Goal: Transaction & Acquisition: Purchase product/service

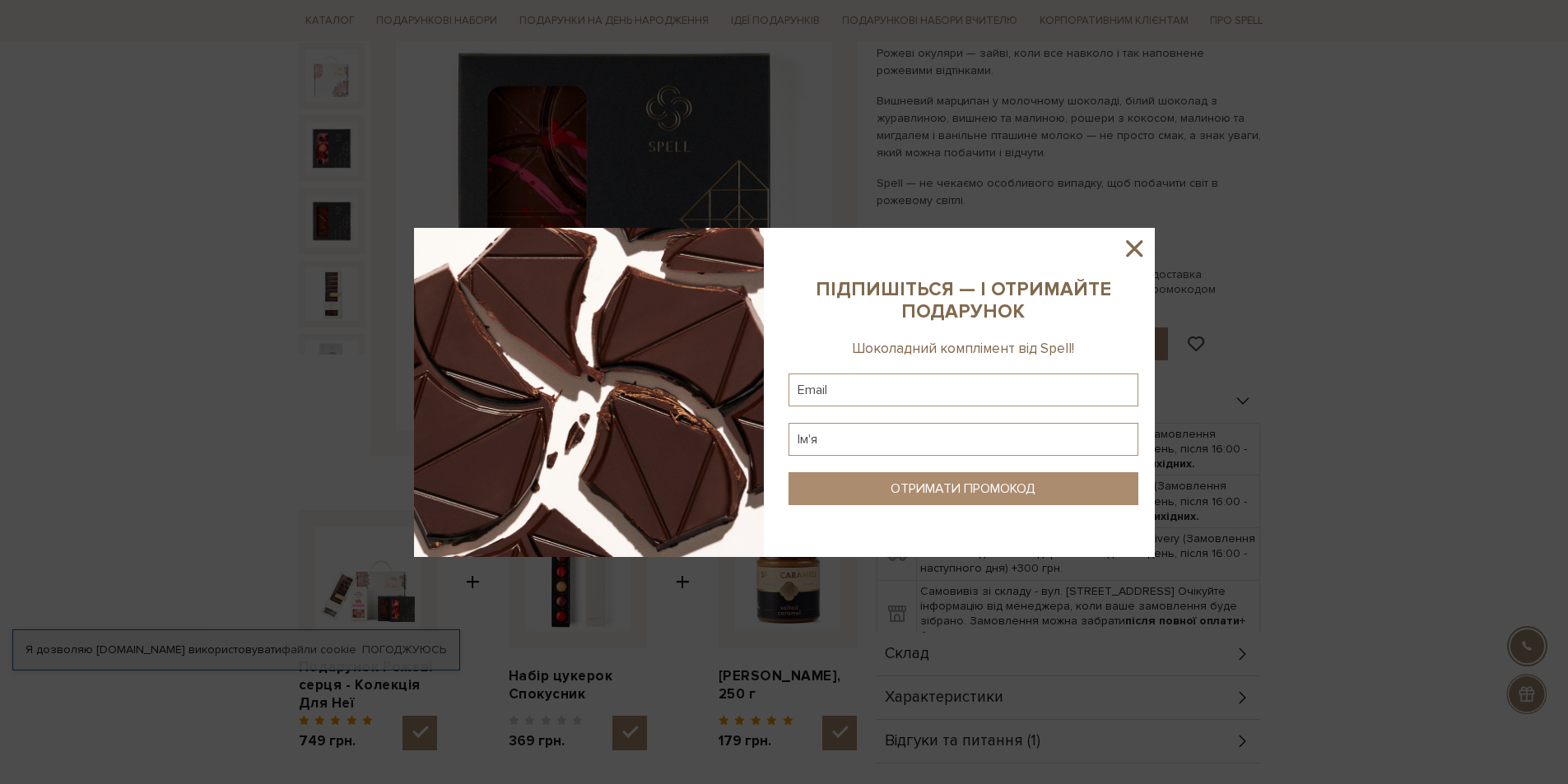
scroll to position [82, 0]
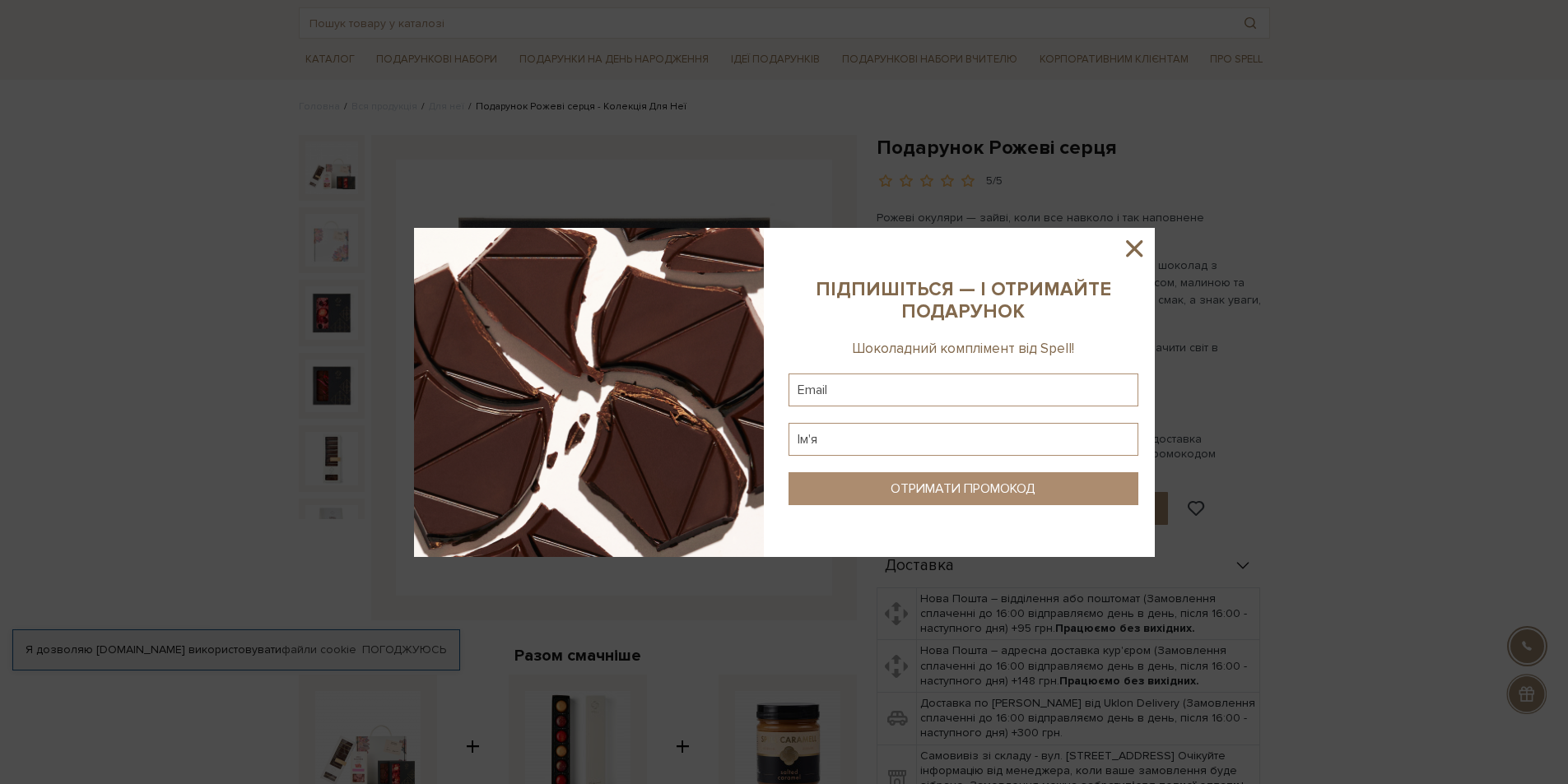
click at [1138, 244] on icon at bounding box center [1133, 247] width 16 height 16
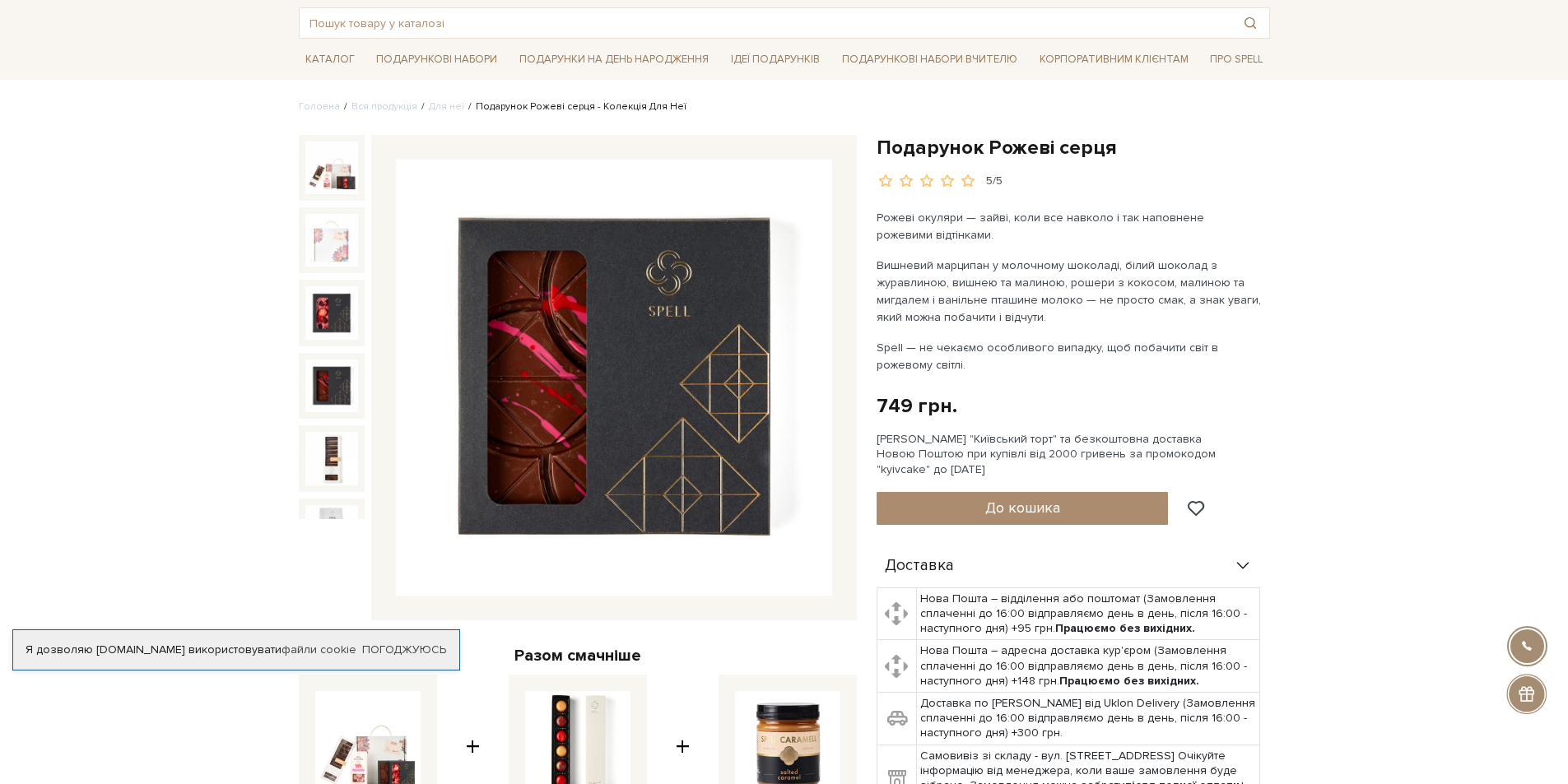
scroll to position [0, 0]
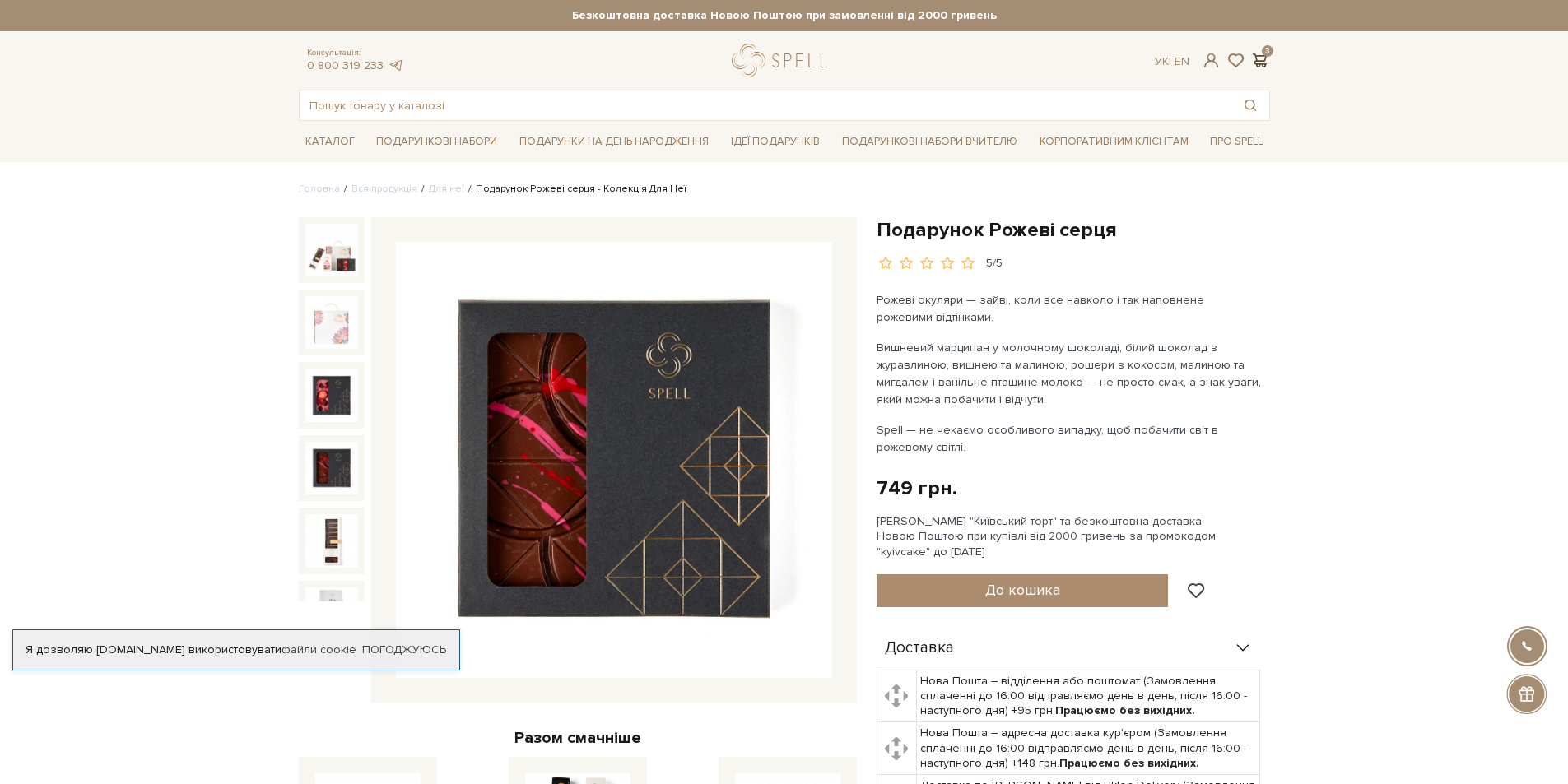
click at [1264, 52] on span at bounding box center [1259, 60] width 20 height 17
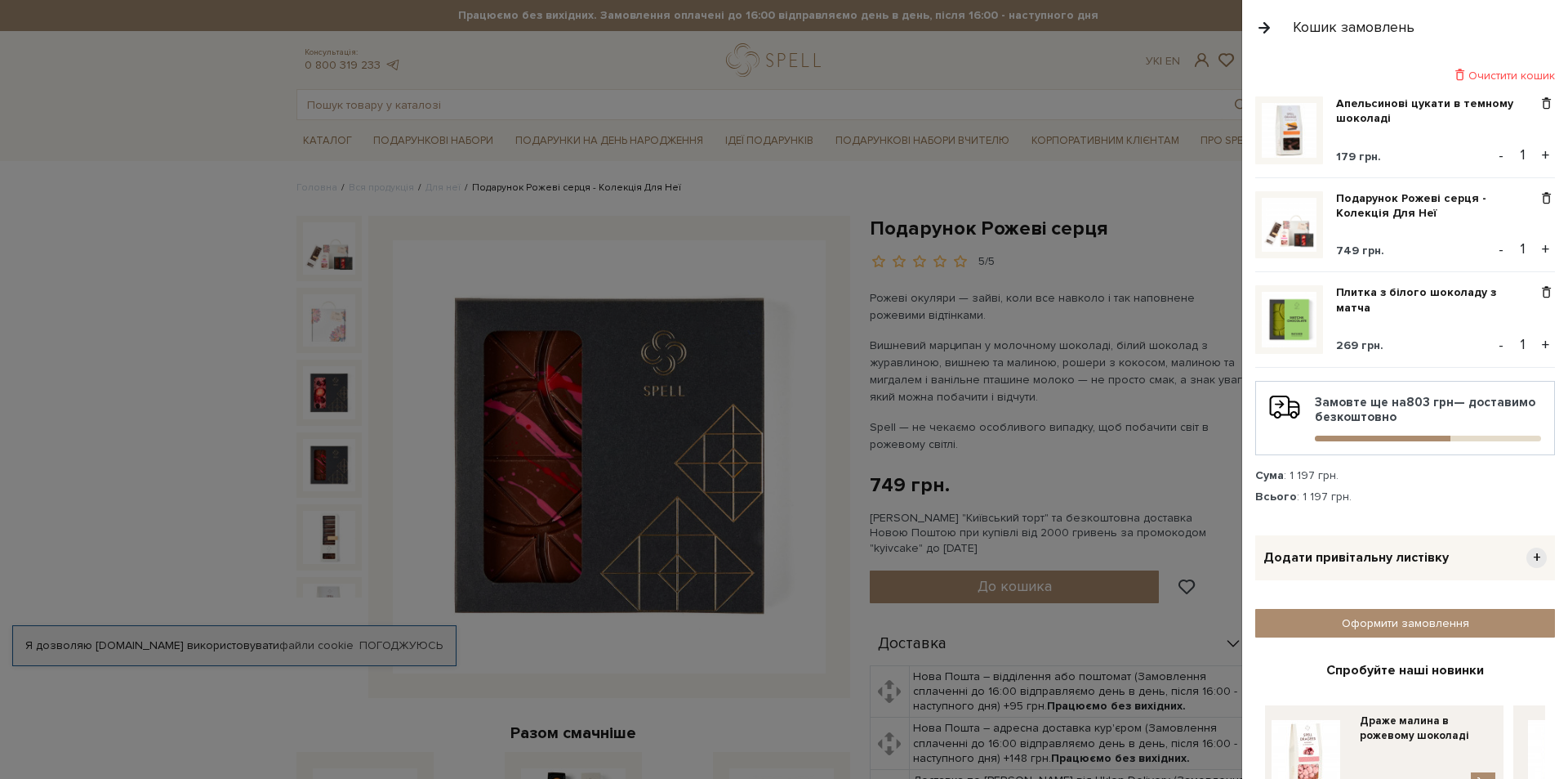
click at [1538, 153] on button "+" at bounding box center [1546, 155] width 19 height 25
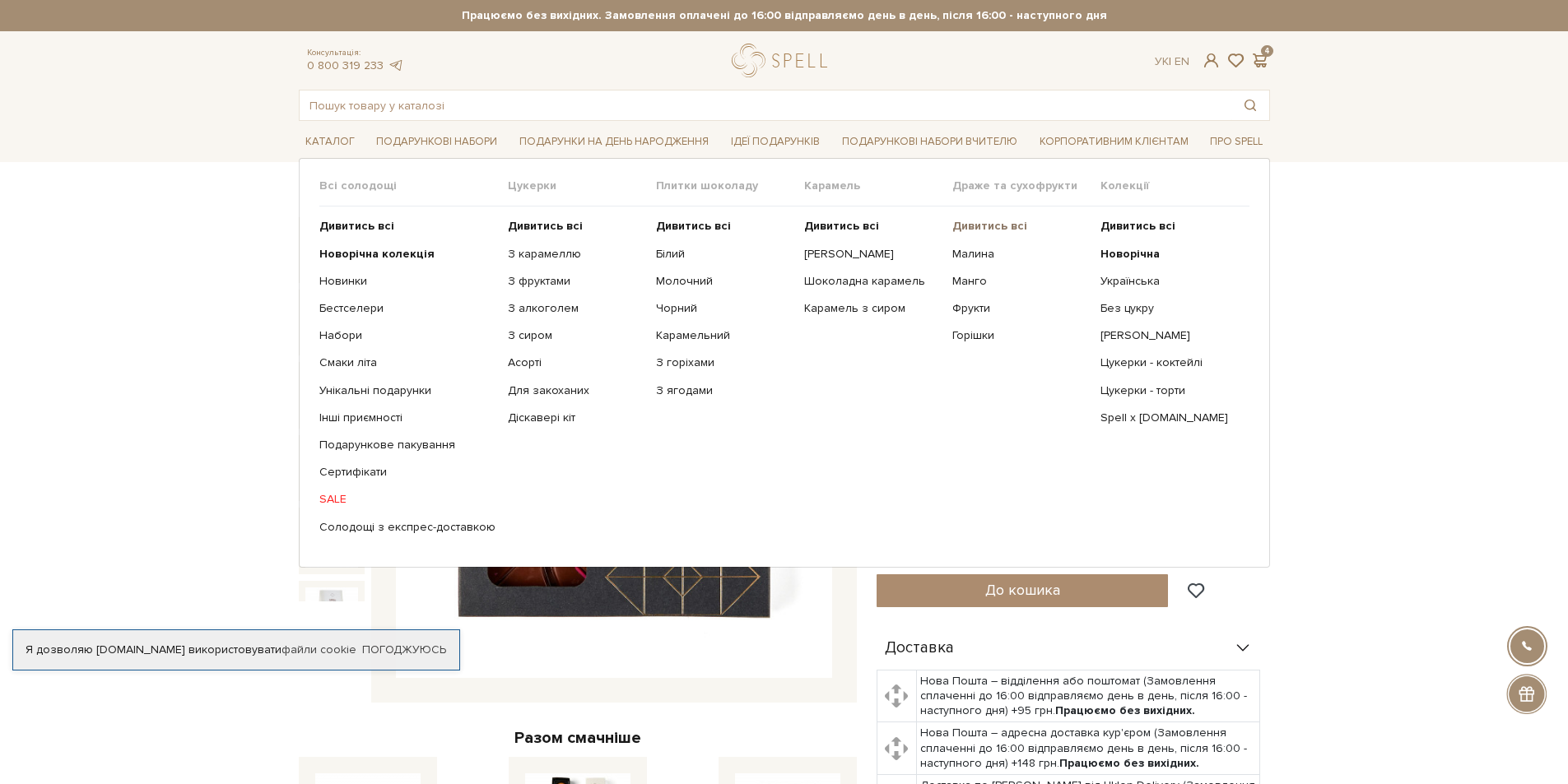
click at [993, 224] on b "Дивитись всі" at bounding box center [989, 225] width 75 height 14
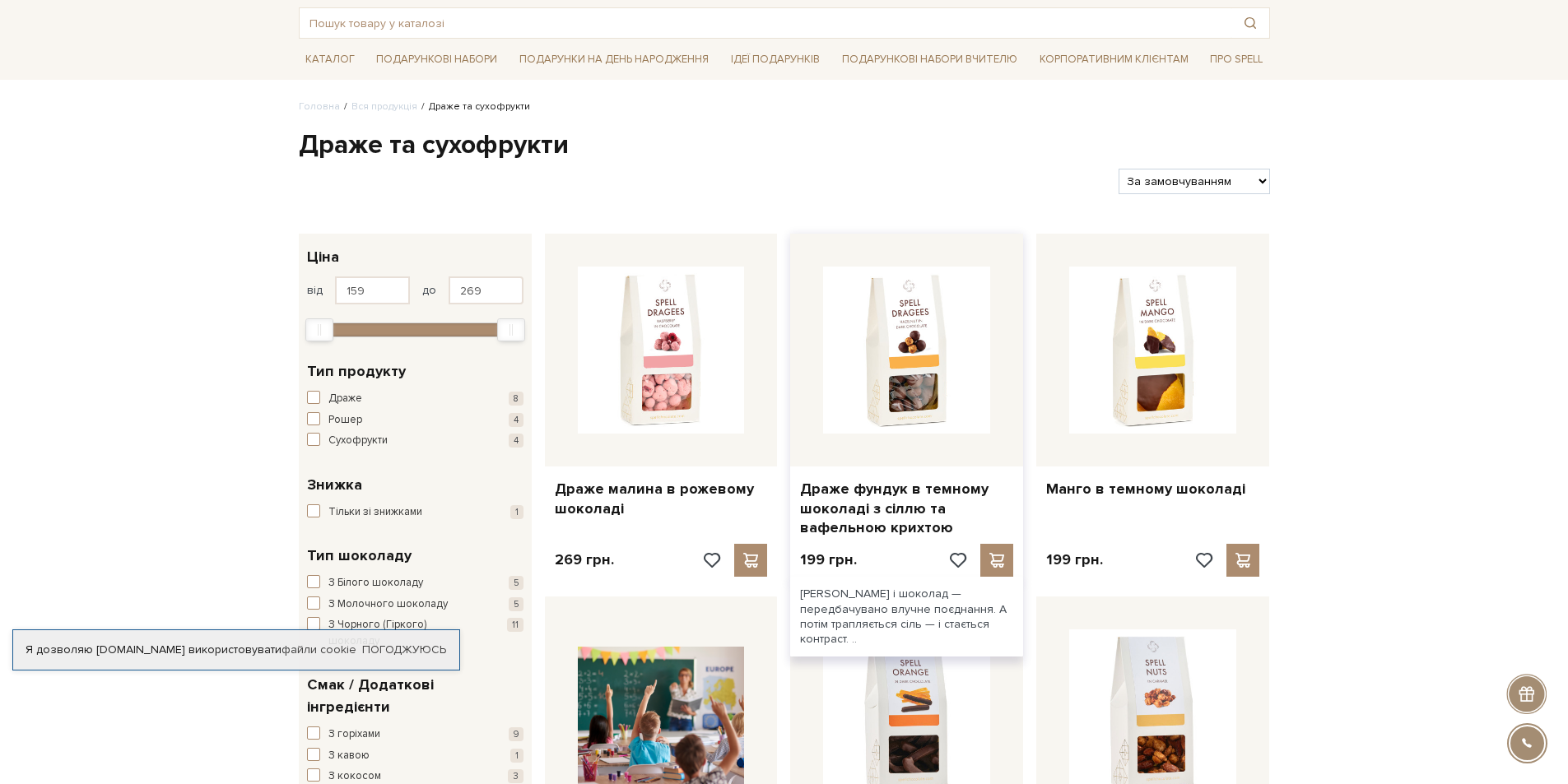
scroll to position [164, 0]
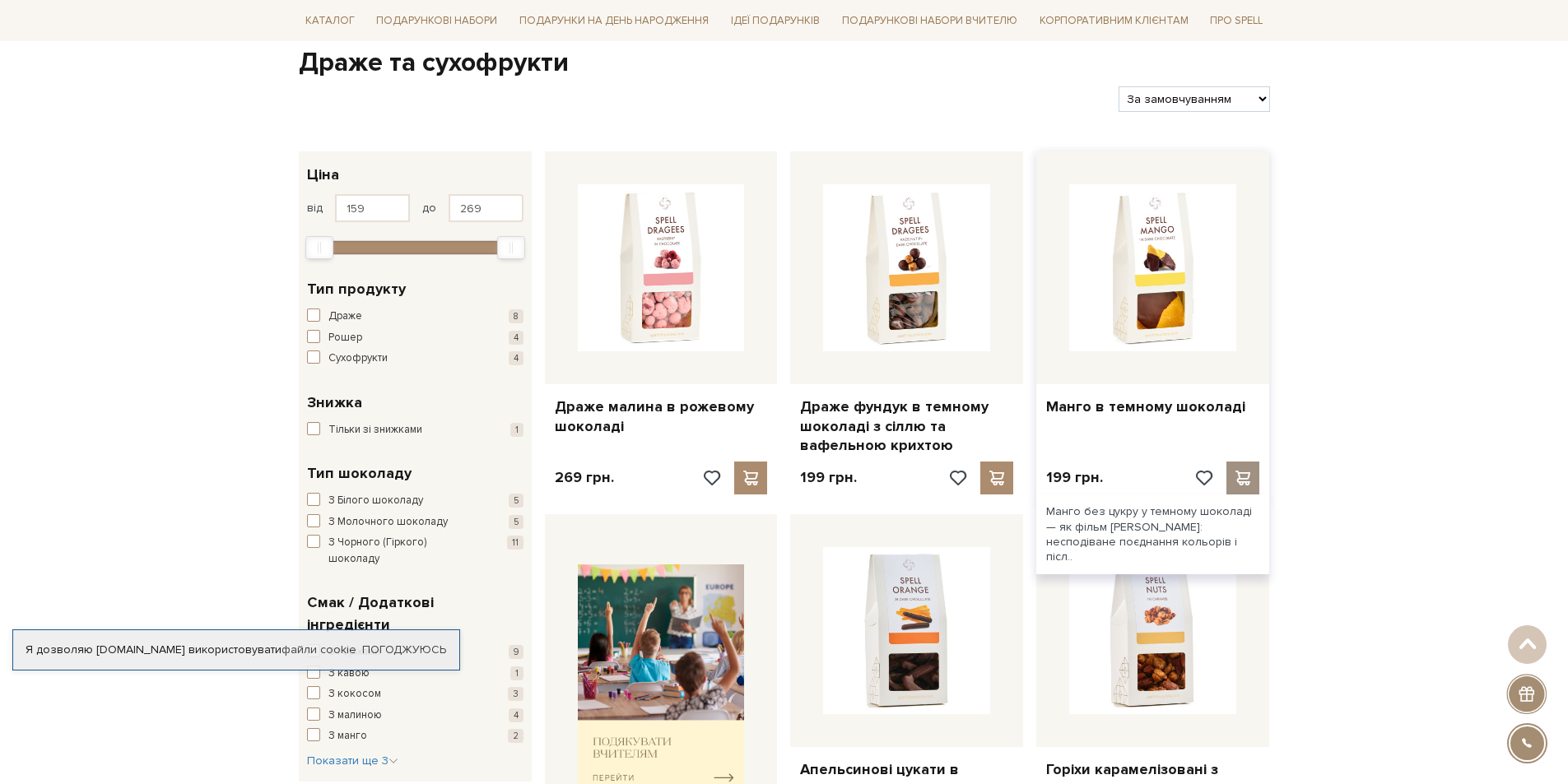
click at [1252, 476] on span at bounding box center [1243, 477] width 20 height 14
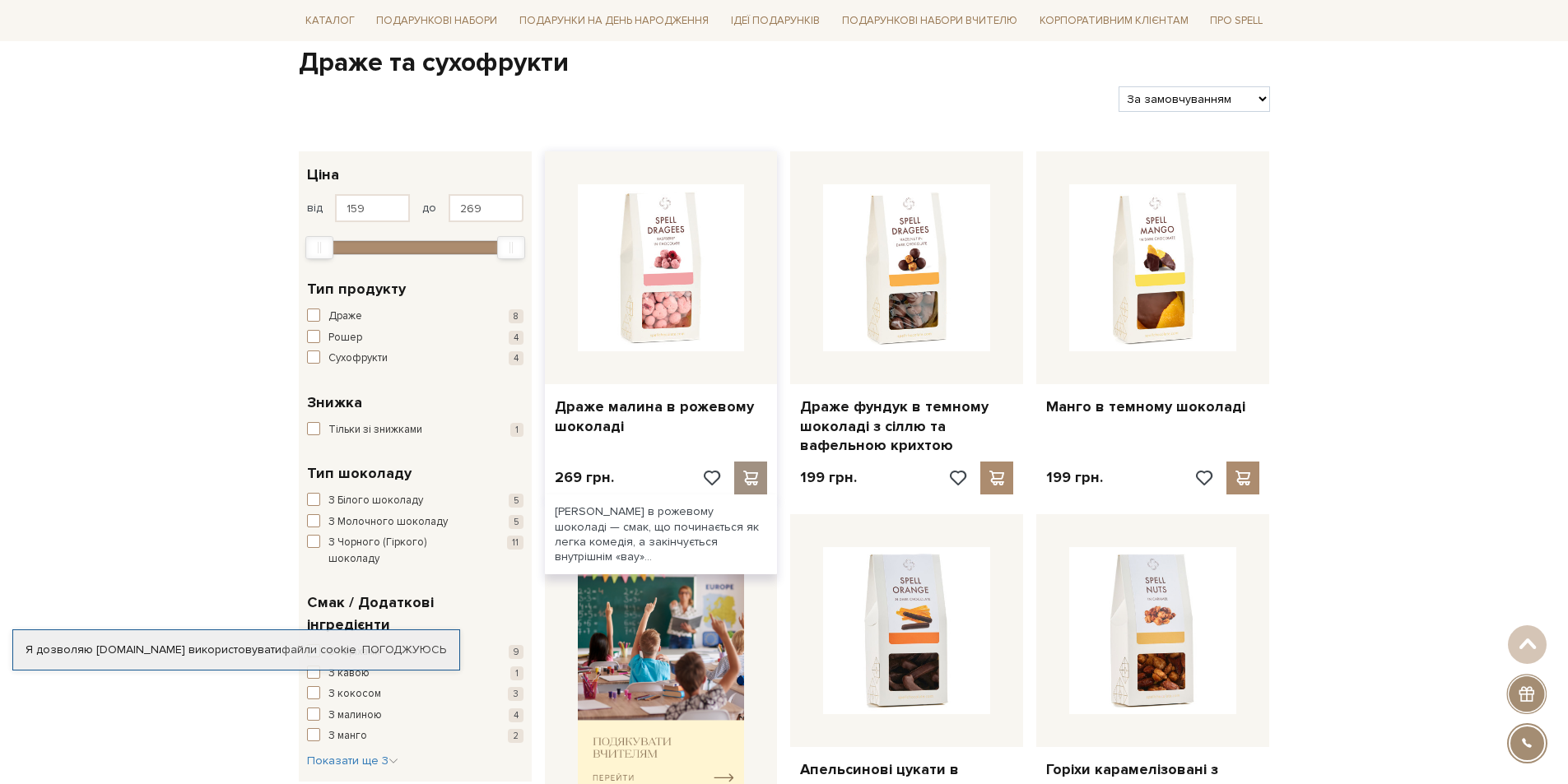
click at [750, 475] on span at bounding box center [751, 477] width 20 height 14
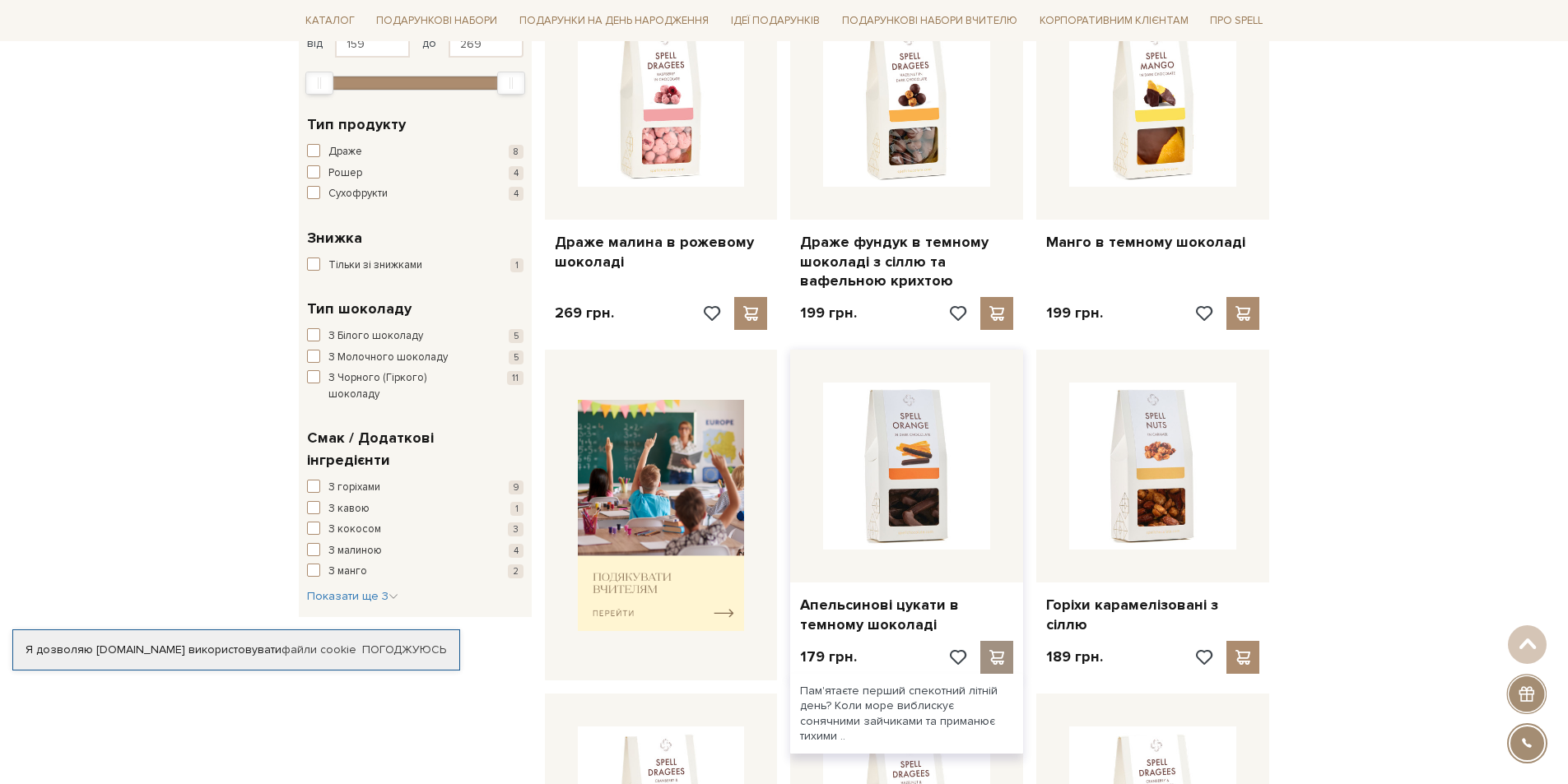
click at [995, 662] on span at bounding box center [997, 656] width 20 height 14
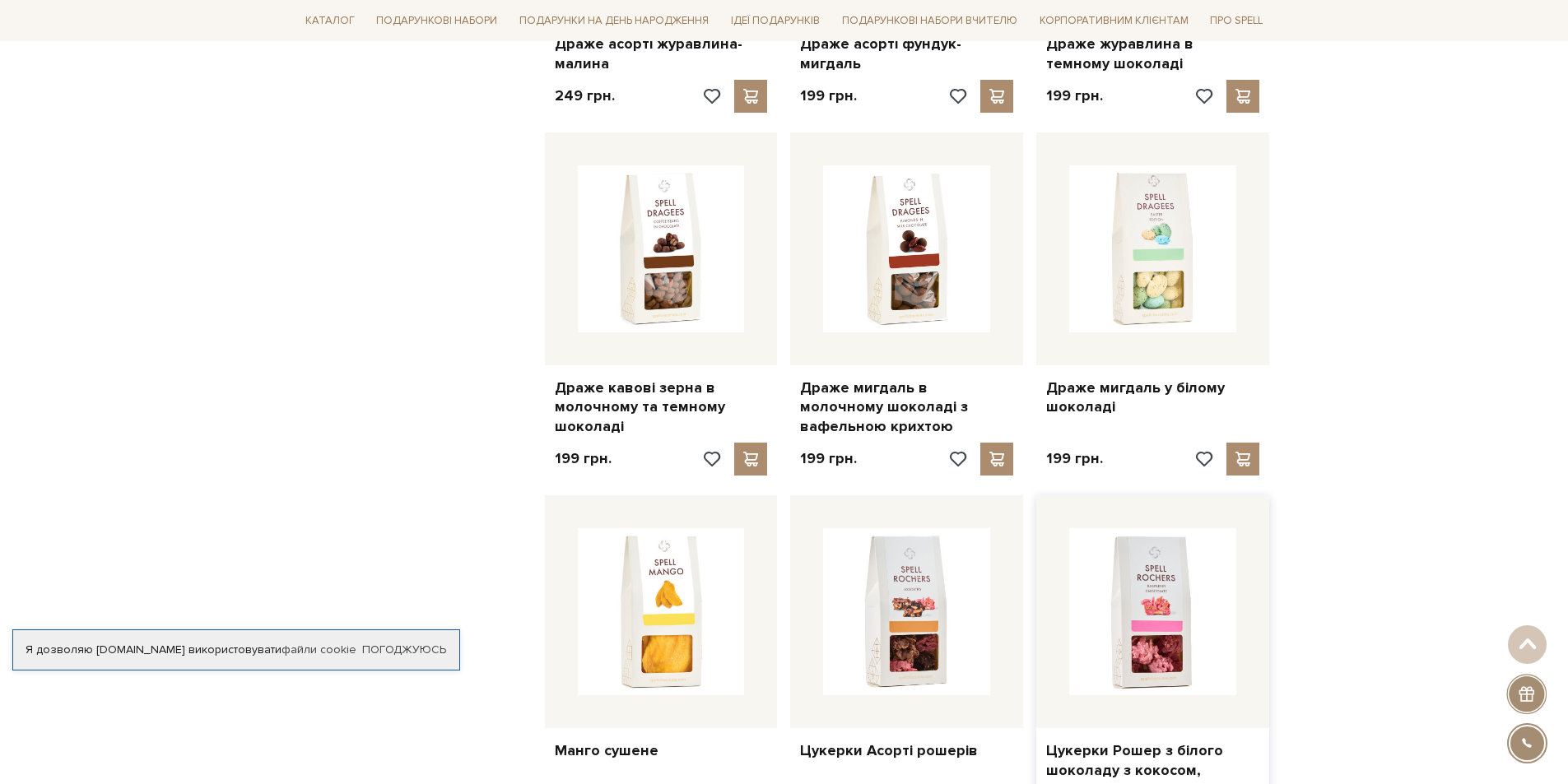
scroll to position [1316, 0]
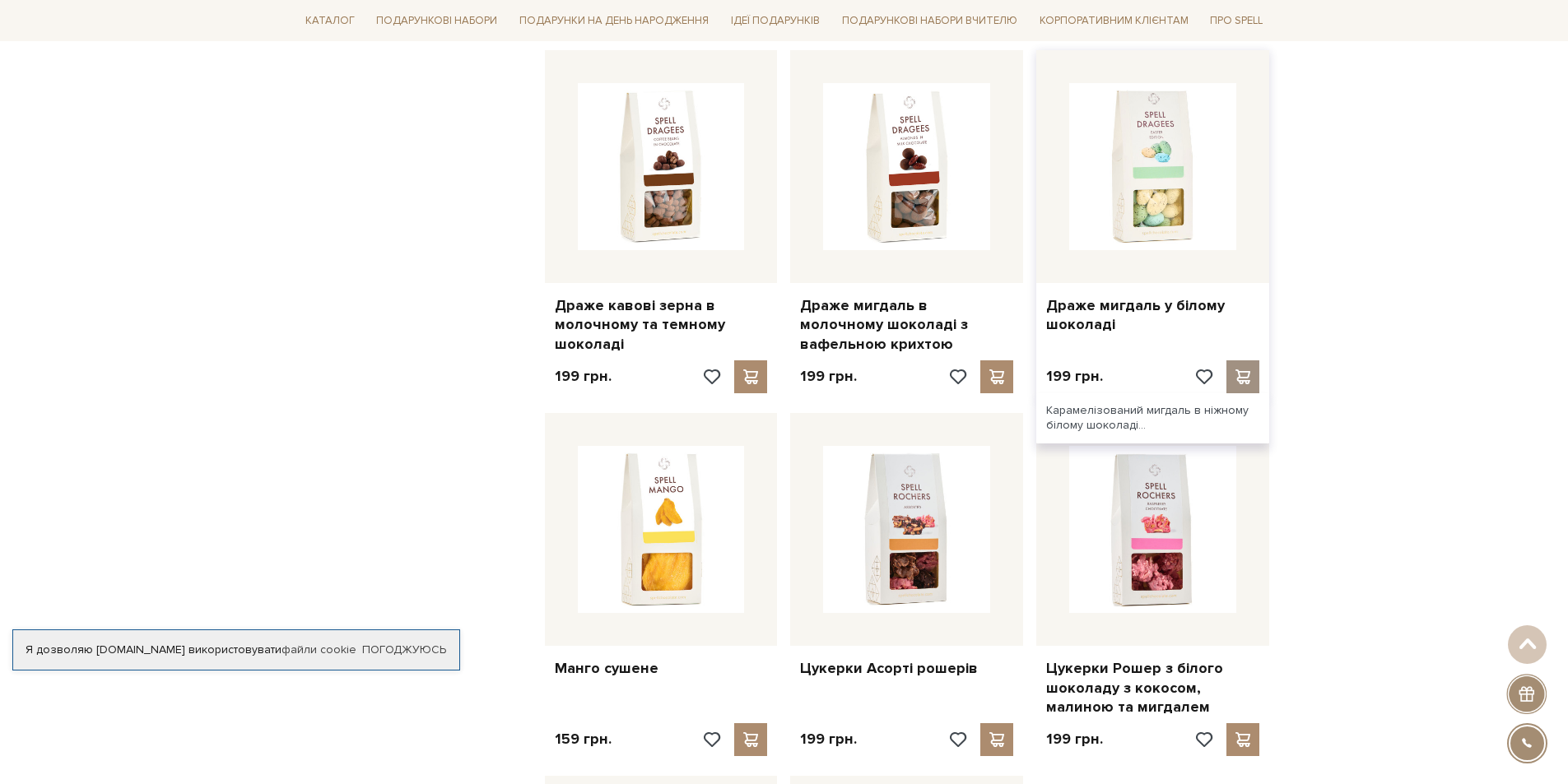
click at [1246, 380] on span at bounding box center [1243, 376] width 20 height 14
drag, startPoint x: 993, startPoint y: 730, endPoint x: 989, endPoint y: 719, distance: 11.7
click at [993, 728] on div at bounding box center [996, 739] width 33 height 33
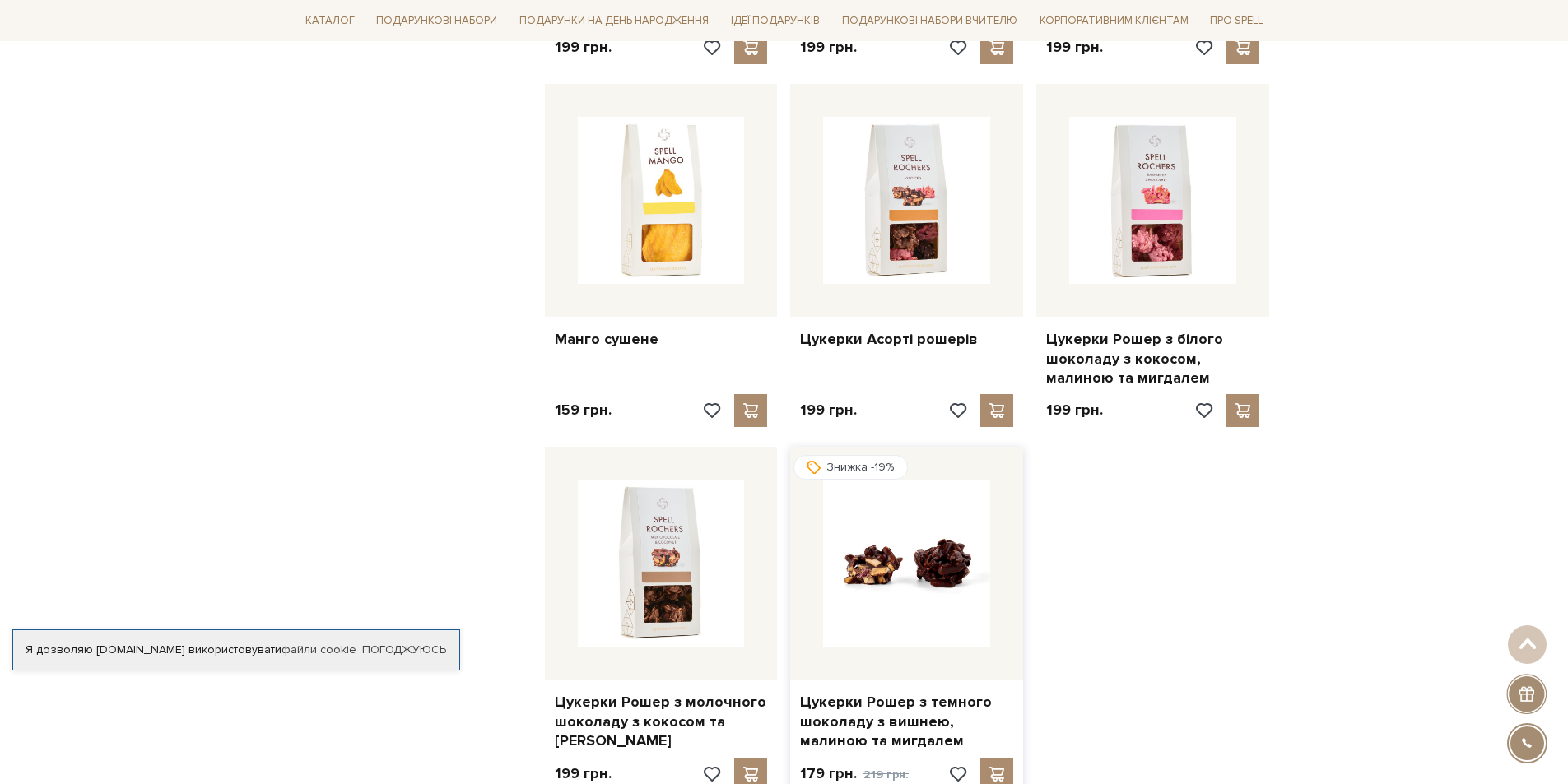
scroll to position [1727, 0]
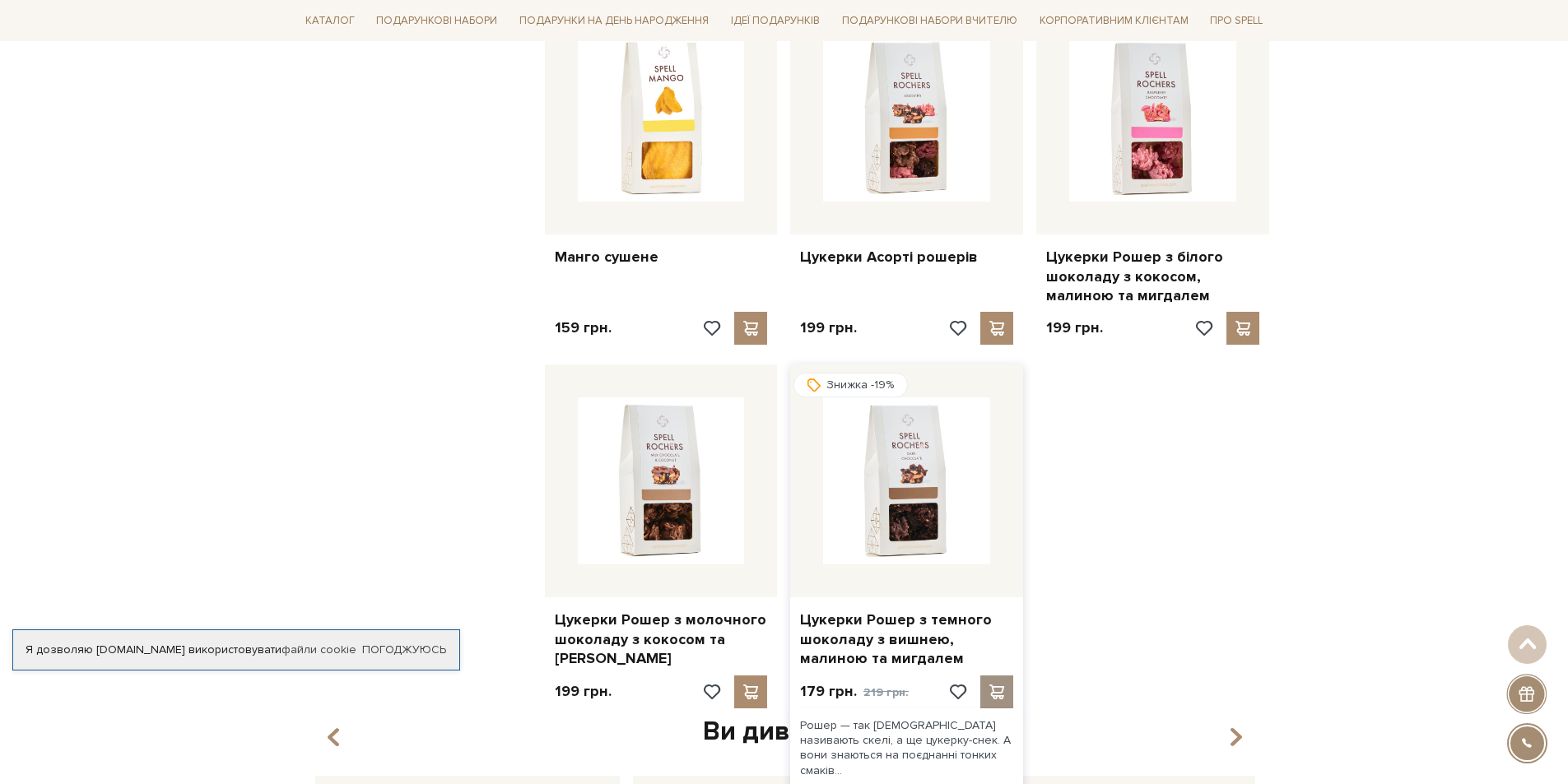
click at [1001, 690] on span at bounding box center [997, 691] width 20 height 14
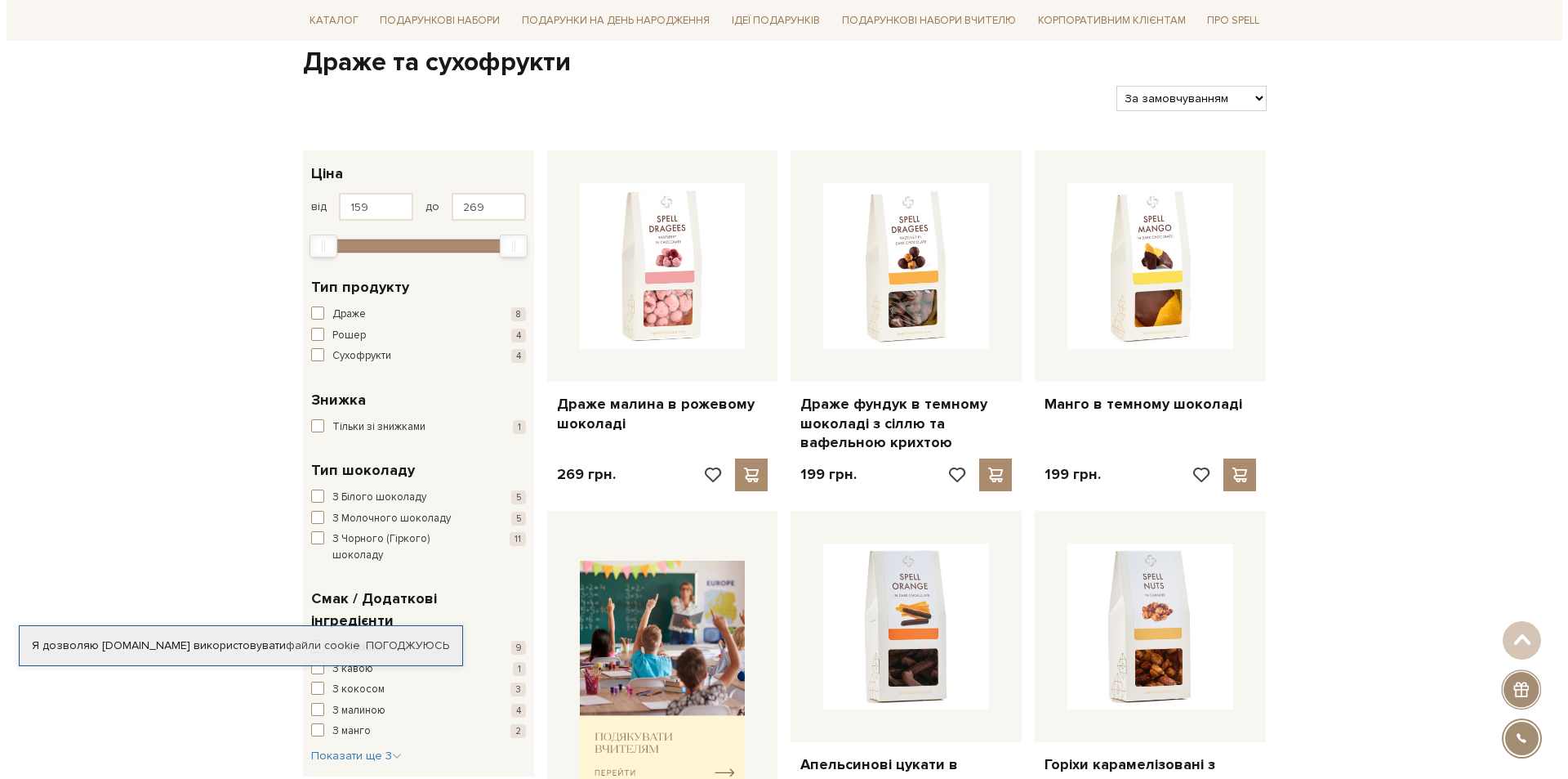
scroll to position [0, 0]
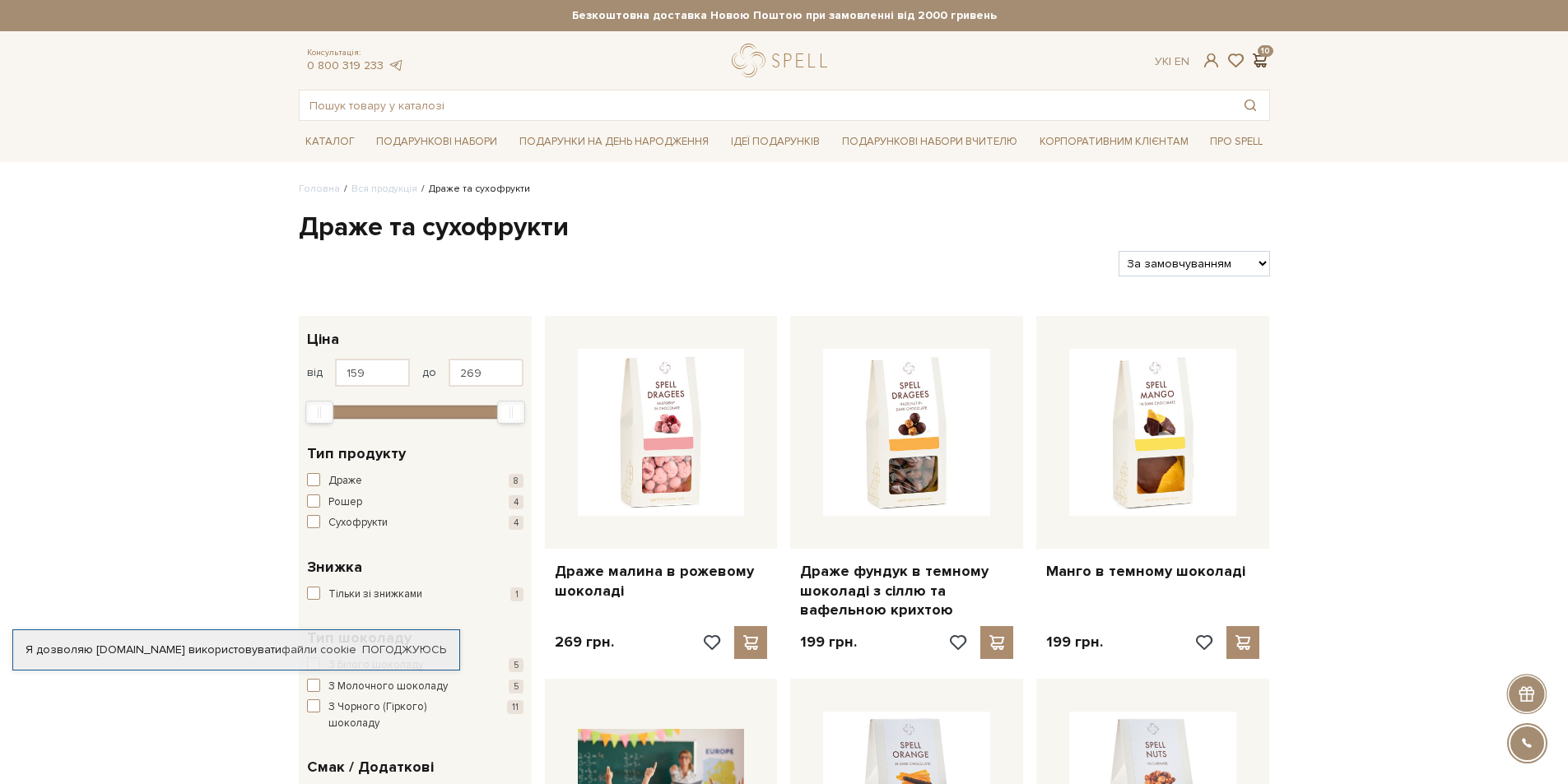
click at [1263, 55] on span at bounding box center [1259, 60] width 20 height 17
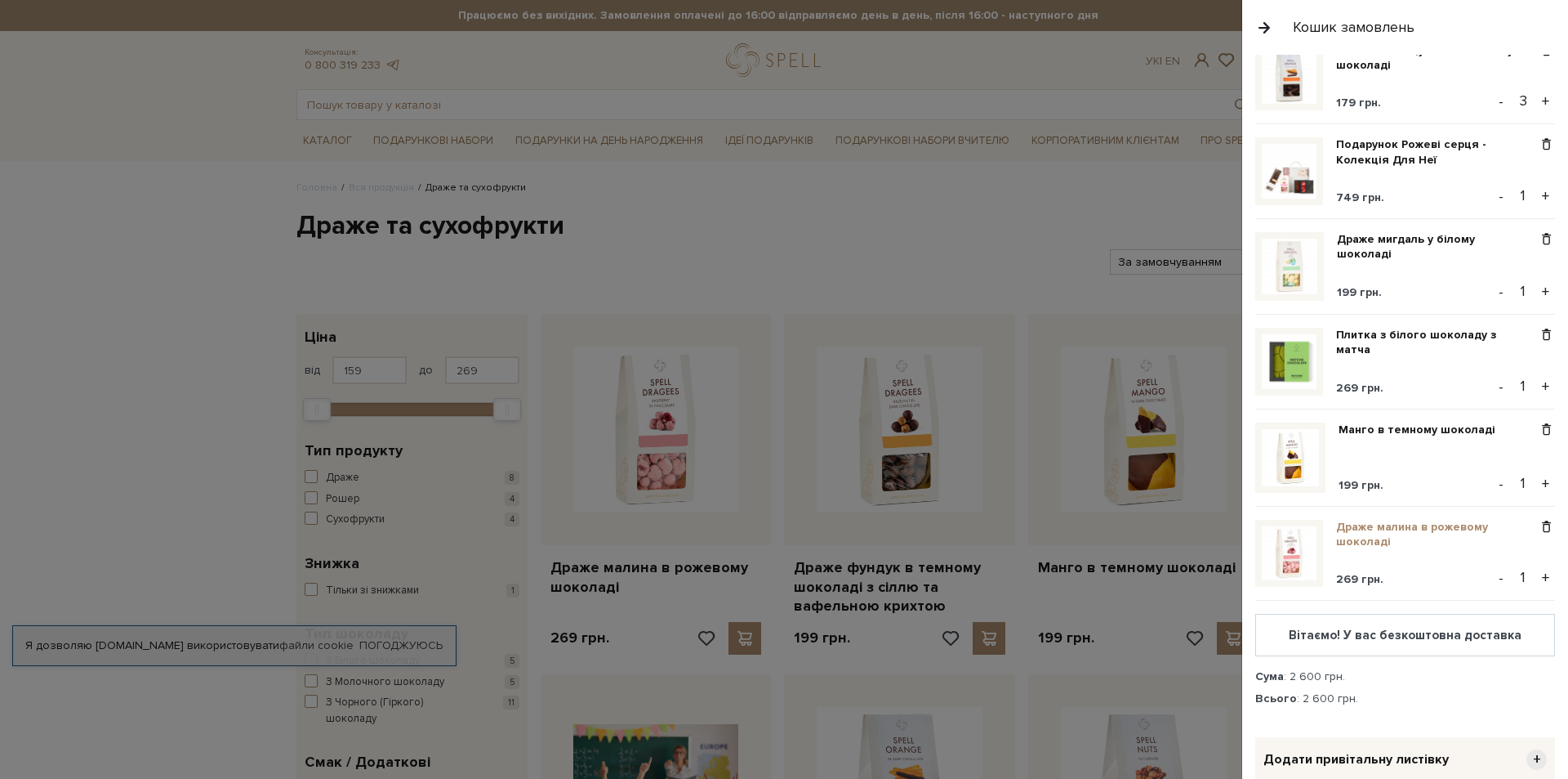
scroll to position [163, 0]
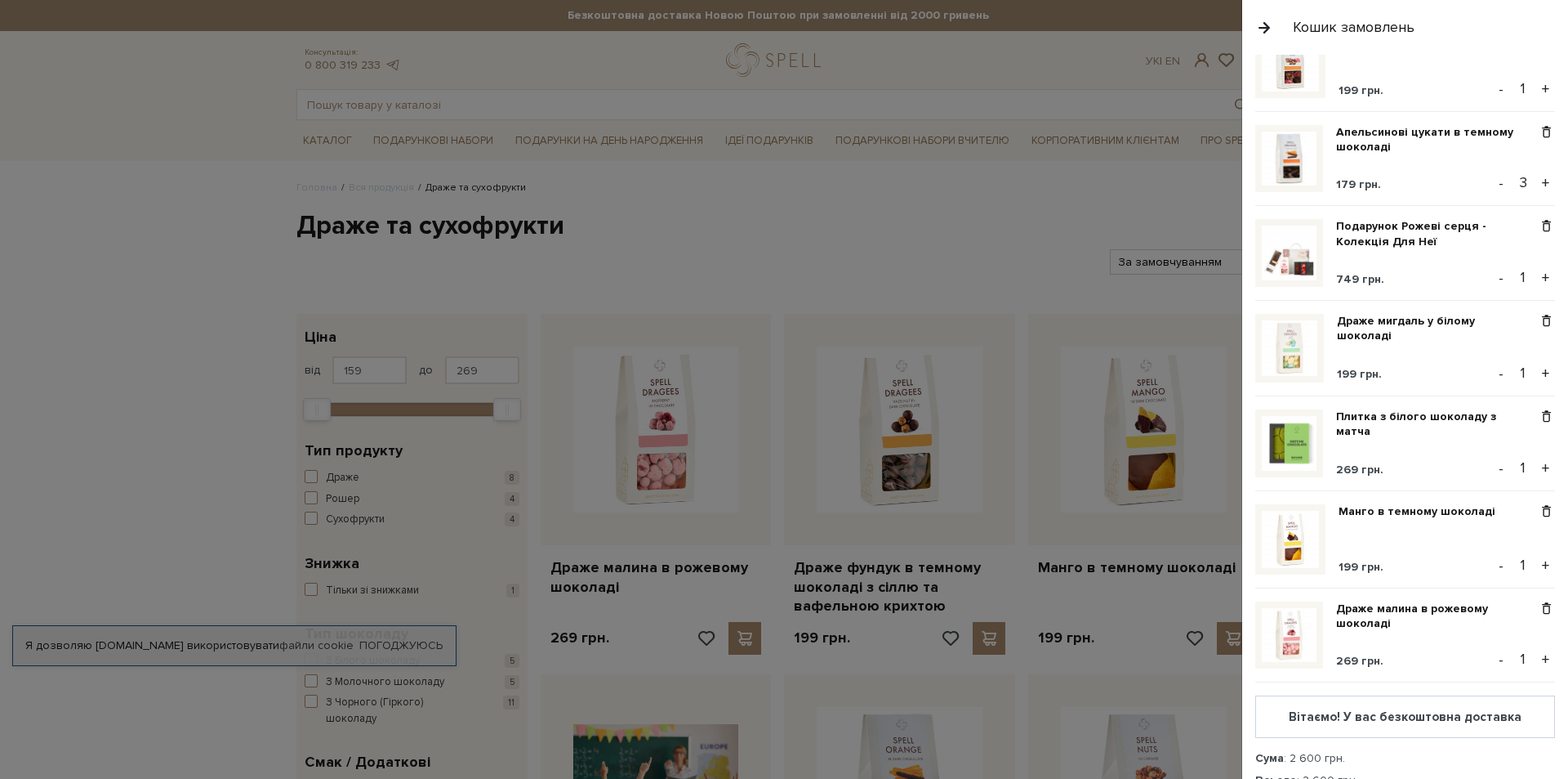
click at [1494, 182] on button "-" at bounding box center [1500, 182] width 16 height 25
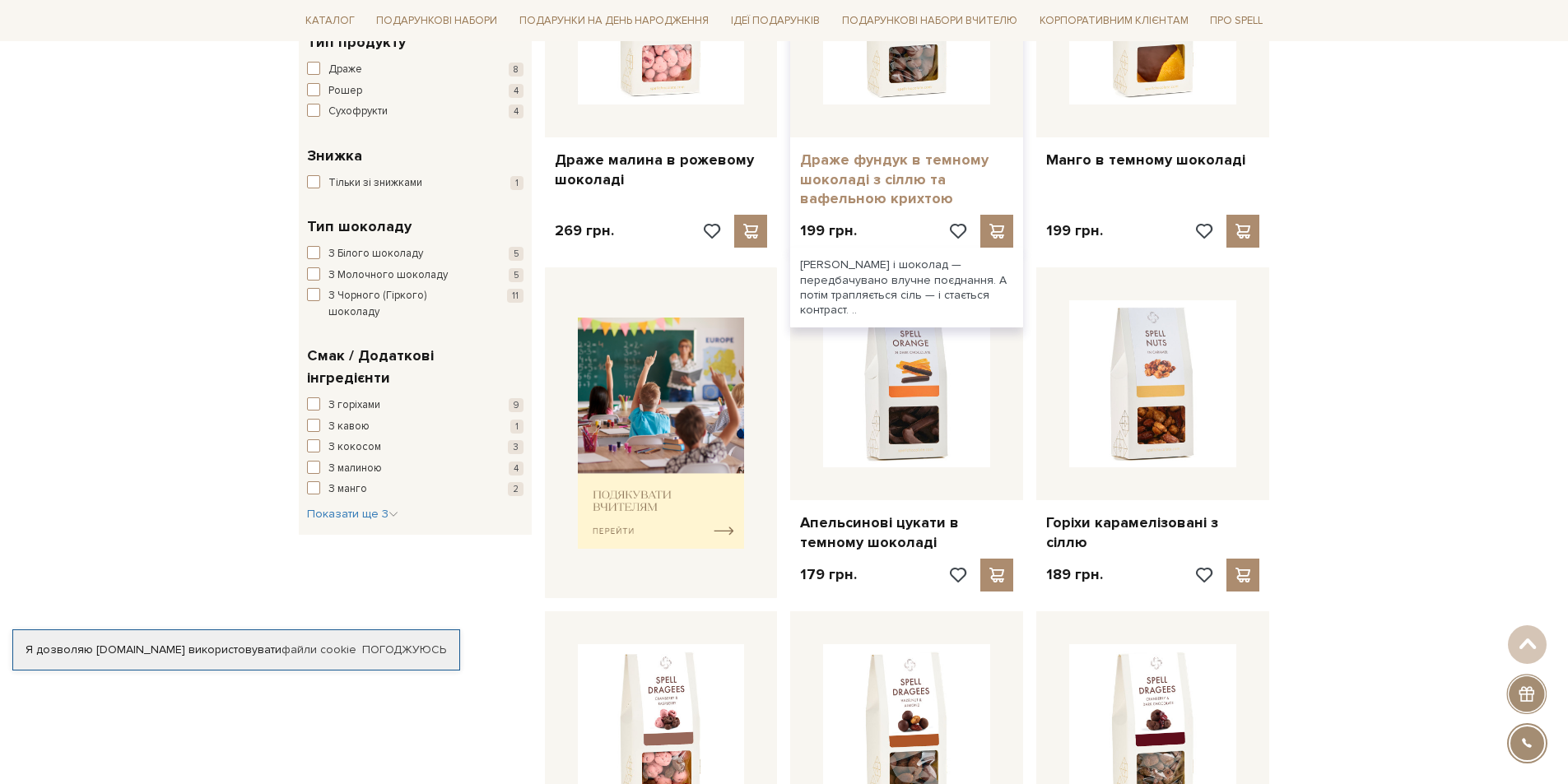
scroll to position [0, 0]
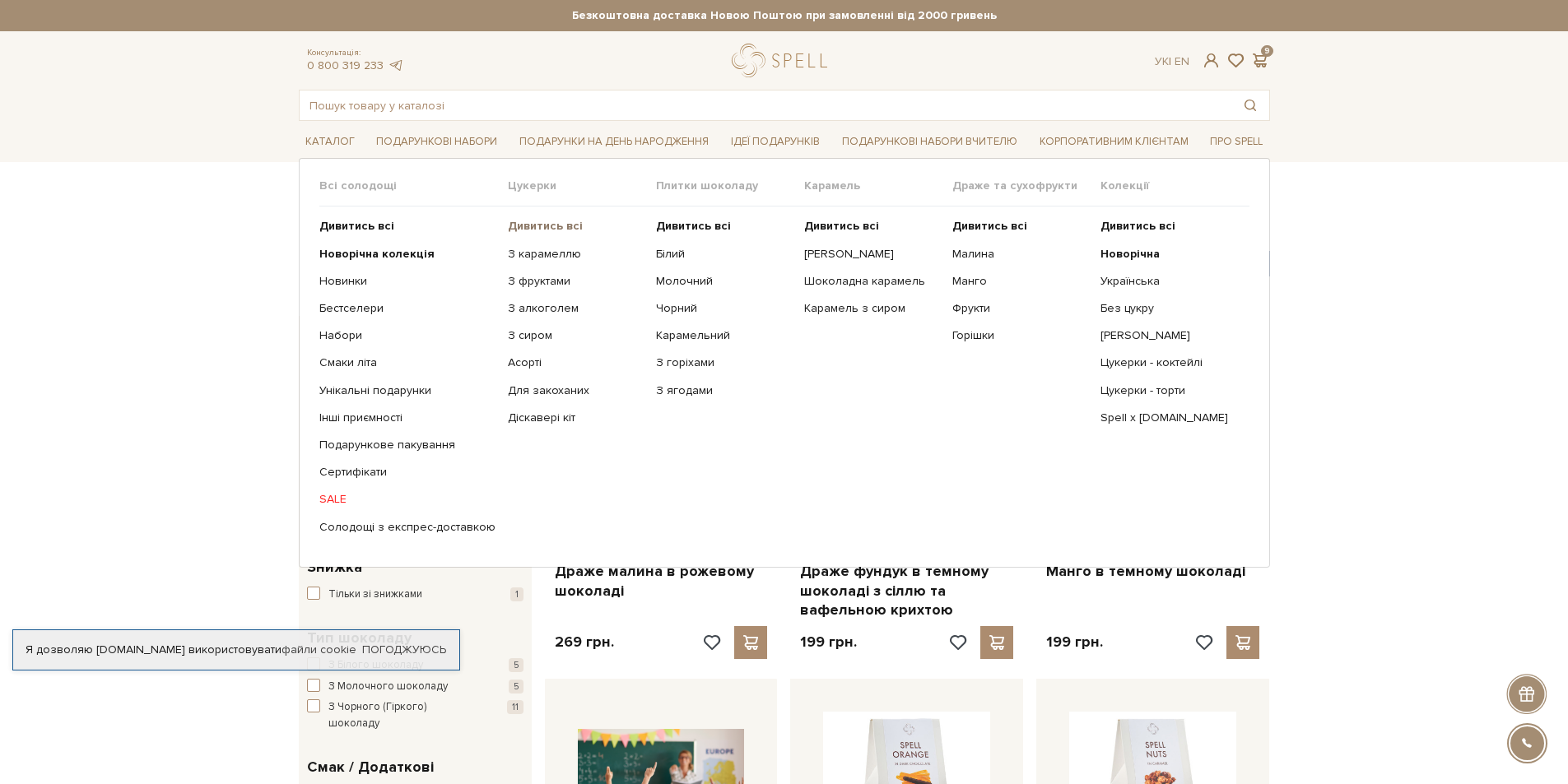
click at [545, 224] on b "Дивитись всі" at bounding box center [545, 225] width 75 height 14
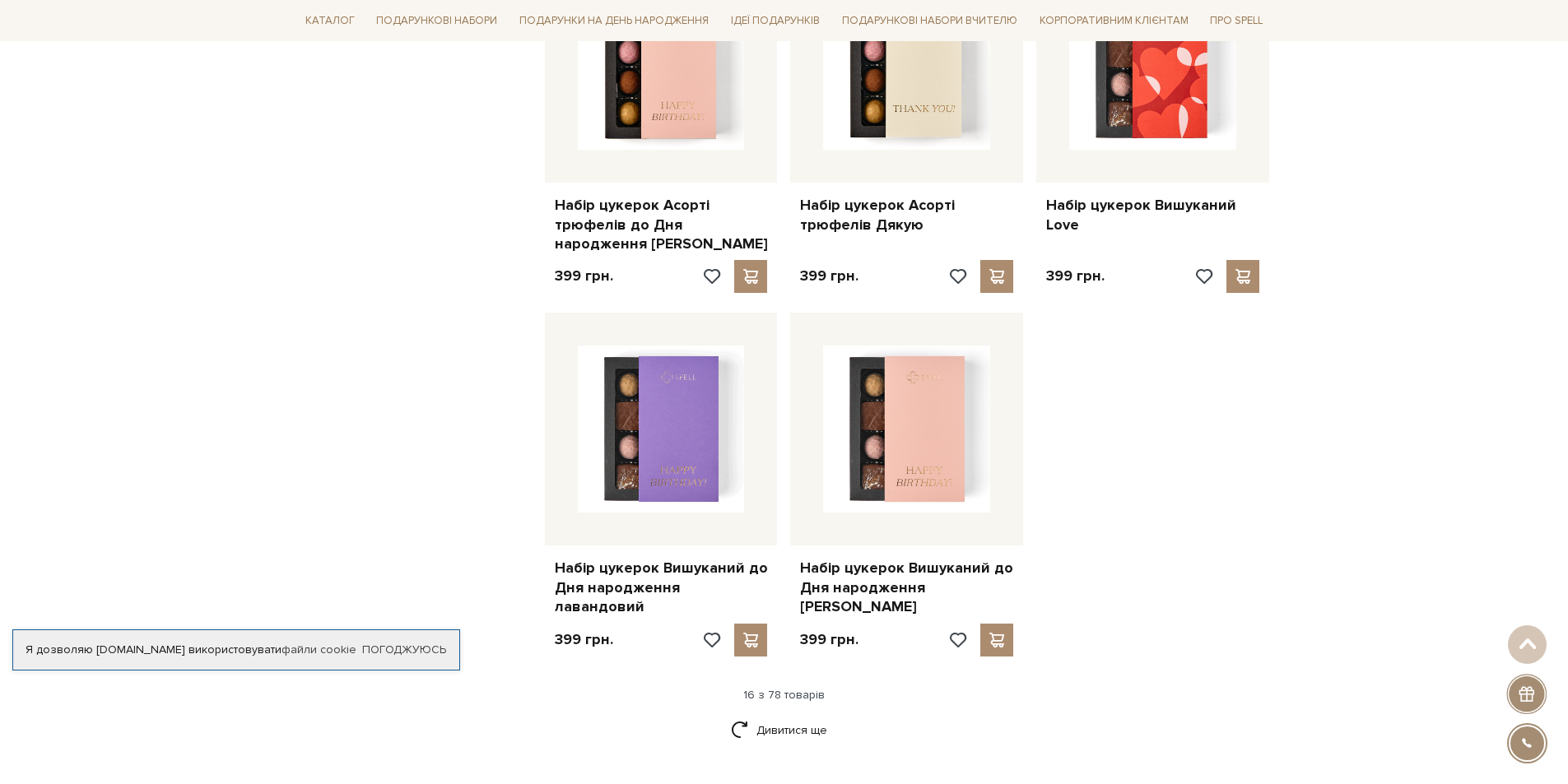
scroll to position [1974, 0]
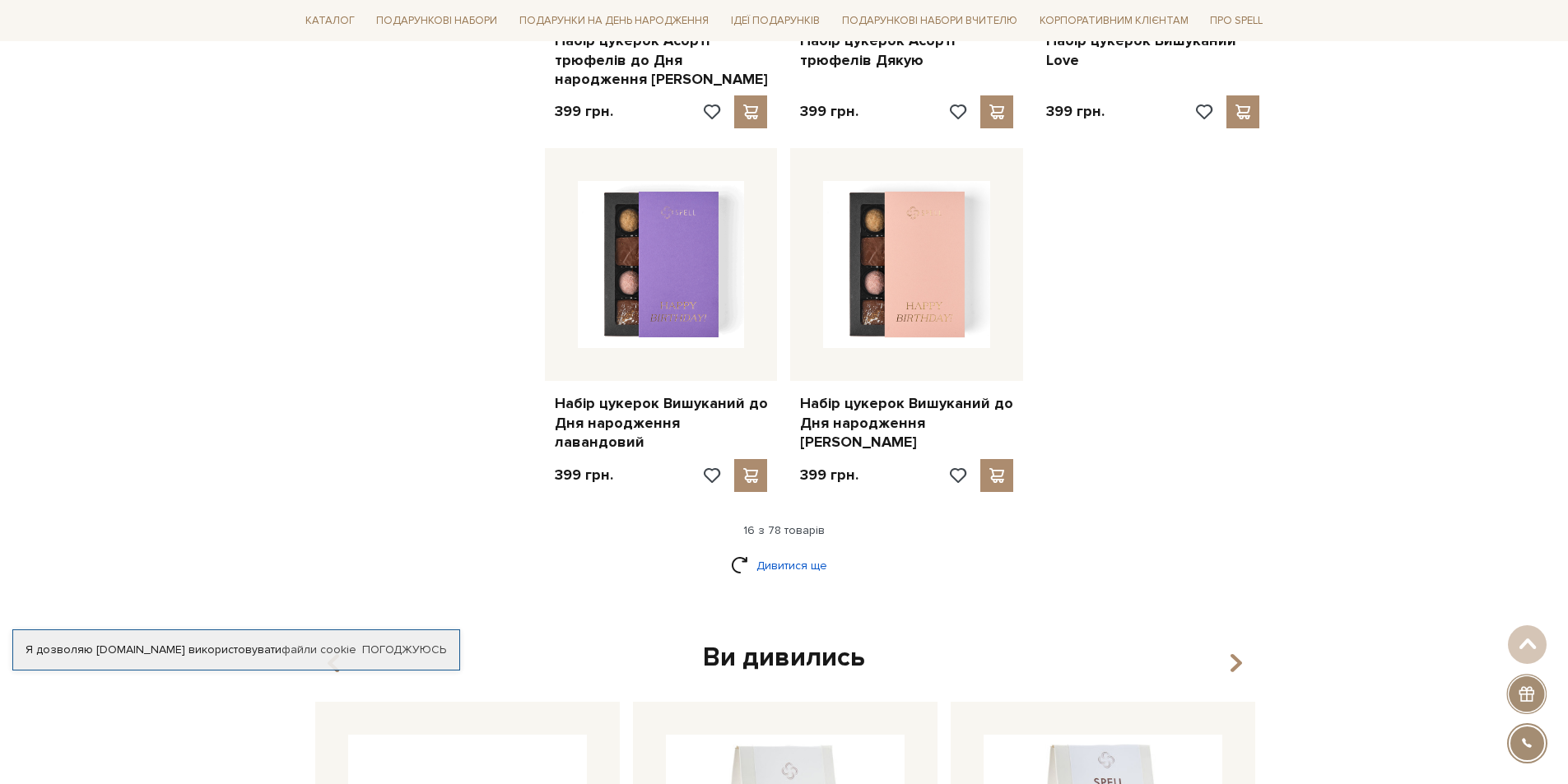
click at [792, 551] on link "Дивитися ще" at bounding box center [784, 565] width 107 height 29
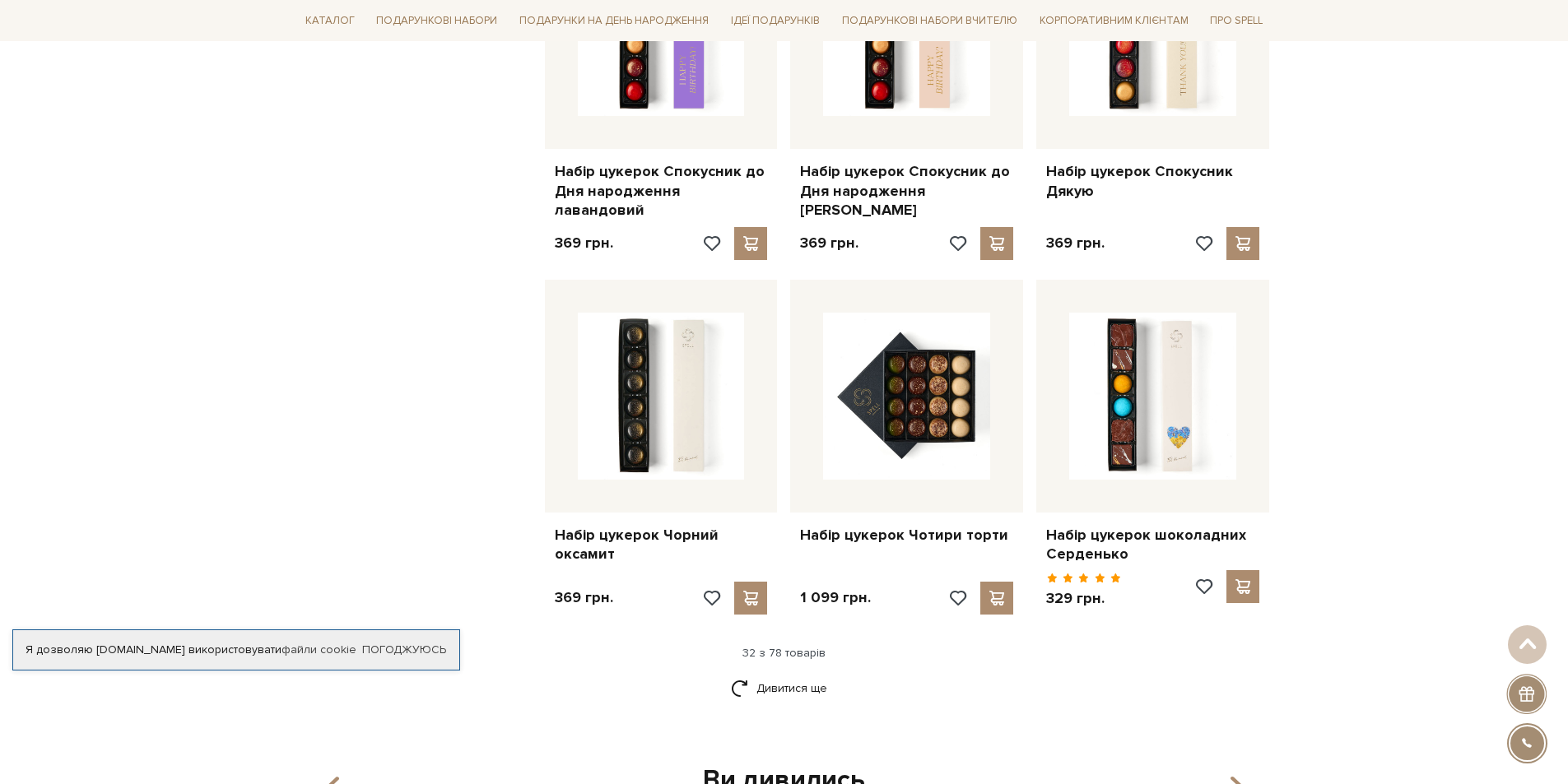
scroll to position [3866, 0]
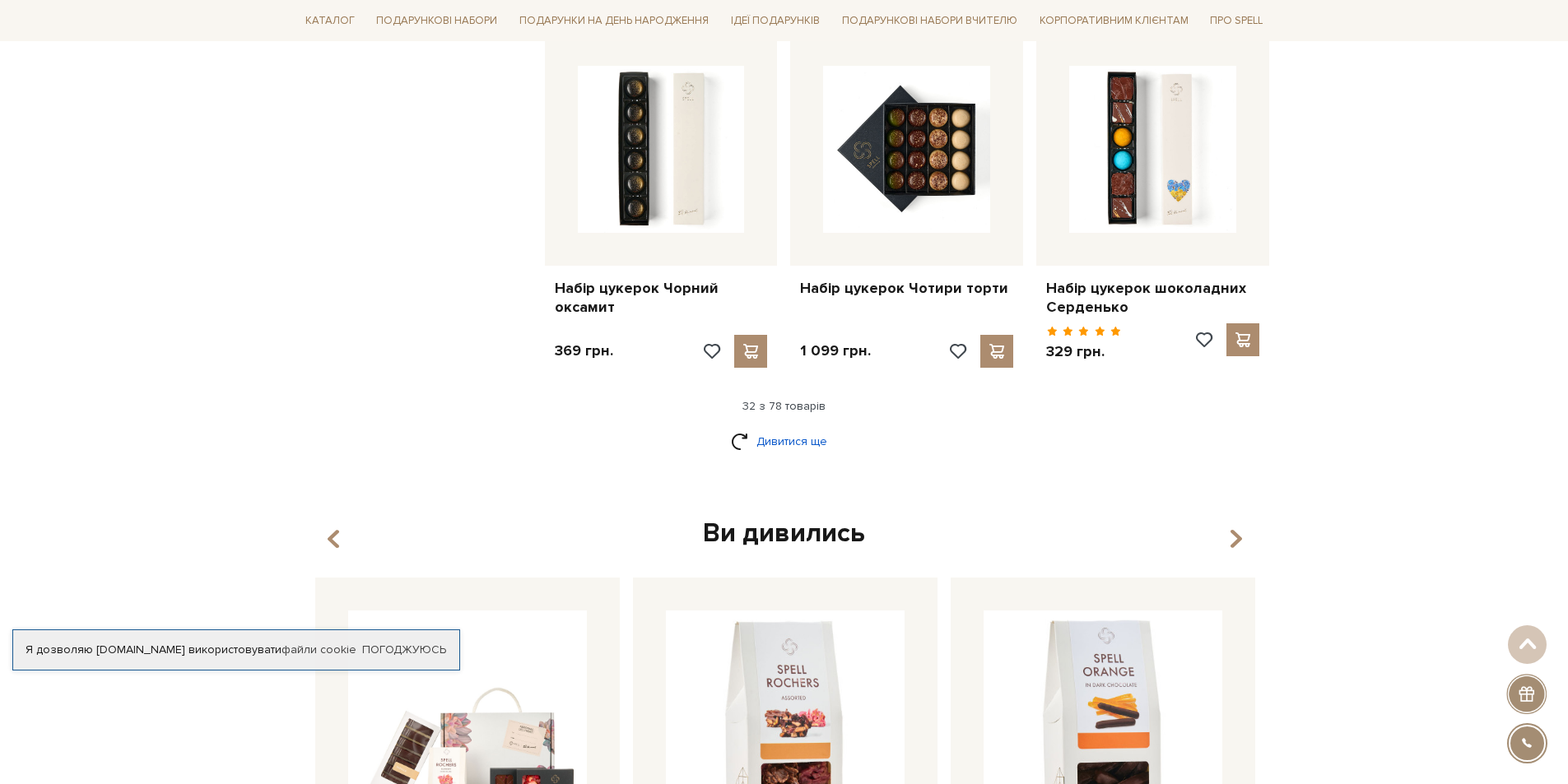
click at [801, 427] on link "Дивитися ще" at bounding box center [784, 441] width 107 height 29
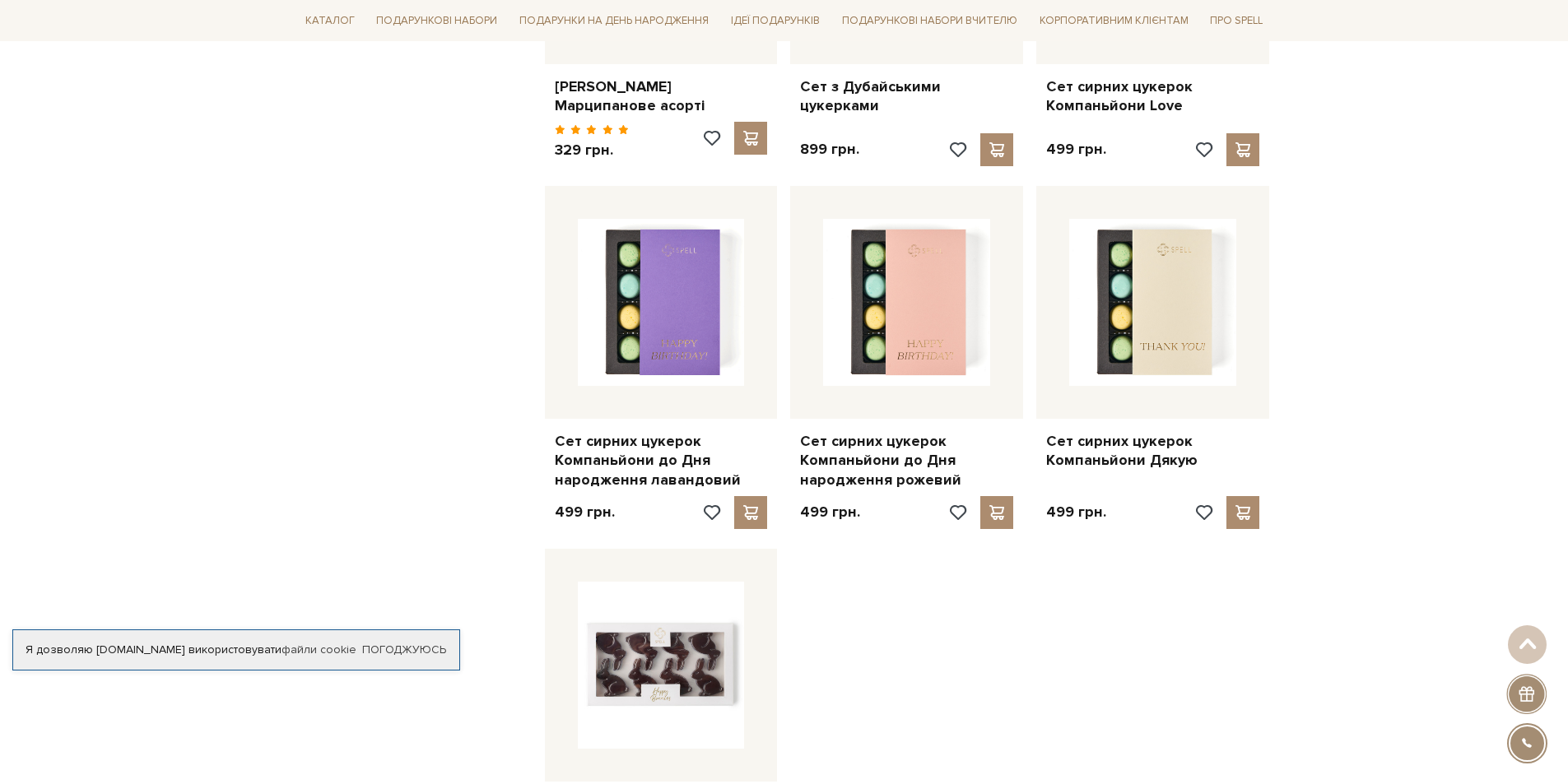
scroll to position [5758, 0]
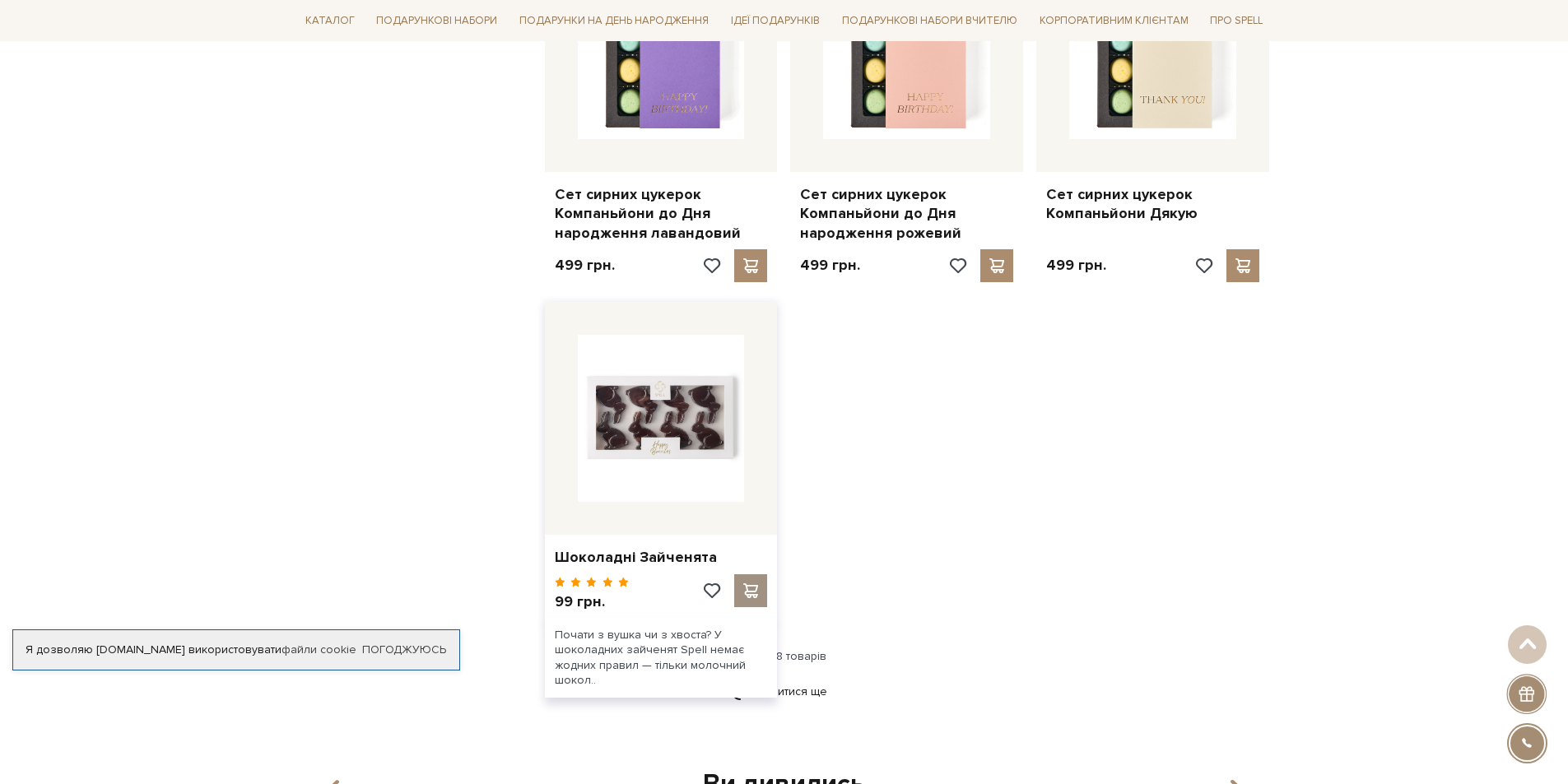
click at [748, 583] on span at bounding box center [751, 590] width 20 height 14
click at [792, 677] on link "Дивитися ще" at bounding box center [784, 691] width 107 height 29
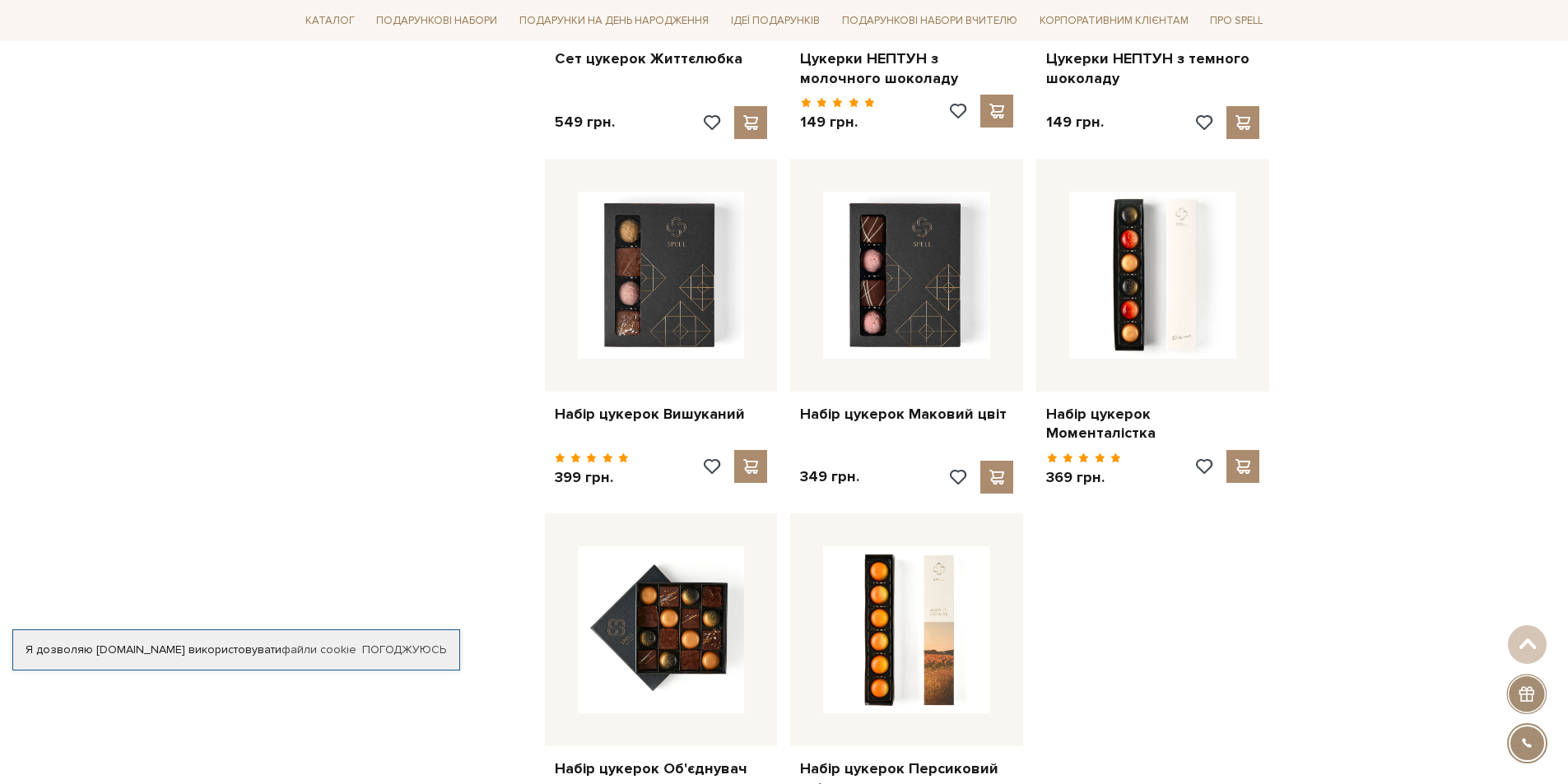
scroll to position [7650, 0]
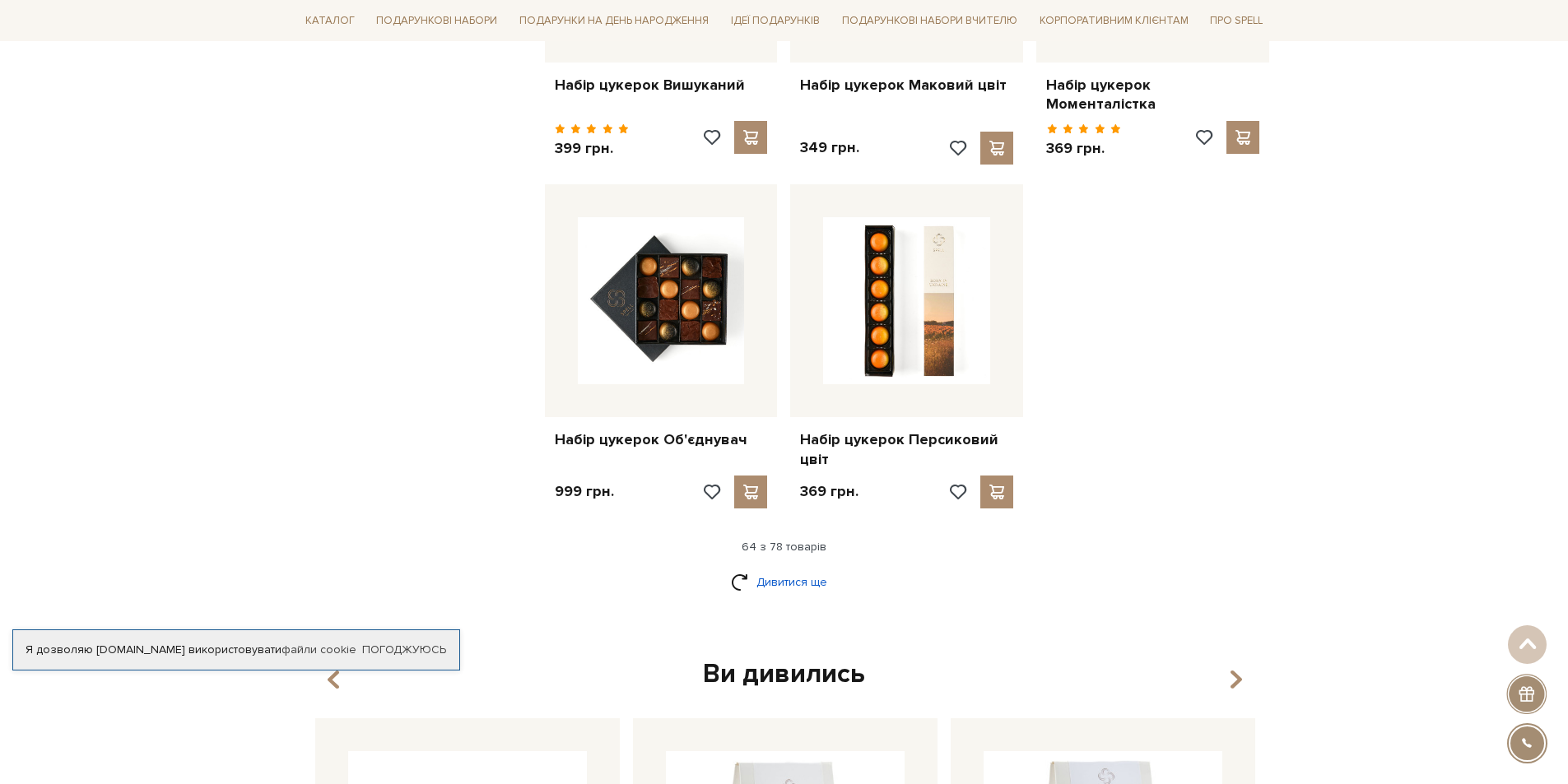
click at [816, 567] on link "Дивитися ще" at bounding box center [784, 582] width 107 height 29
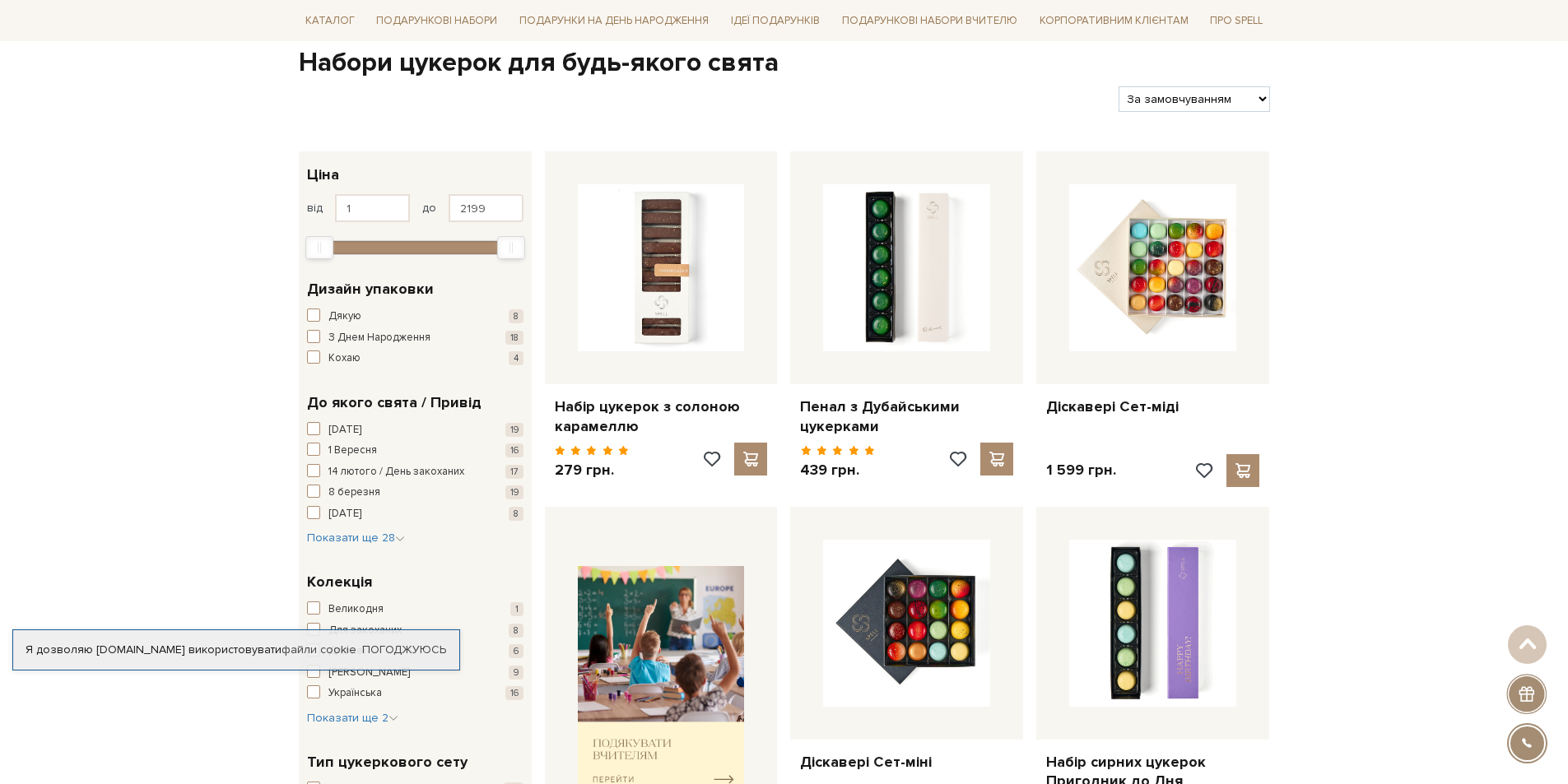
scroll to position [0, 0]
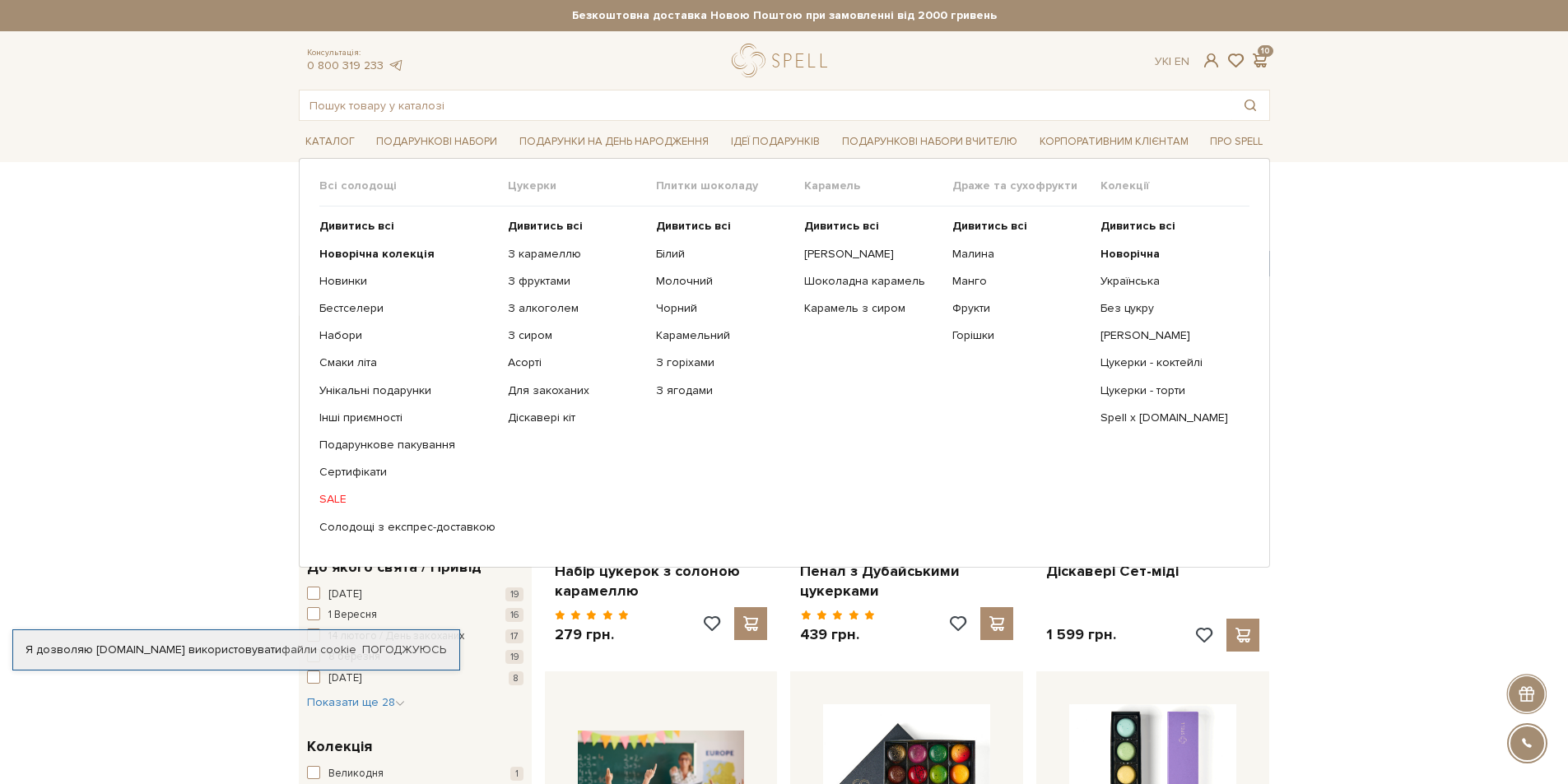
click at [351, 185] on span "Всі солодощі" at bounding box center [413, 185] width 189 height 14
click at [364, 228] on b "Дивитись всі" at bounding box center [356, 225] width 75 height 14
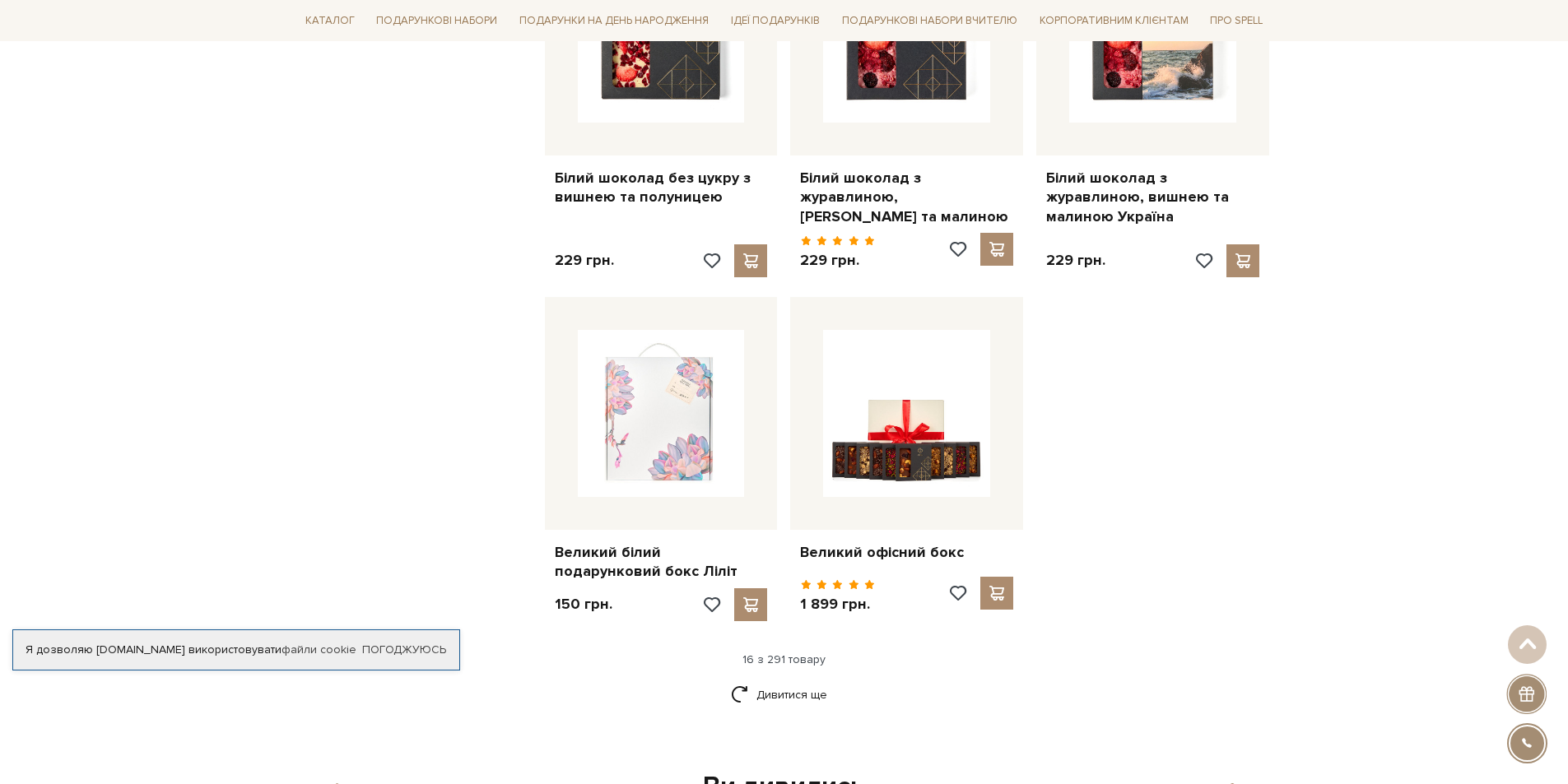
scroll to position [1974, 0]
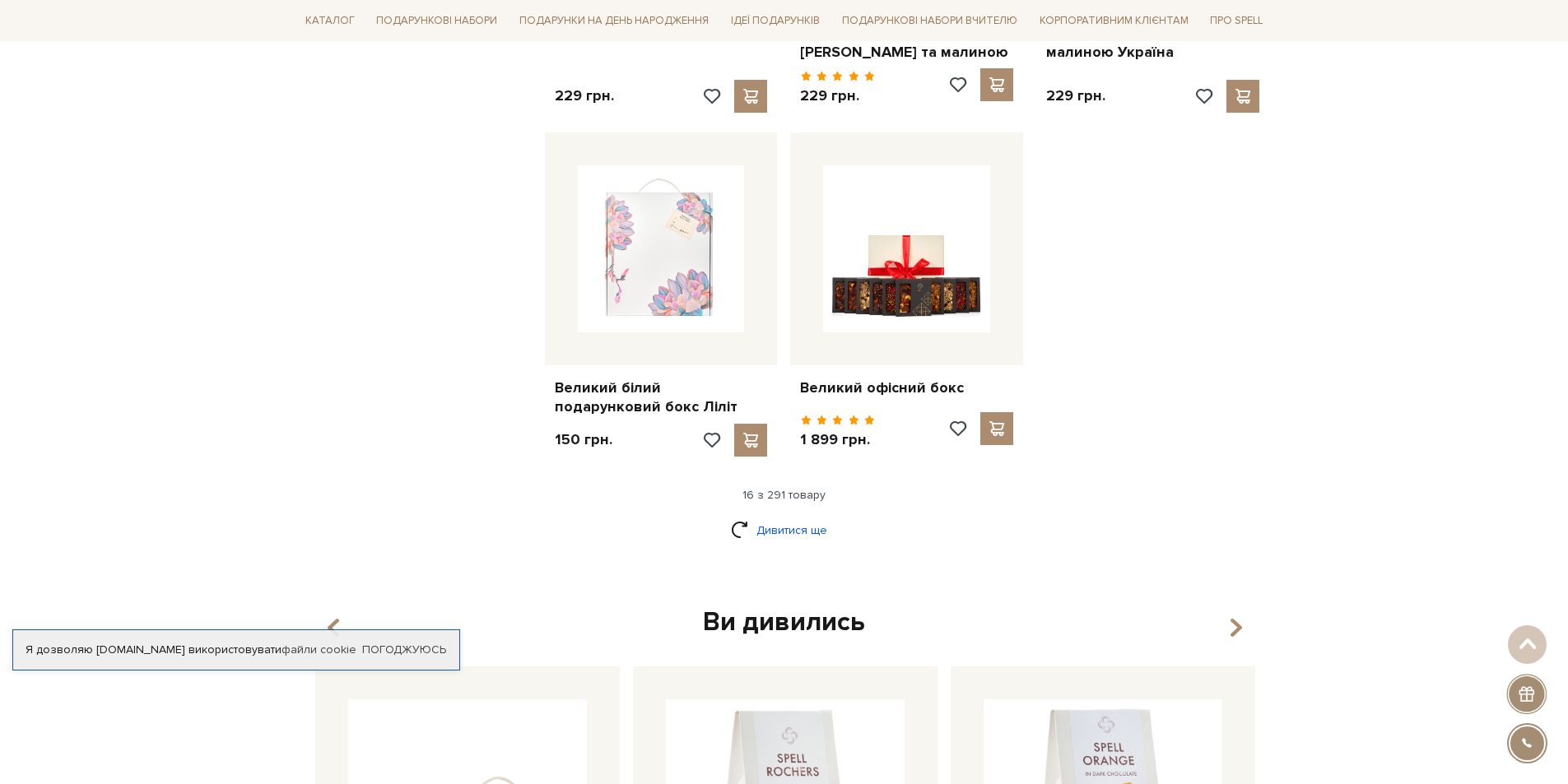
click at [806, 516] on link "Дивитися ще" at bounding box center [784, 531] width 107 height 29
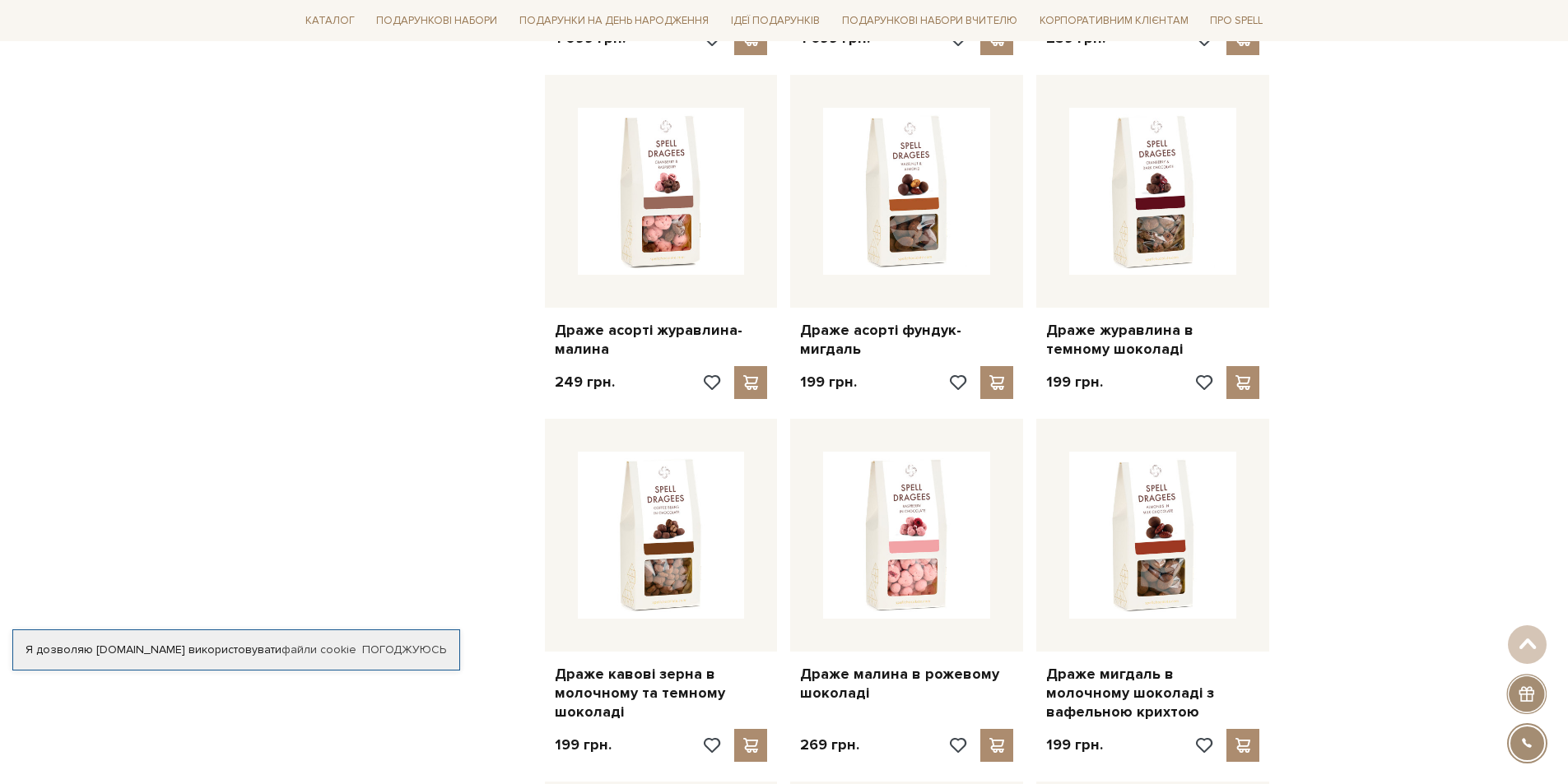
scroll to position [3372, 0]
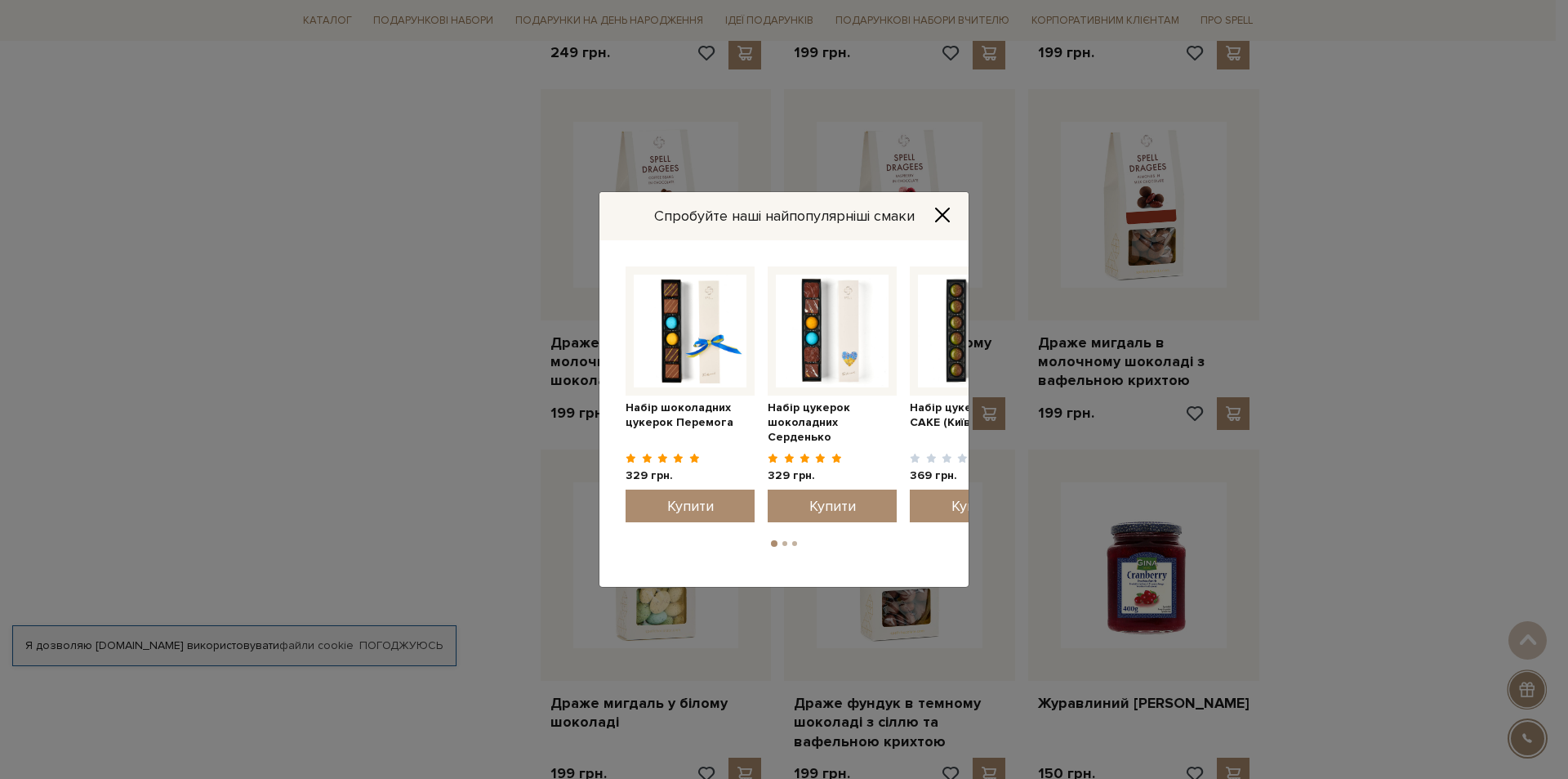
click at [945, 210] on icon "Close" at bounding box center [942, 215] width 16 height 16
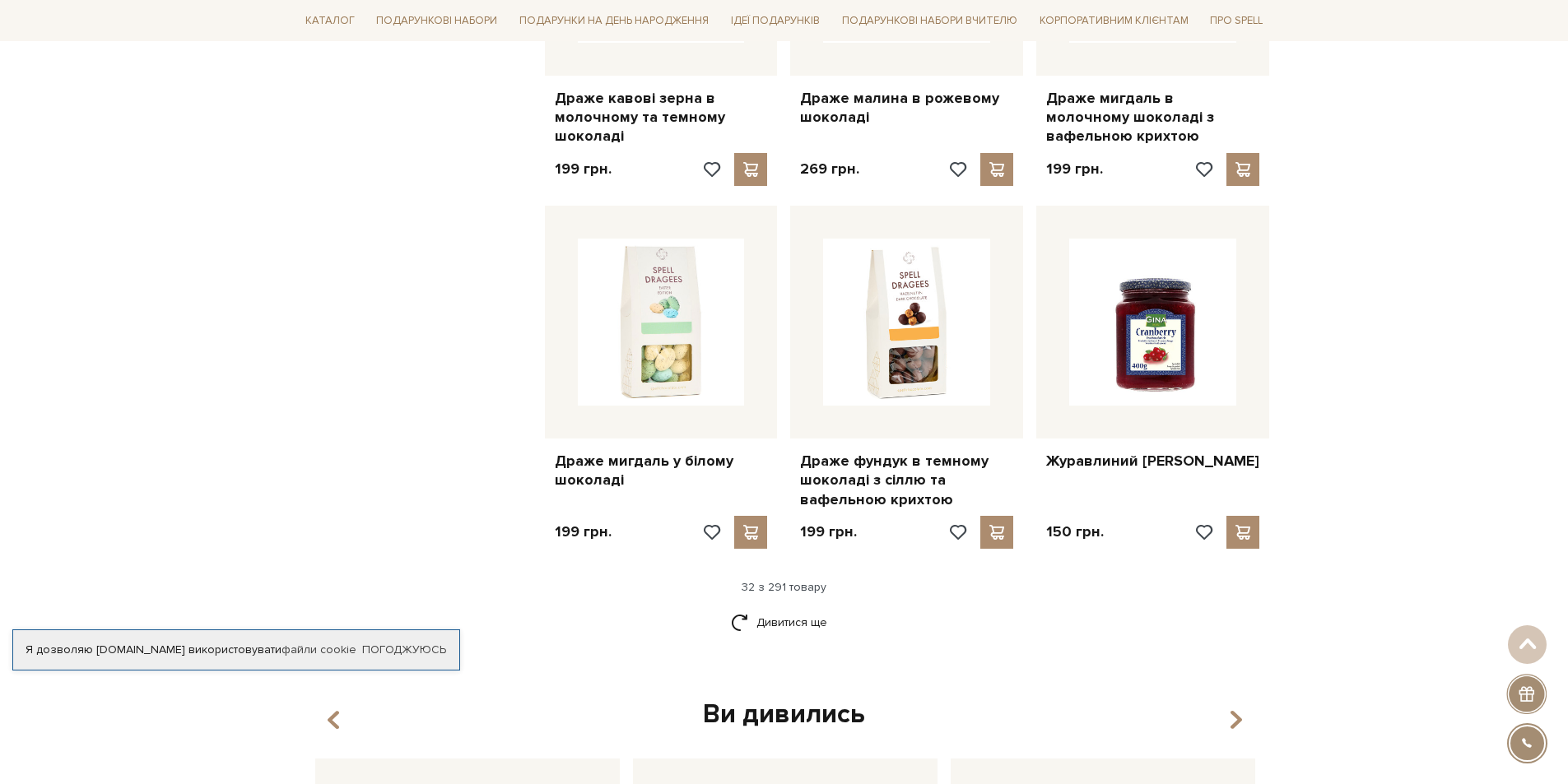
scroll to position [3701, 0]
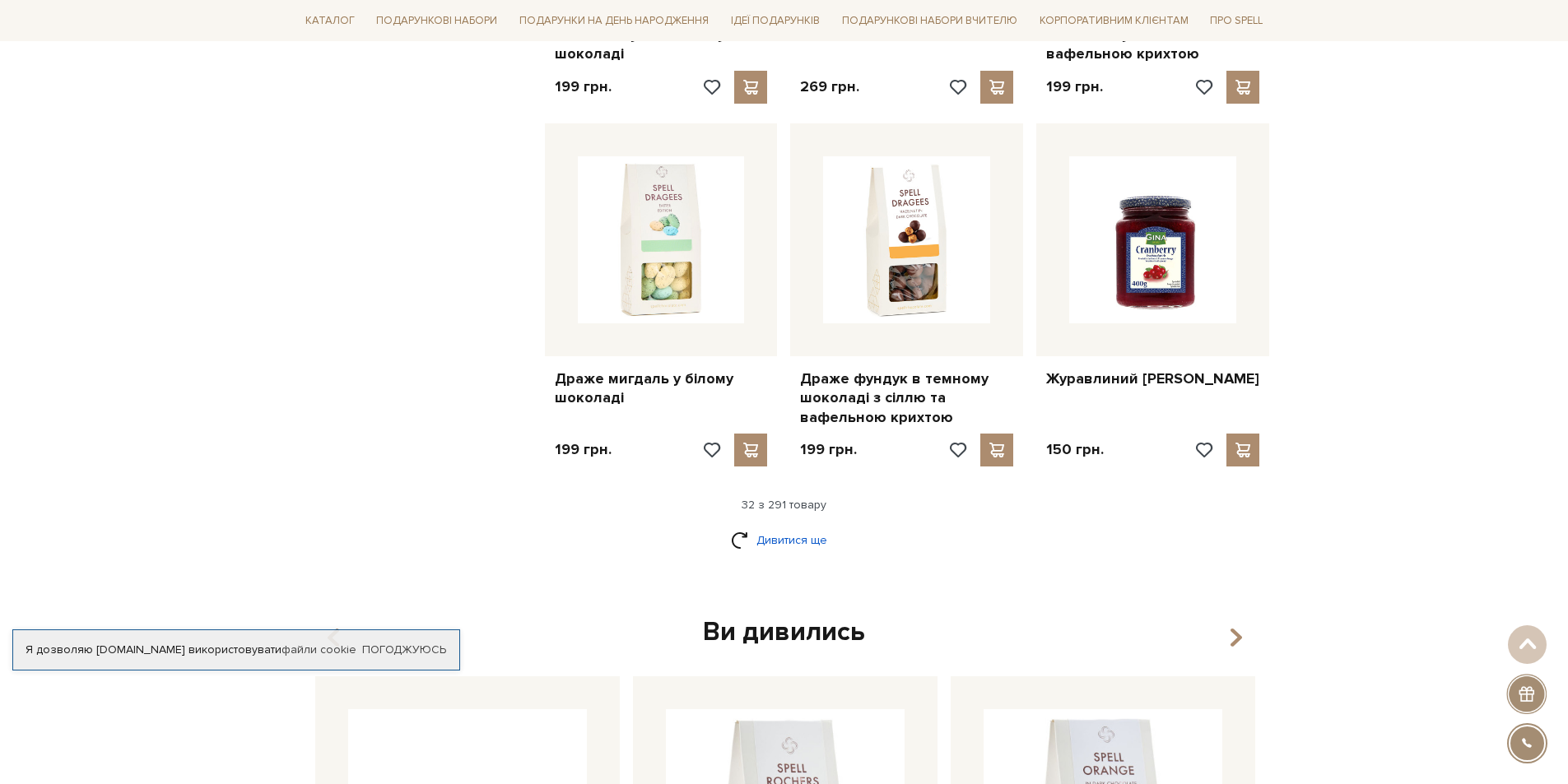
click at [813, 526] on link "Дивитися ще" at bounding box center [784, 540] width 107 height 29
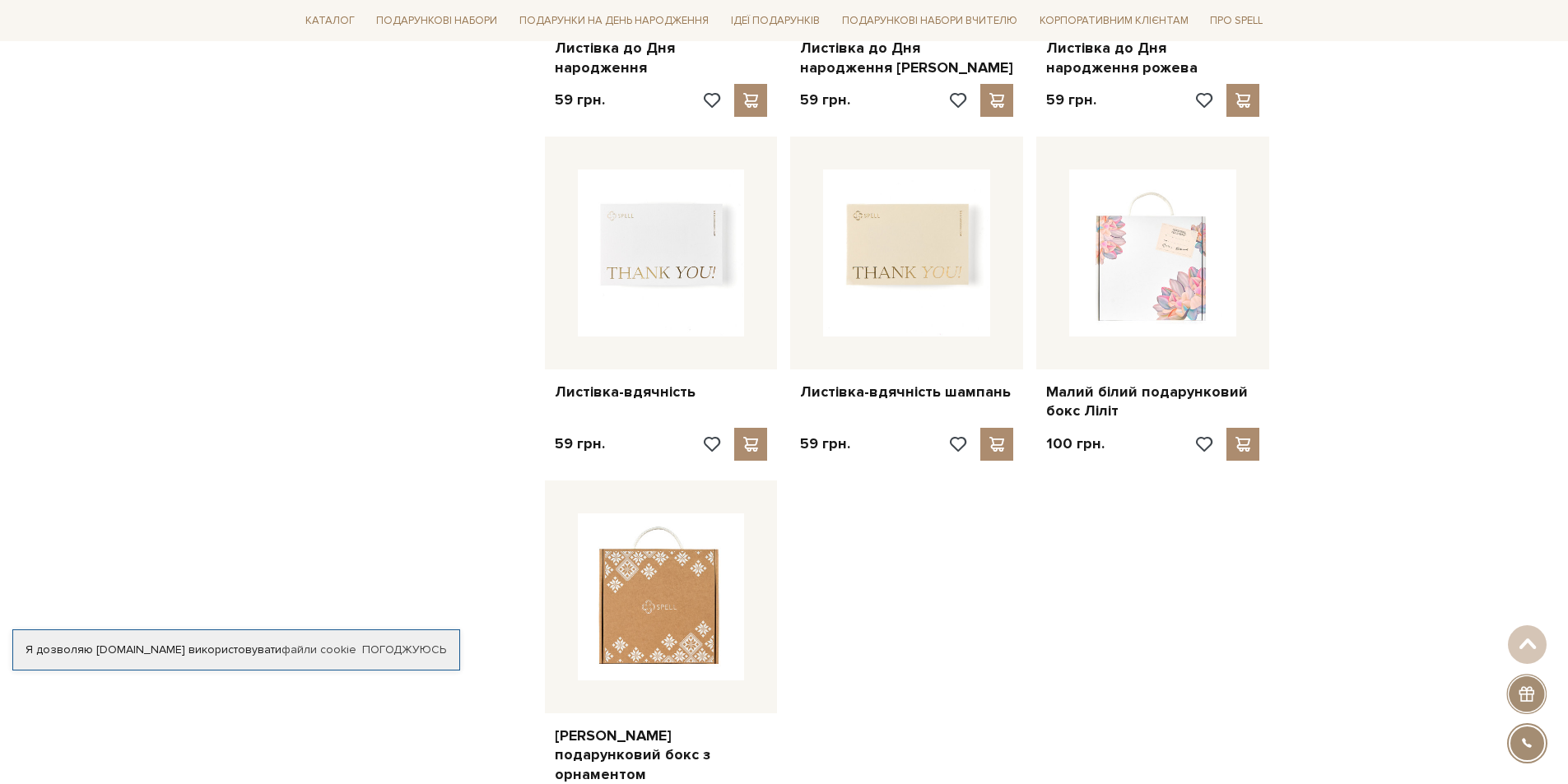
scroll to position [5758, 0]
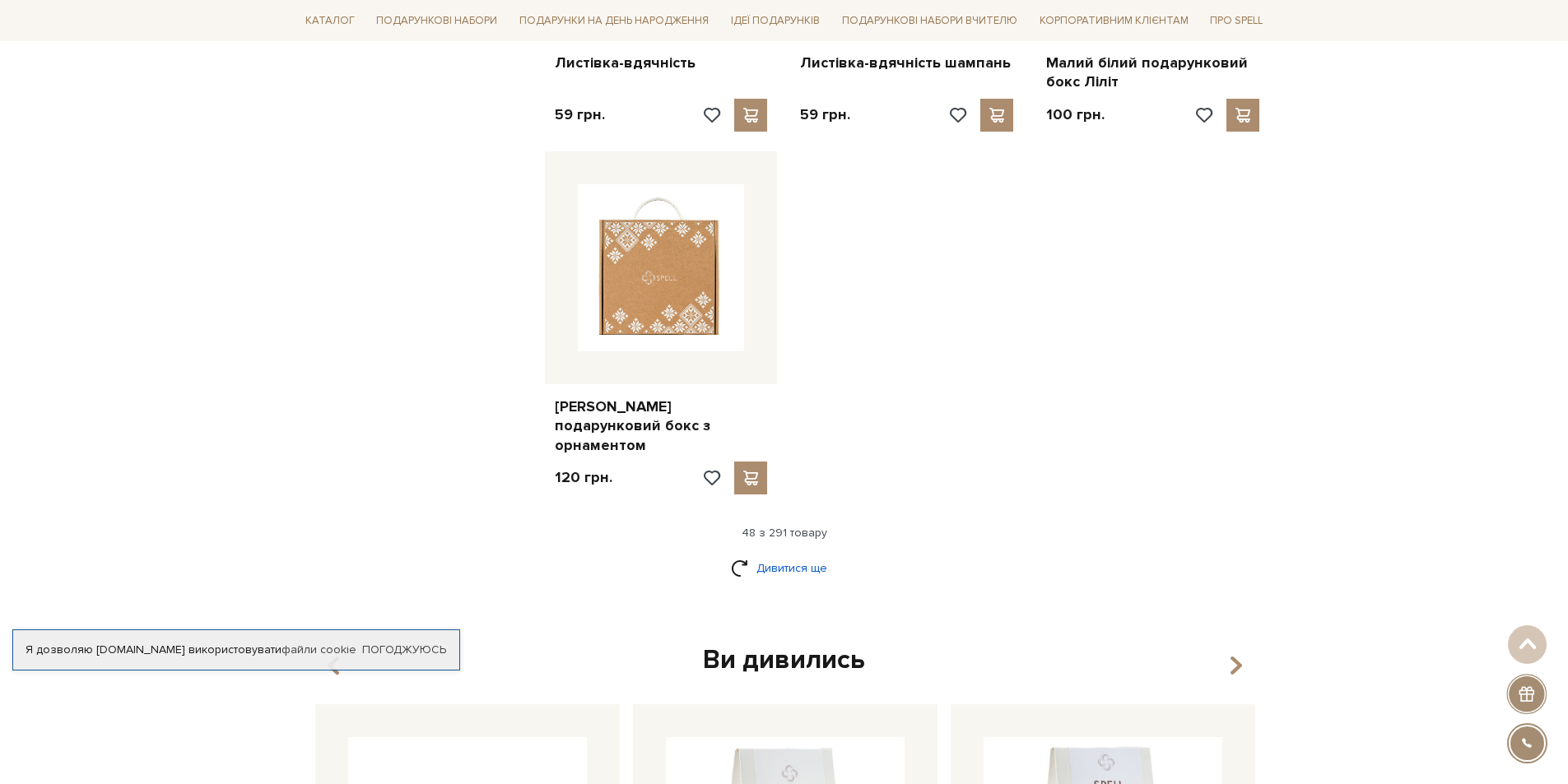
click at [807, 554] on link "Дивитися ще" at bounding box center [784, 568] width 107 height 29
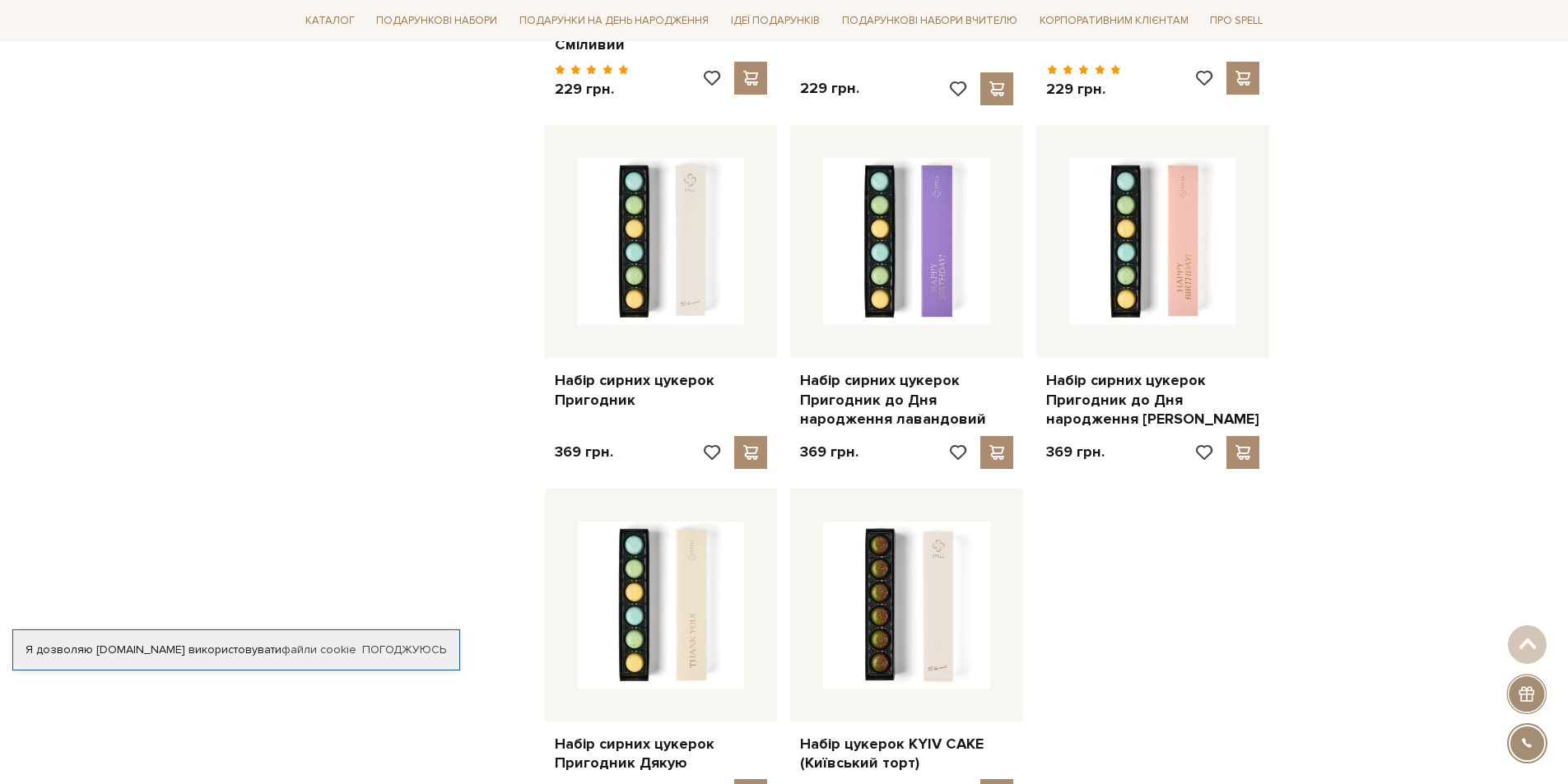
scroll to position [7485, 0]
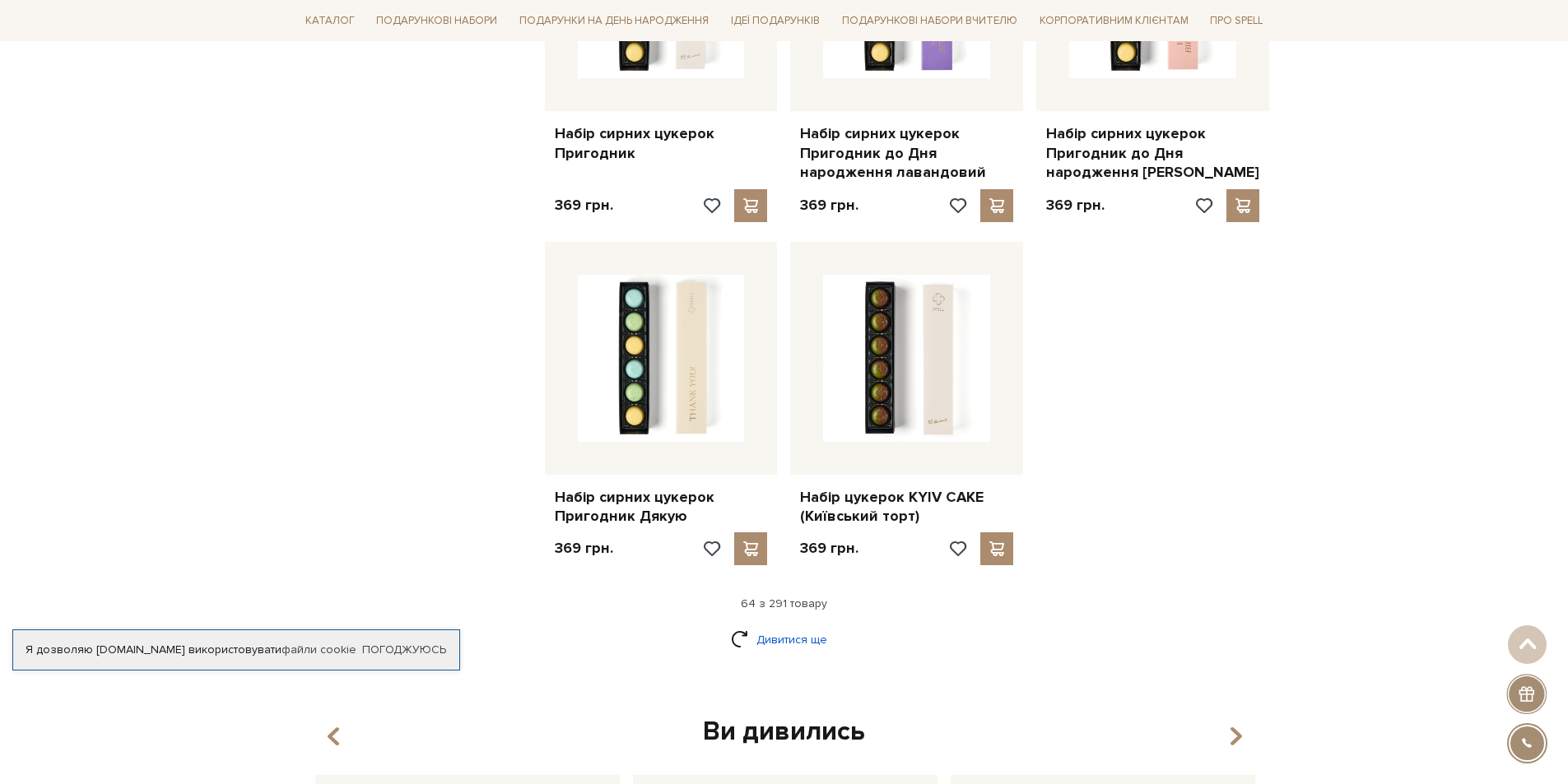
click at [781, 625] on link "Дивитися ще" at bounding box center [784, 639] width 107 height 29
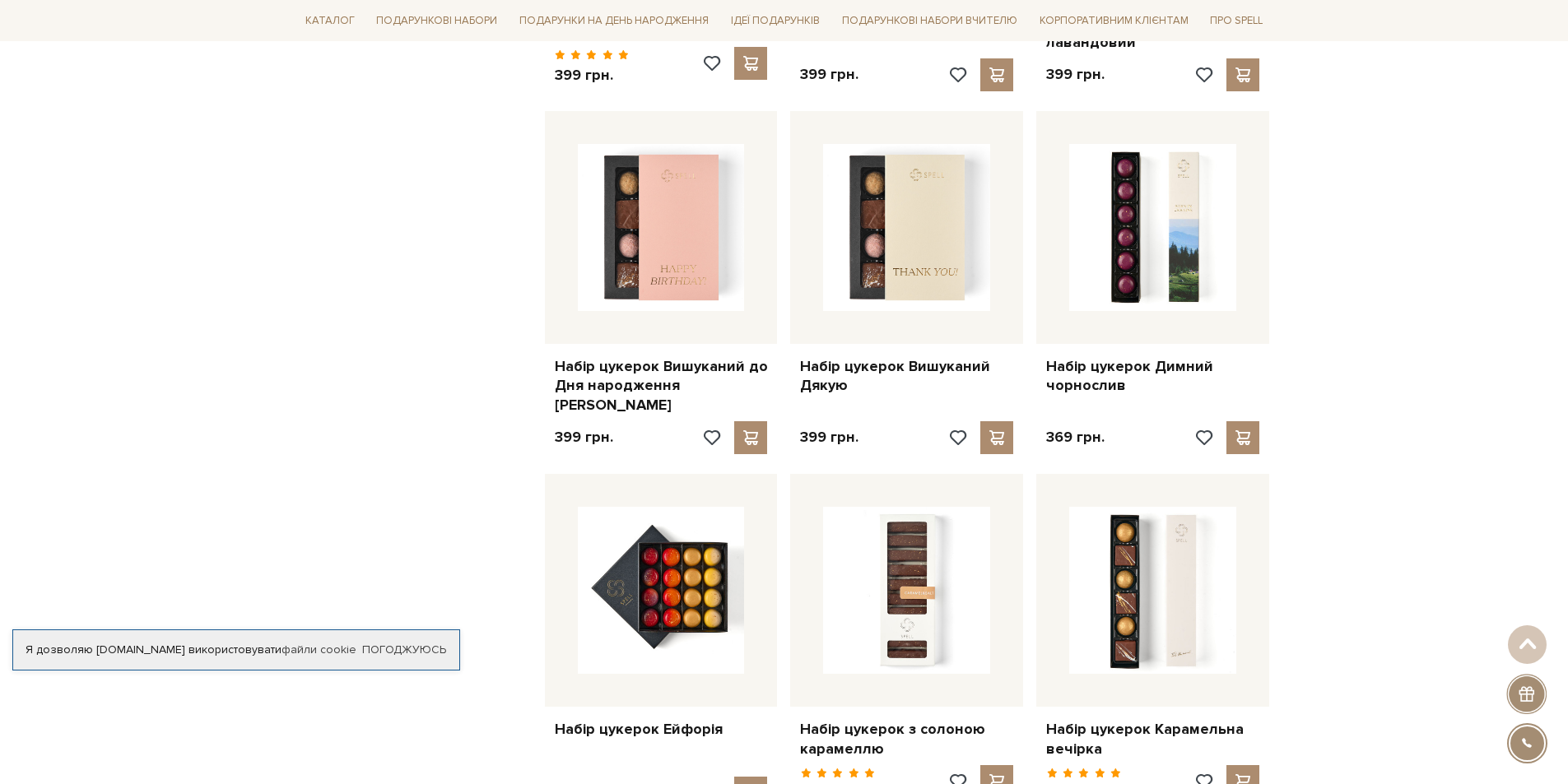
scroll to position [9131, 0]
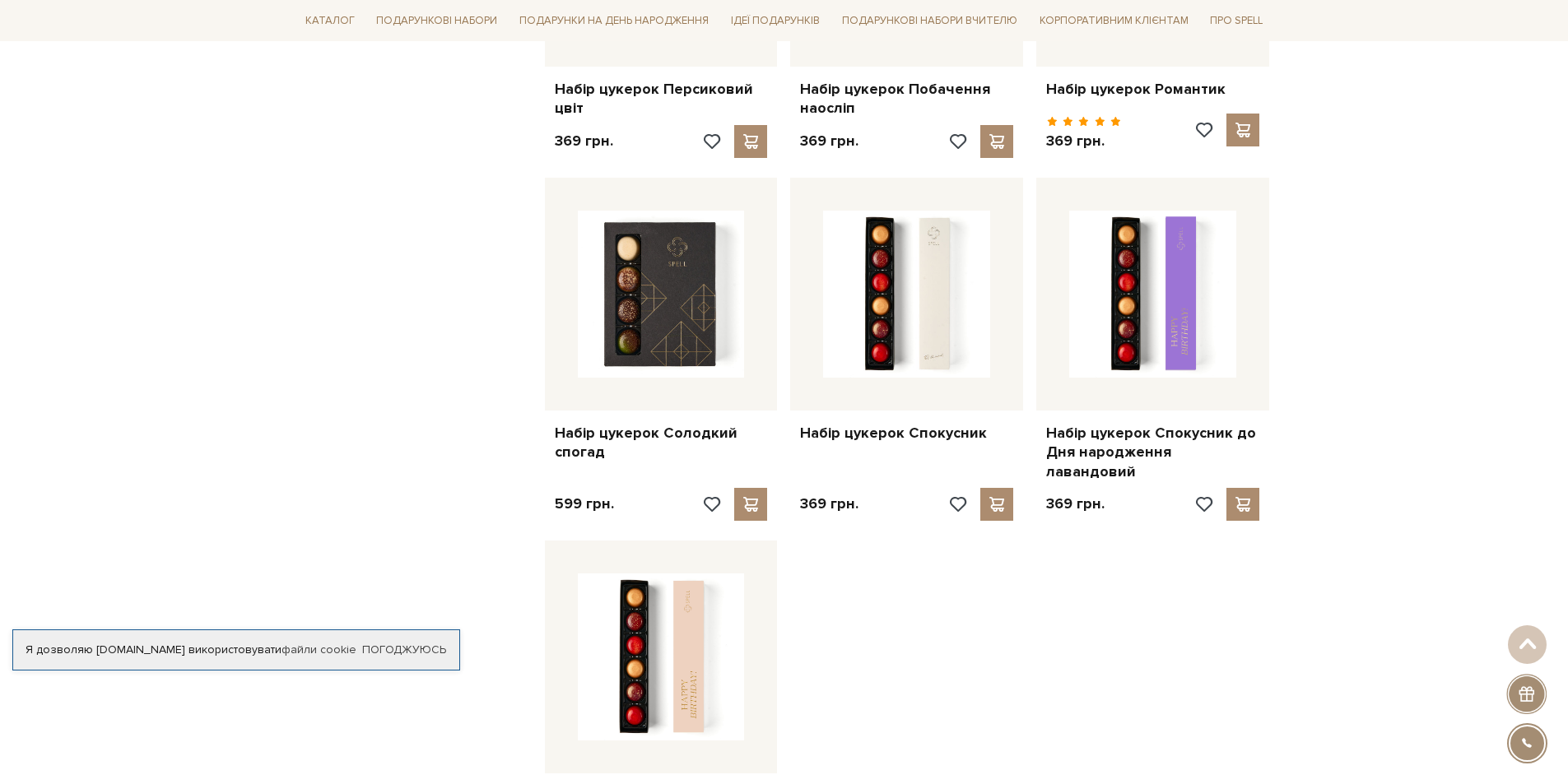
scroll to position [11352, 0]
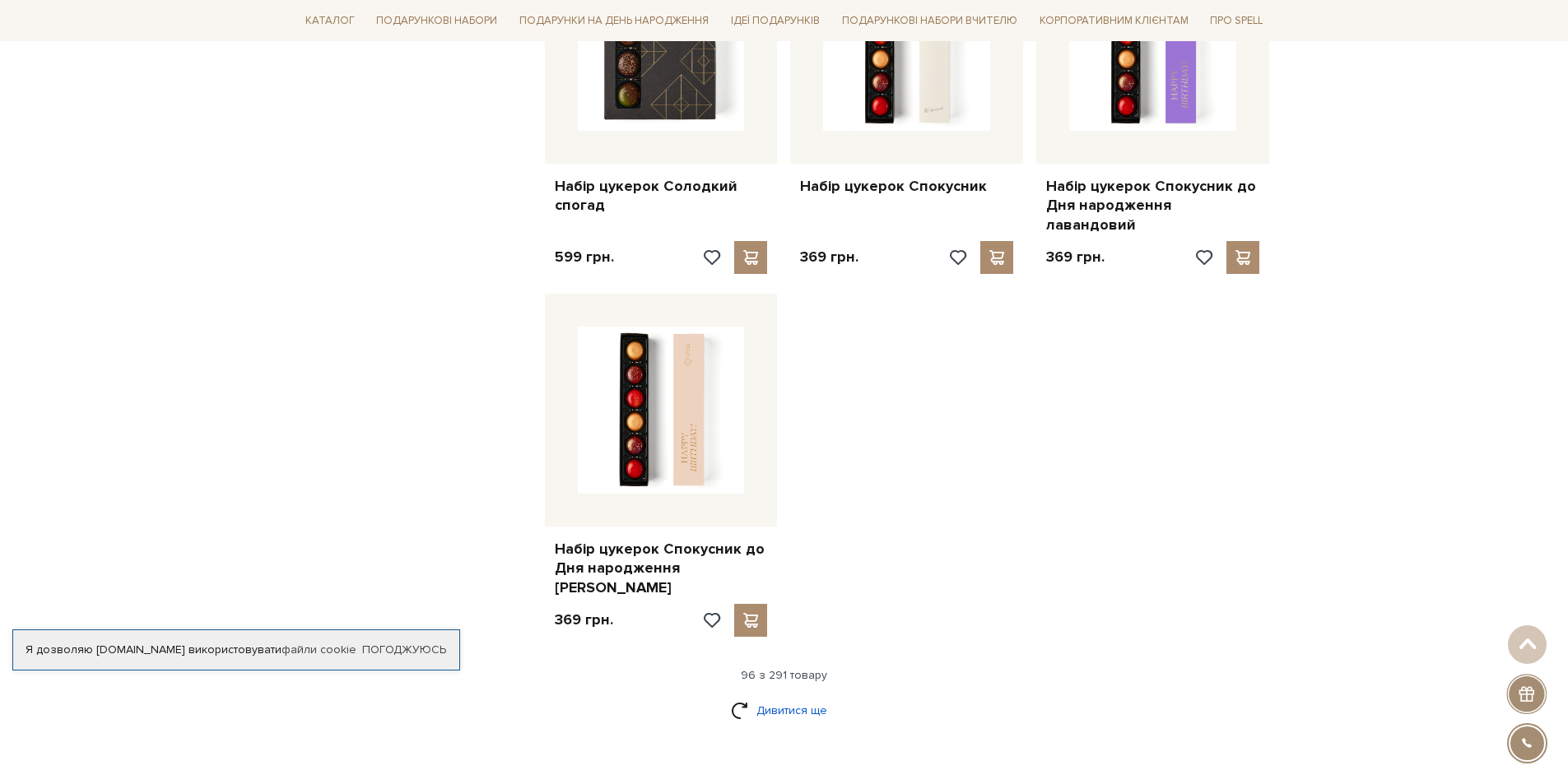
click at [788, 696] on link "Дивитися ще" at bounding box center [784, 710] width 107 height 29
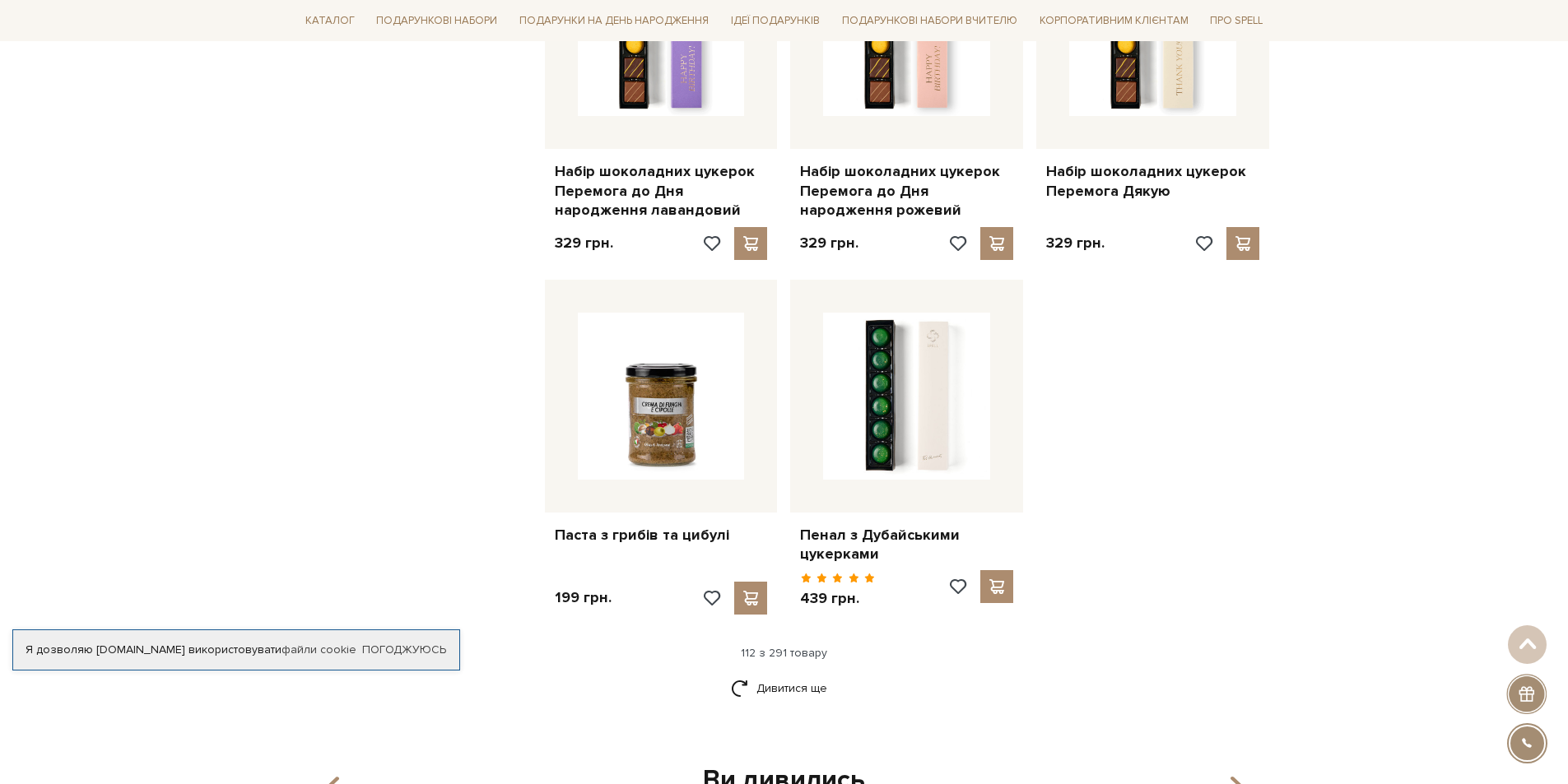
scroll to position [13244, 0]
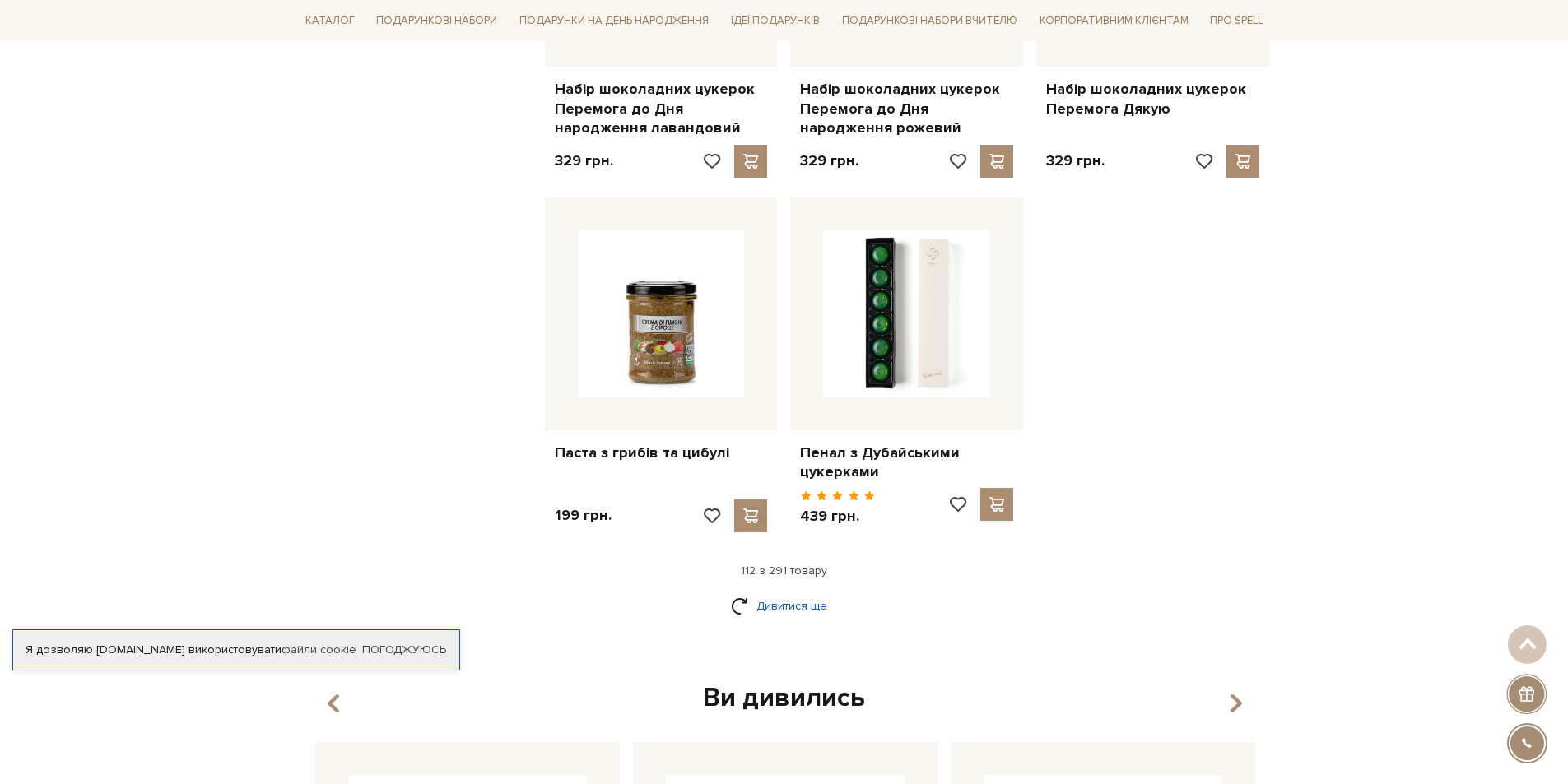
click at [801, 592] on link "Дивитися ще" at bounding box center [784, 606] width 107 height 29
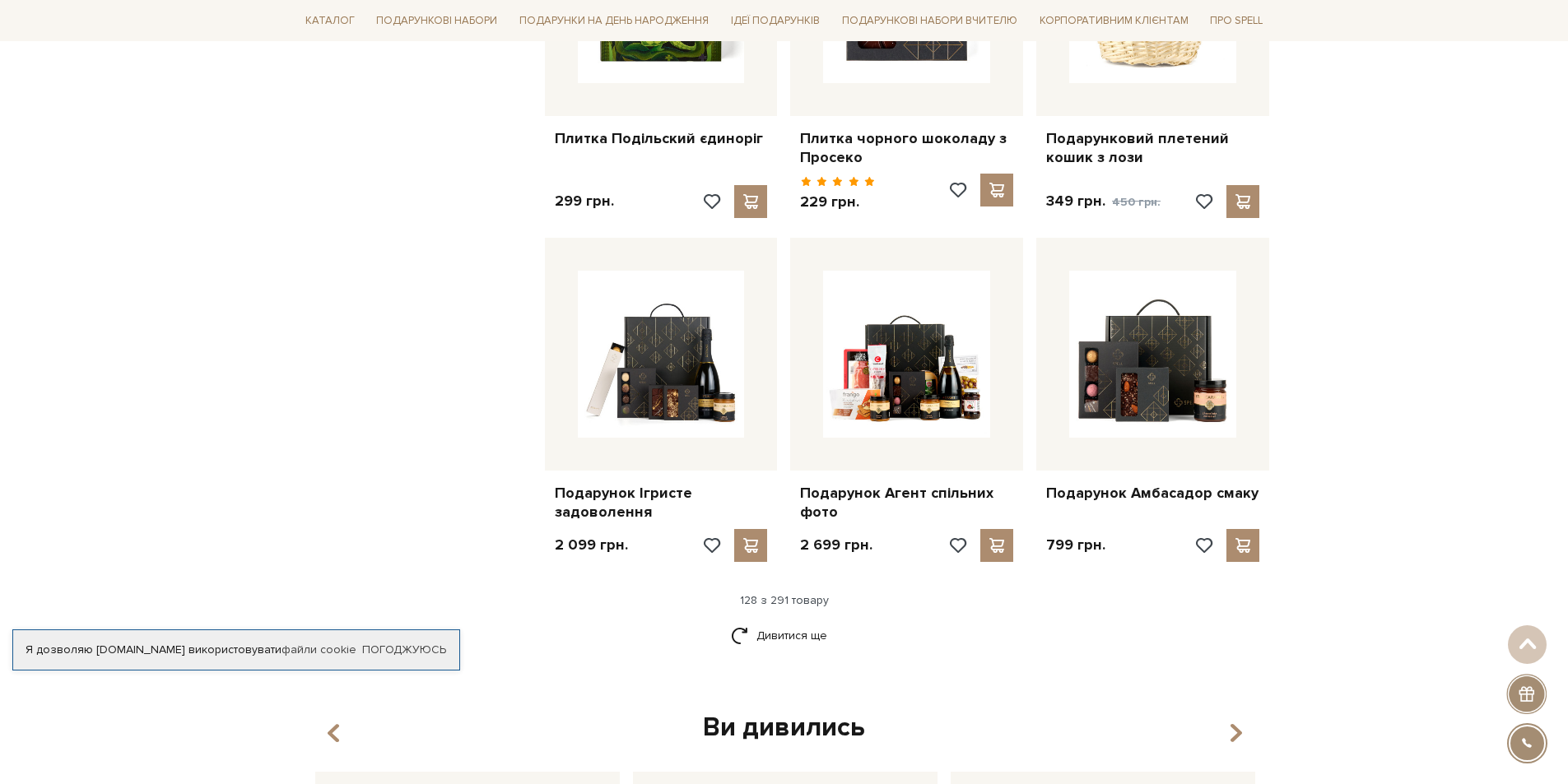
scroll to position [15053, 0]
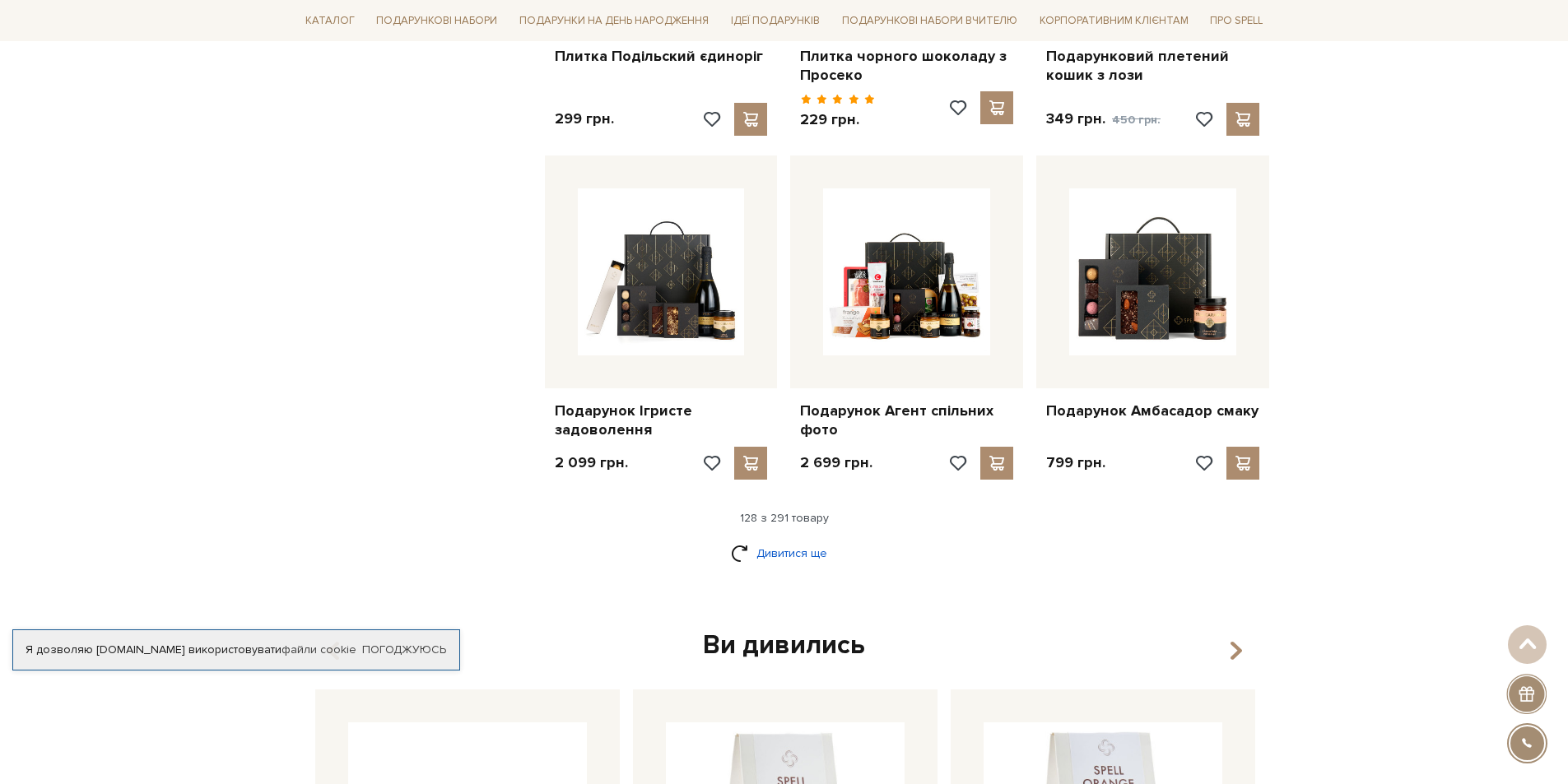
click at [805, 539] on link "Дивитися ще" at bounding box center [784, 554] width 107 height 29
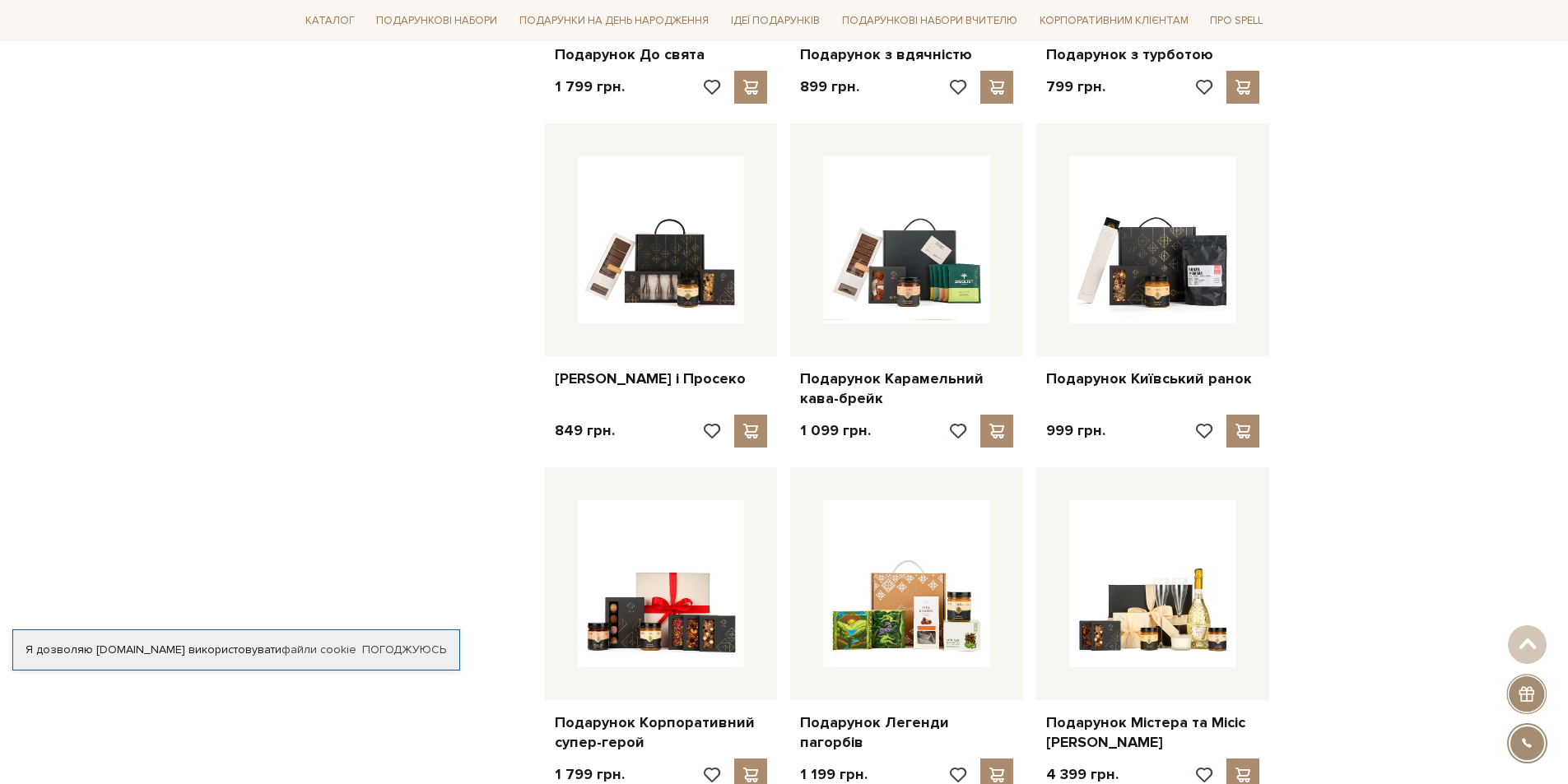
scroll to position [16780, 0]
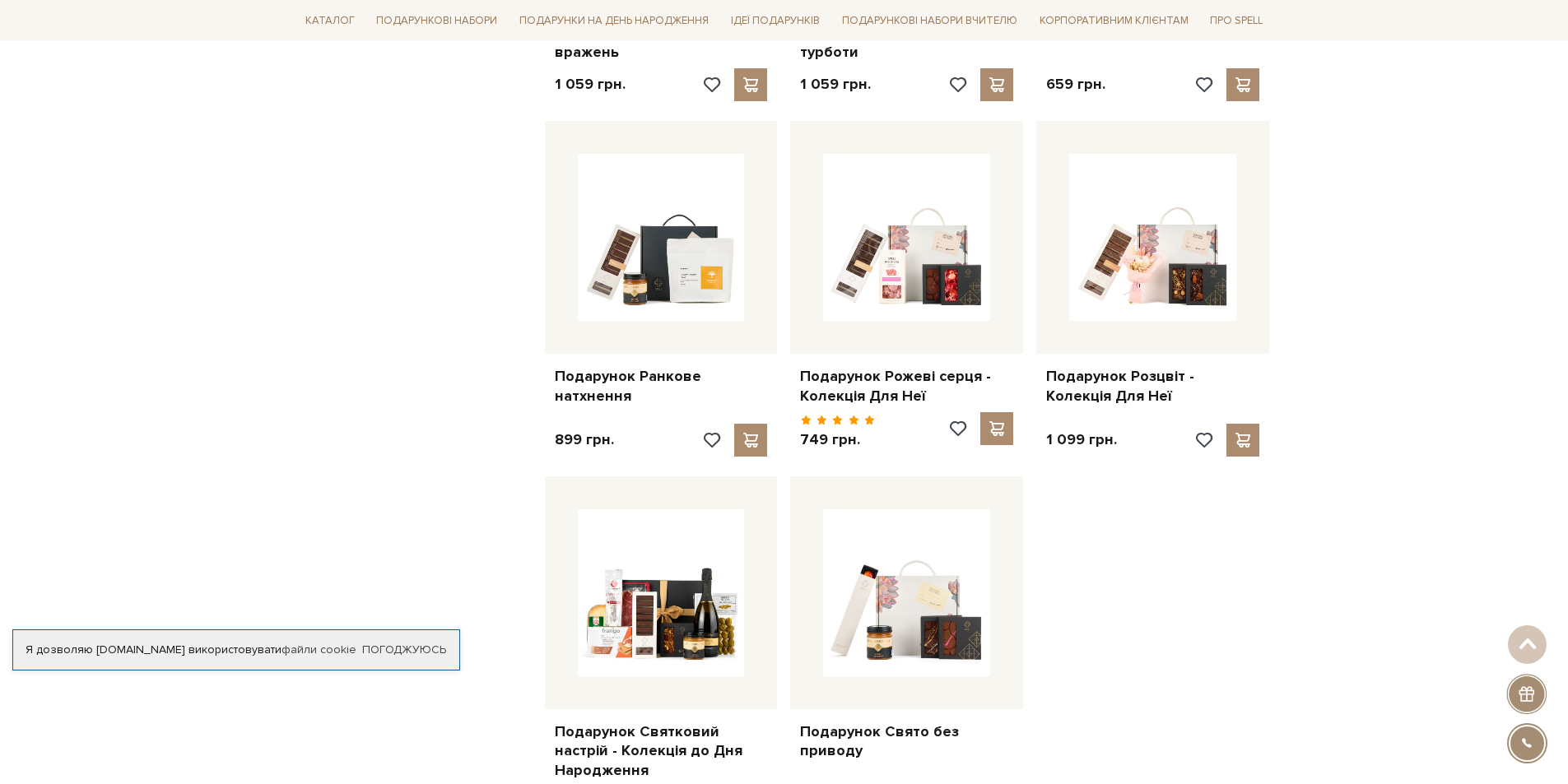
scroll to position [18755, 0]
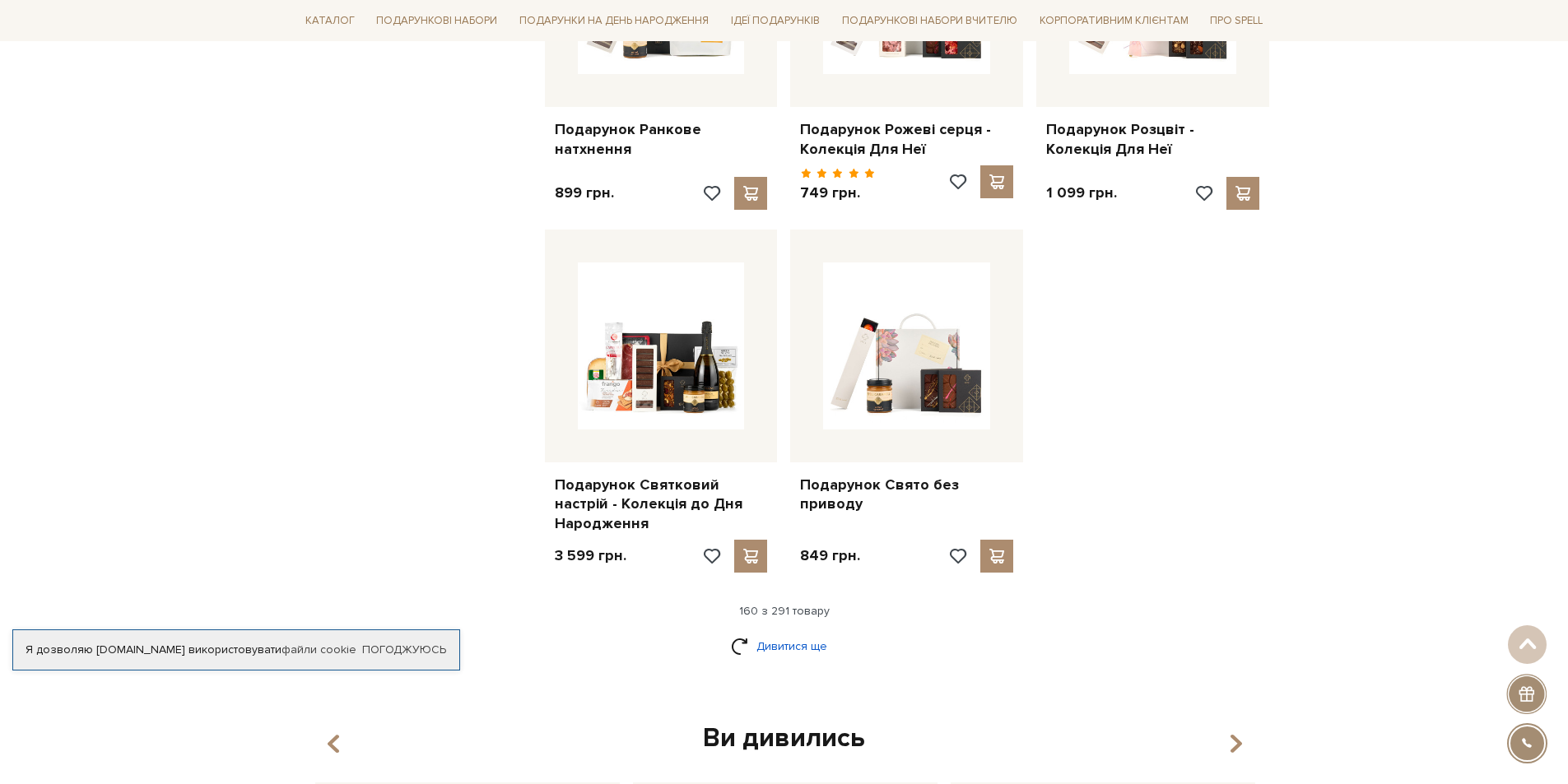
click at [790, 632] on link "Дивитися ще" at bounding box center [784, 646] width 107 height 29
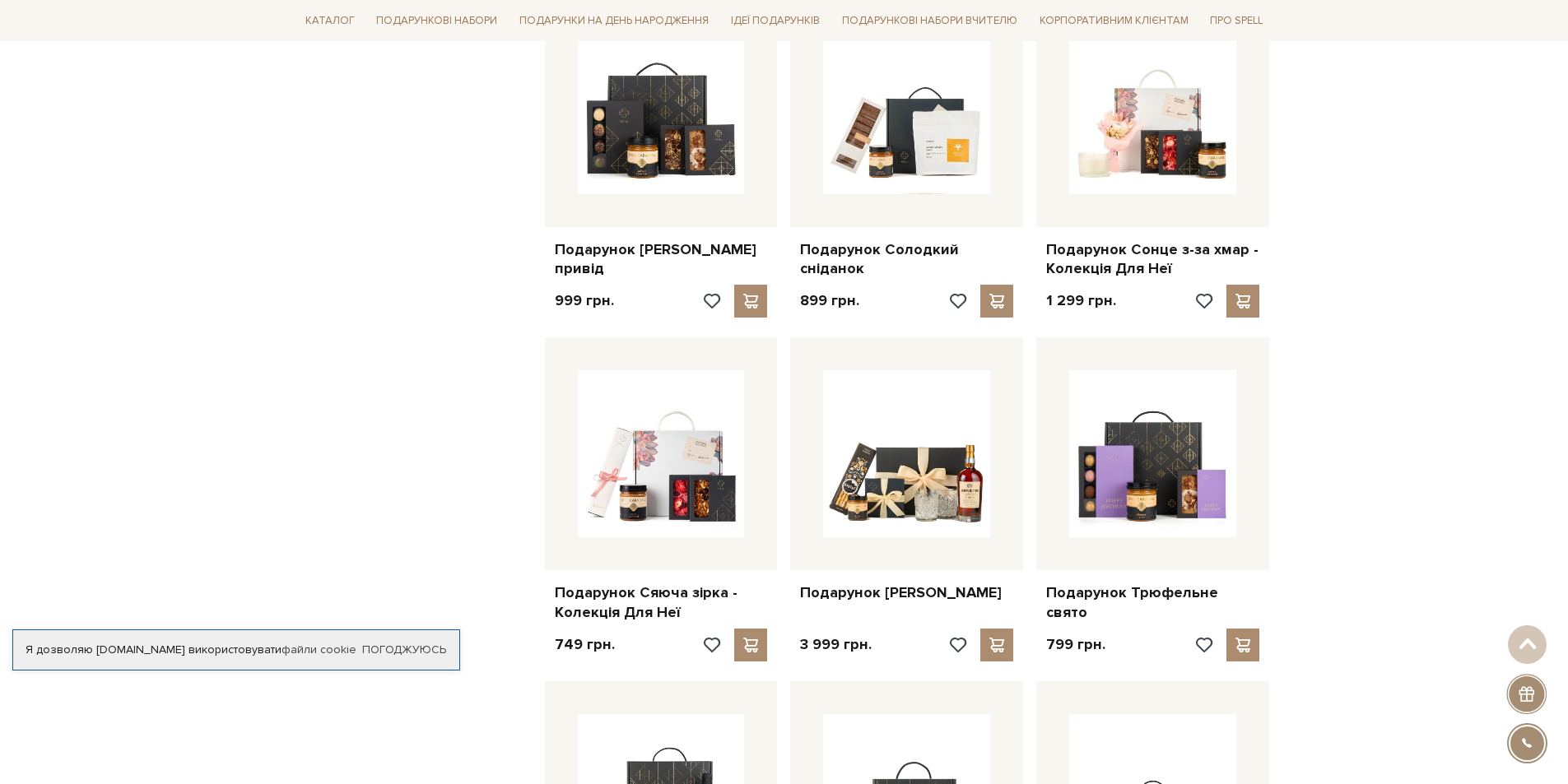
scroll to position [20235, 0]
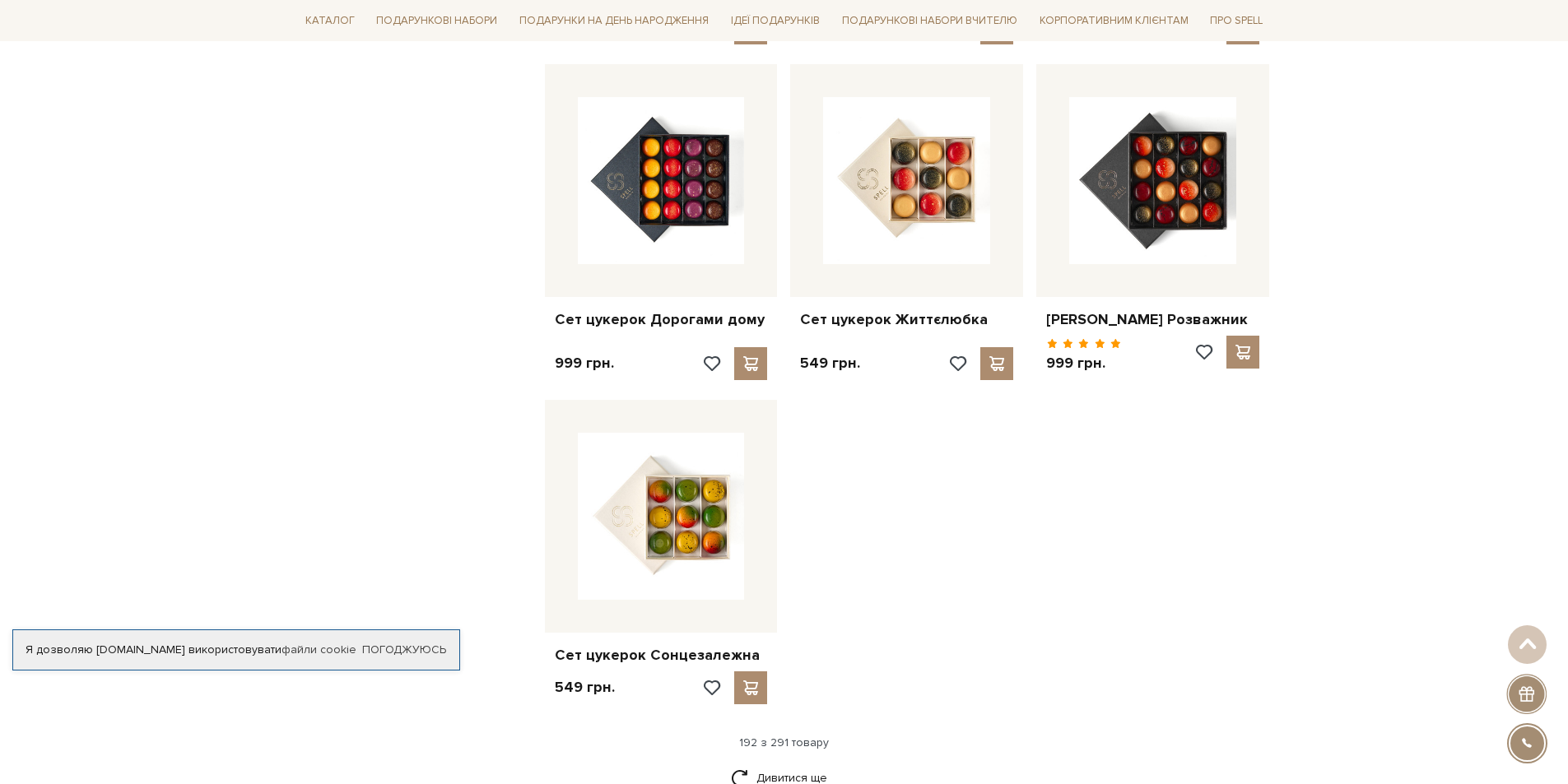
scroll to position [22539, 0]
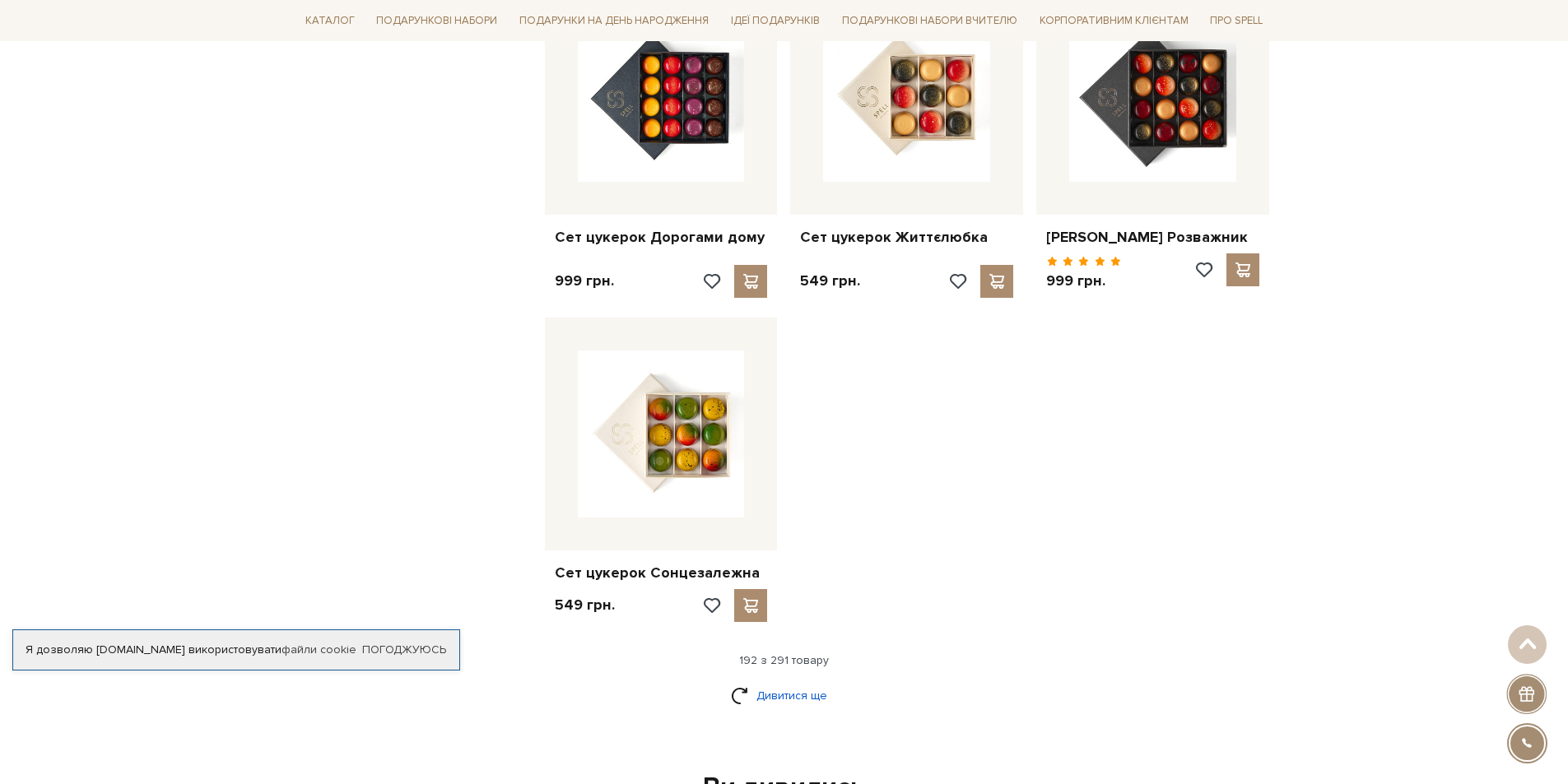
click at [808, 681] on link "Дивитися ще" at bounding box center [784, 696] width 107 height 29
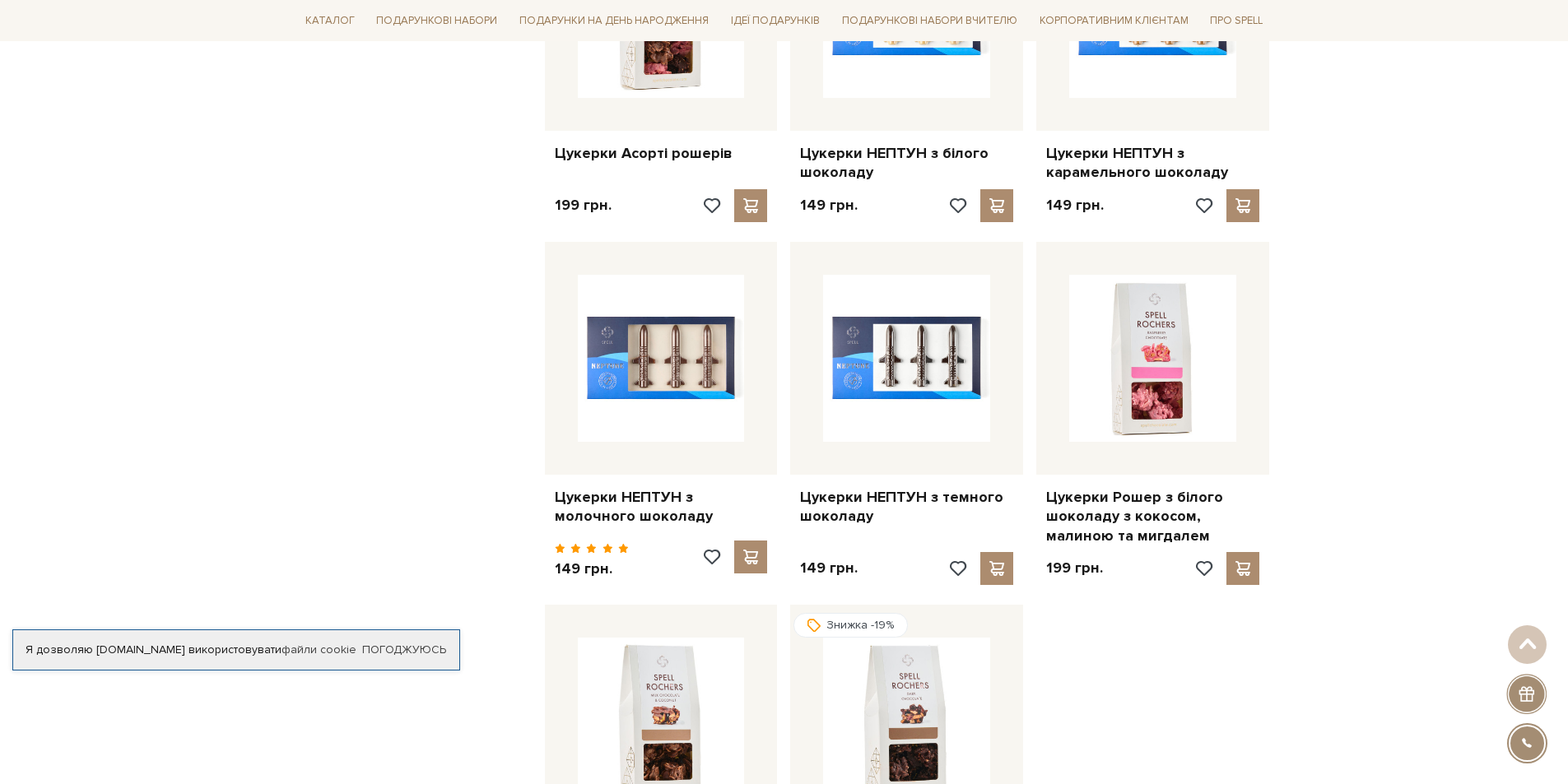
scroll to position [24184, 0]
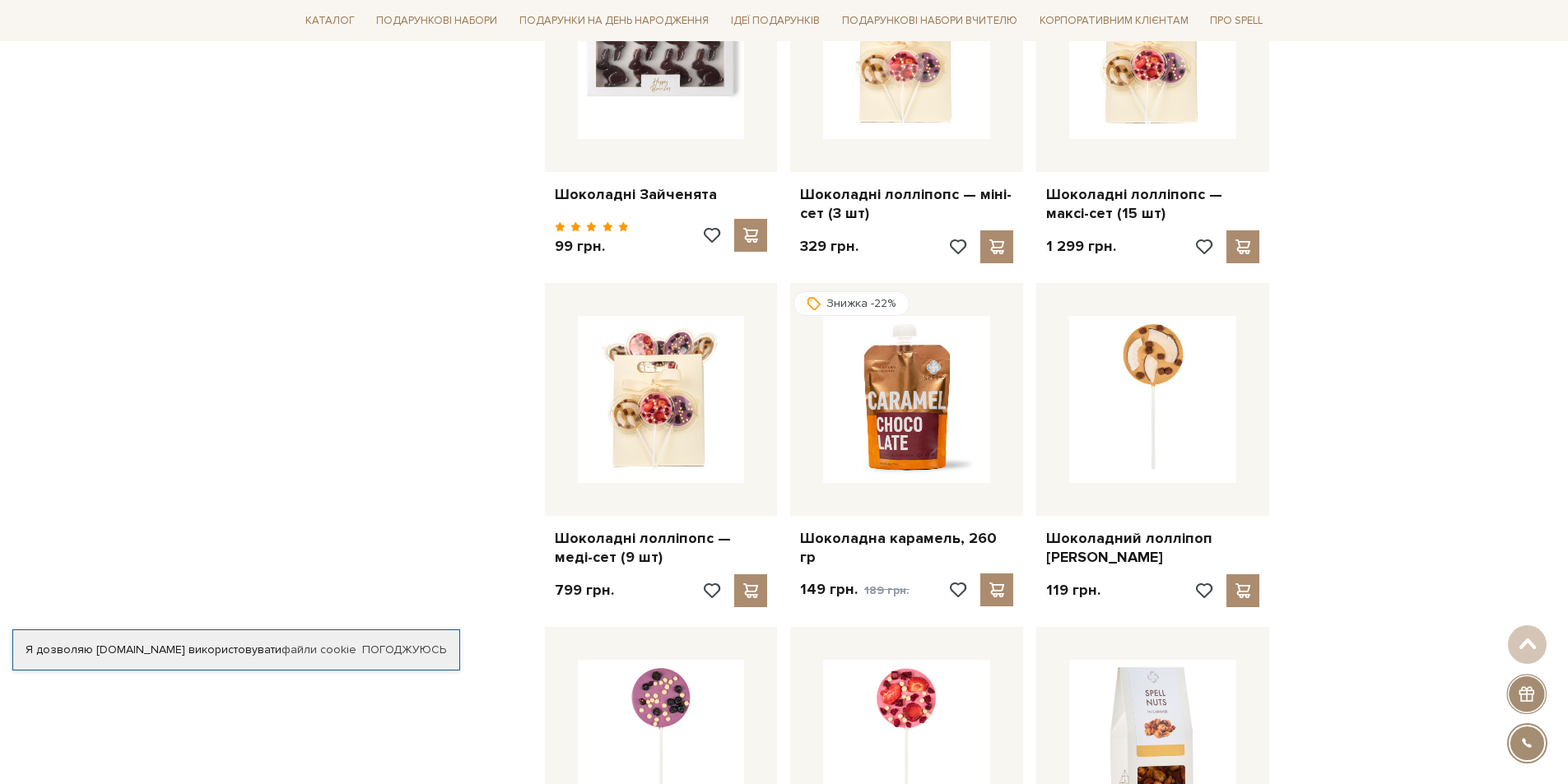
scroll to position [25911, 0]
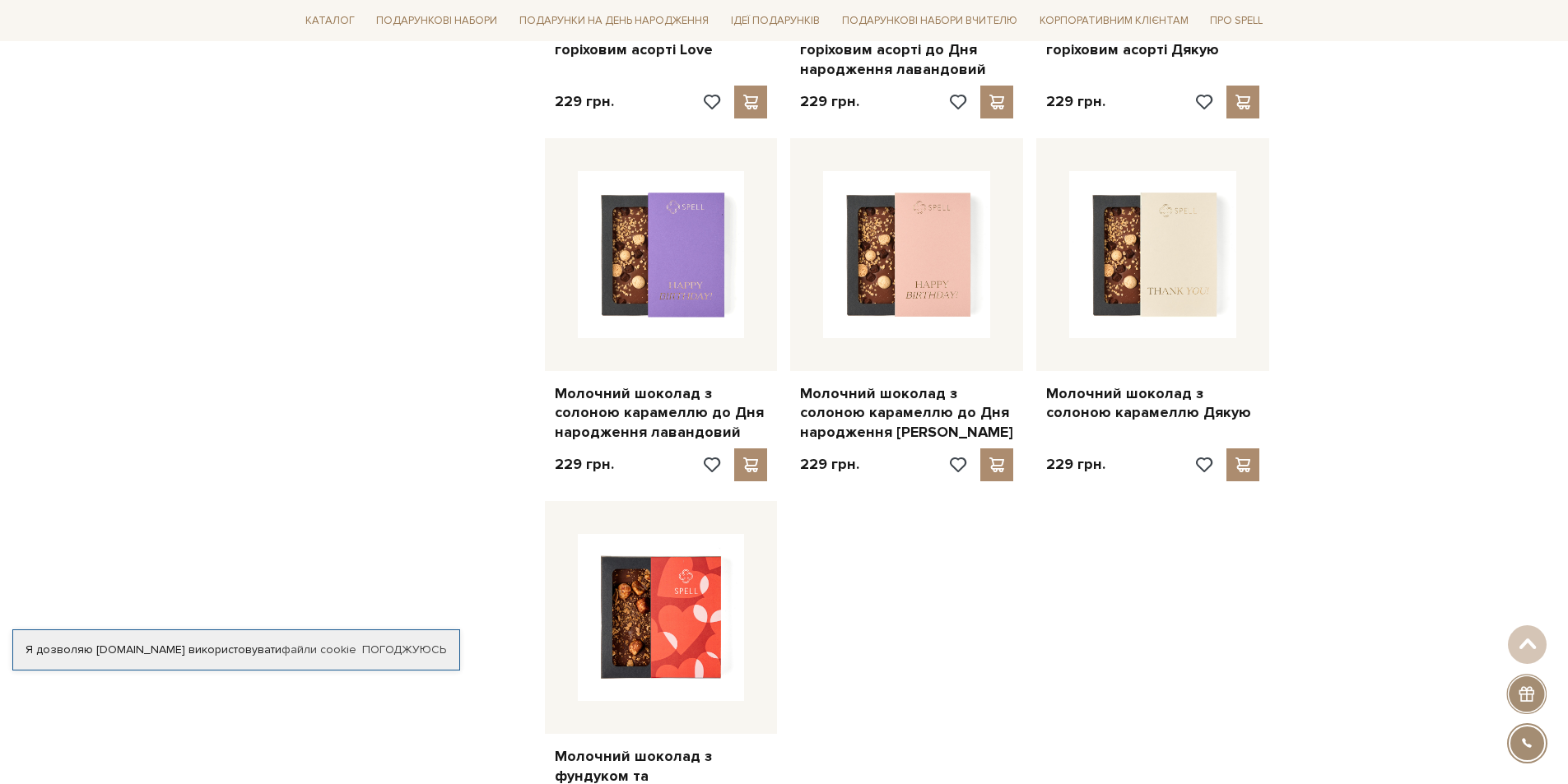
scroll to position [28132, 0]
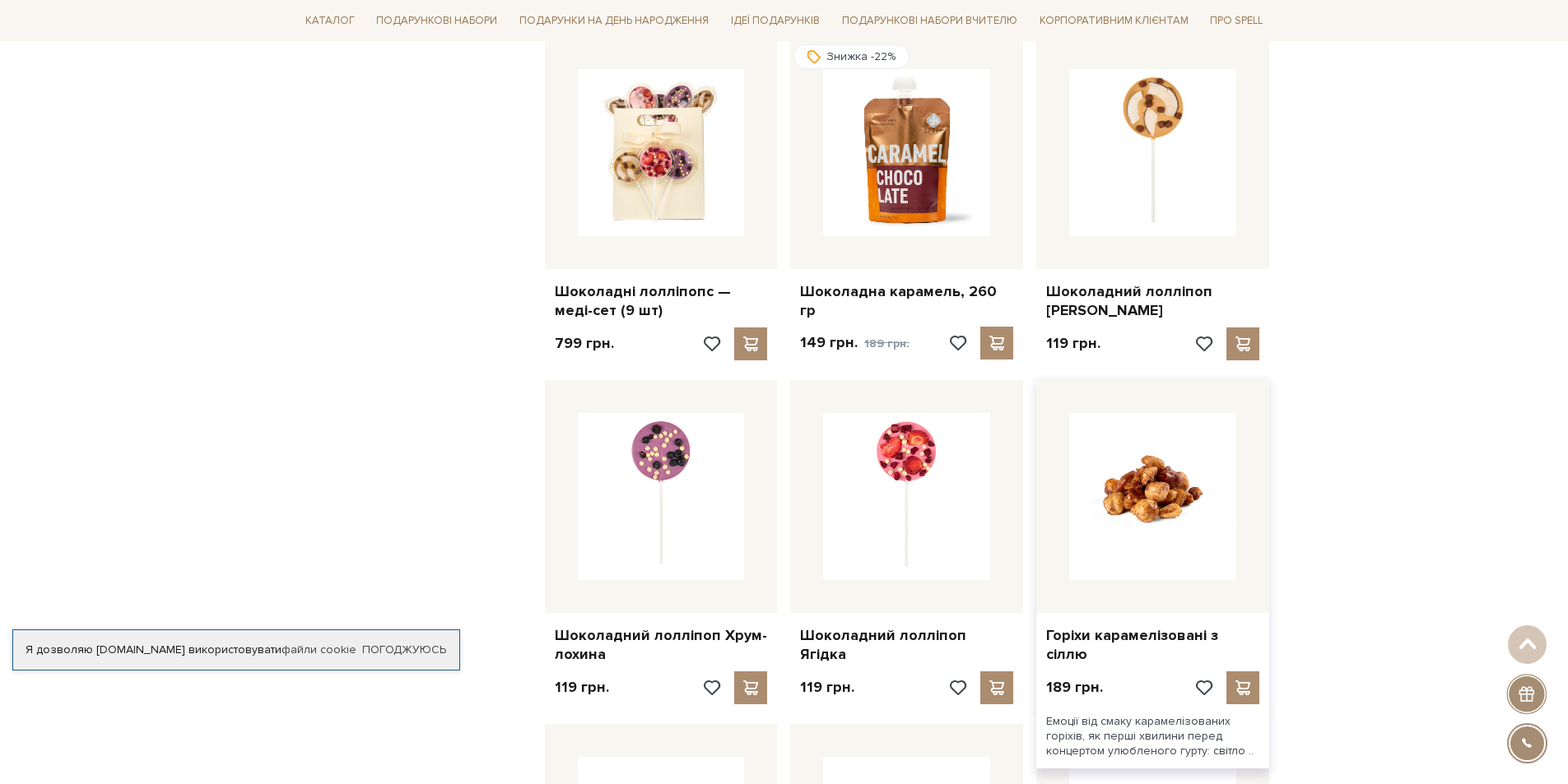
scroll to position [25911, 0]
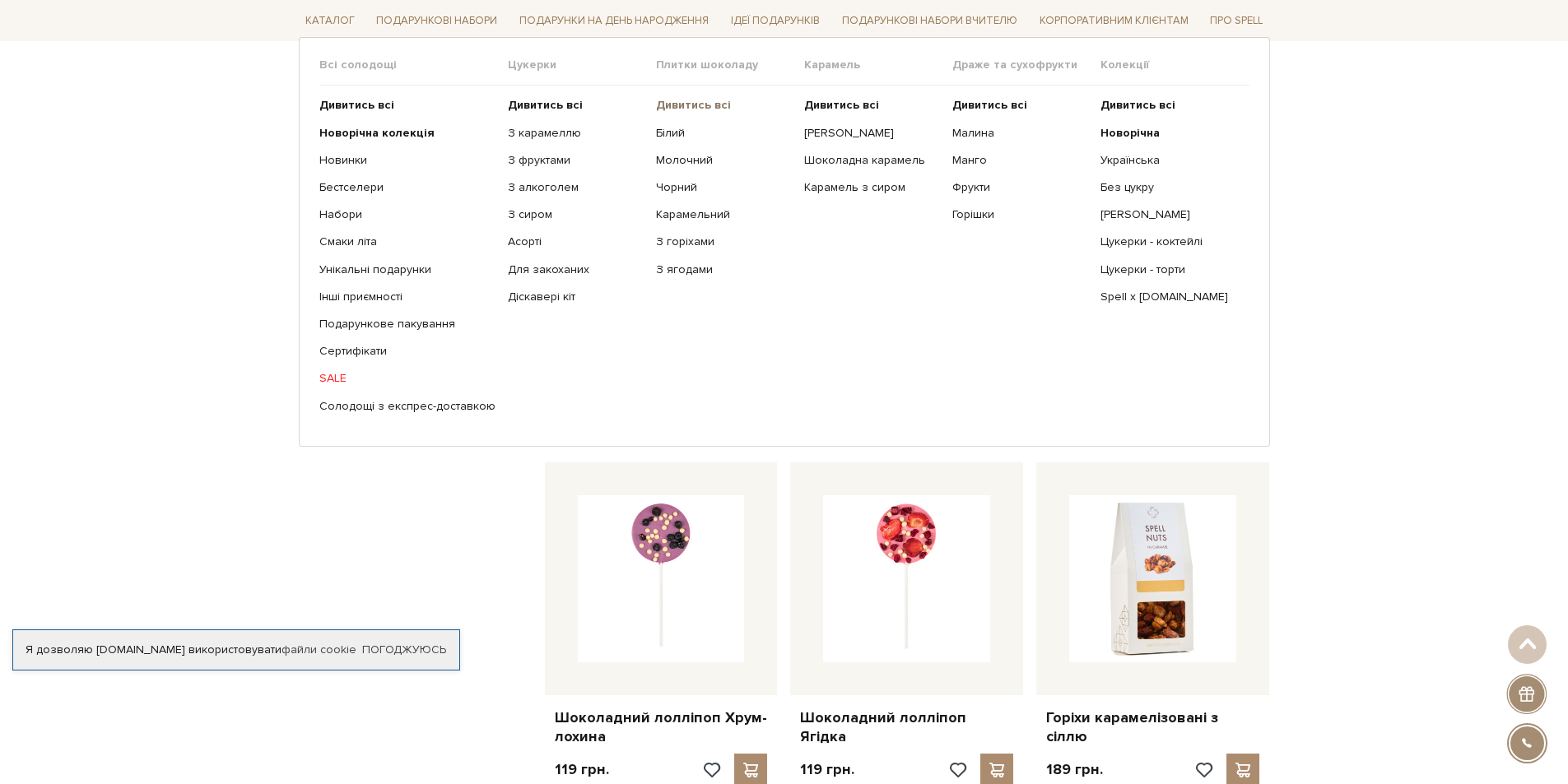
click at [693, 100] on b "Дивитись всі" at bounding box center [693, 105] width 75 height 14
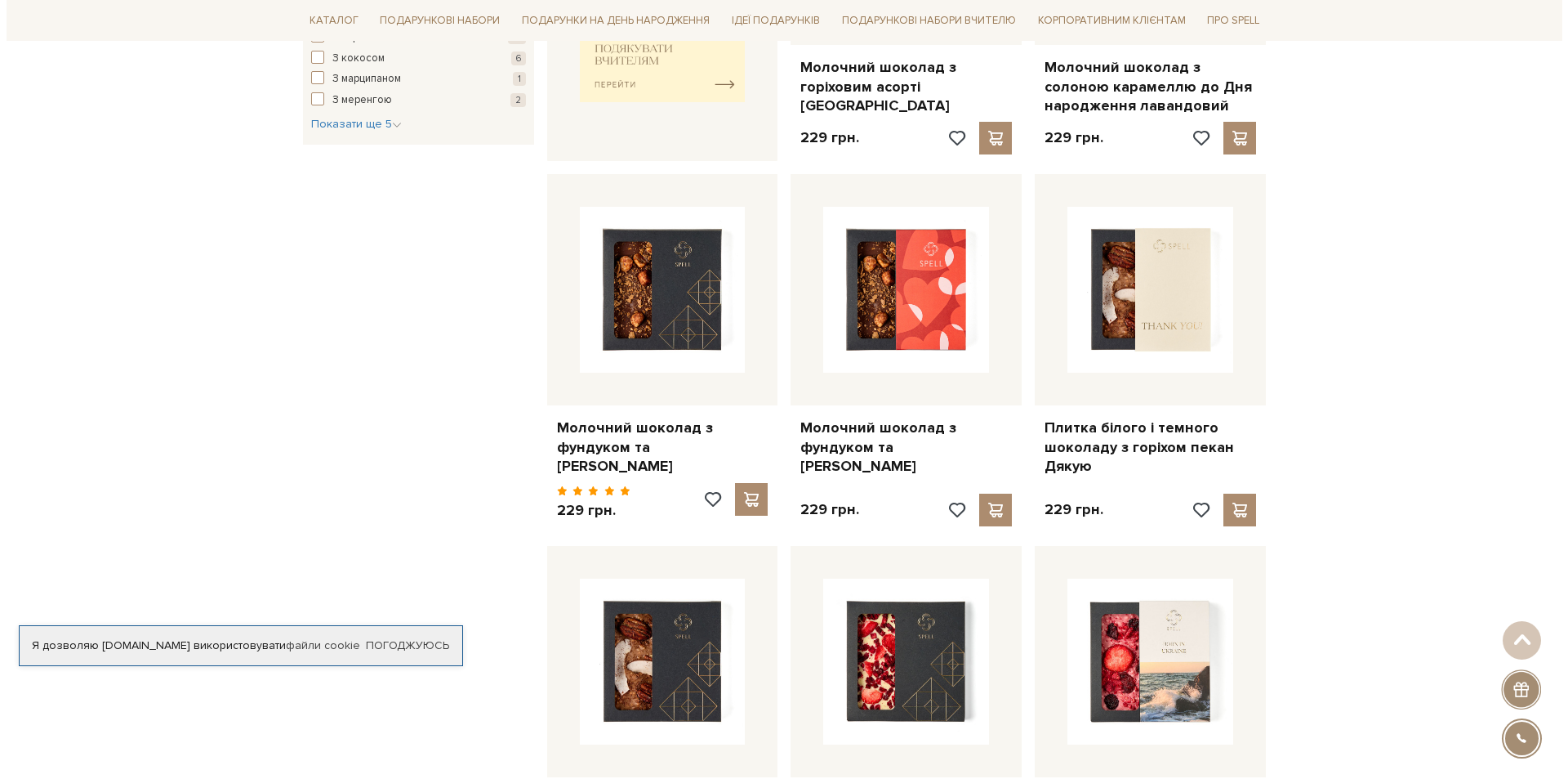
scroll to position [1063, 0]
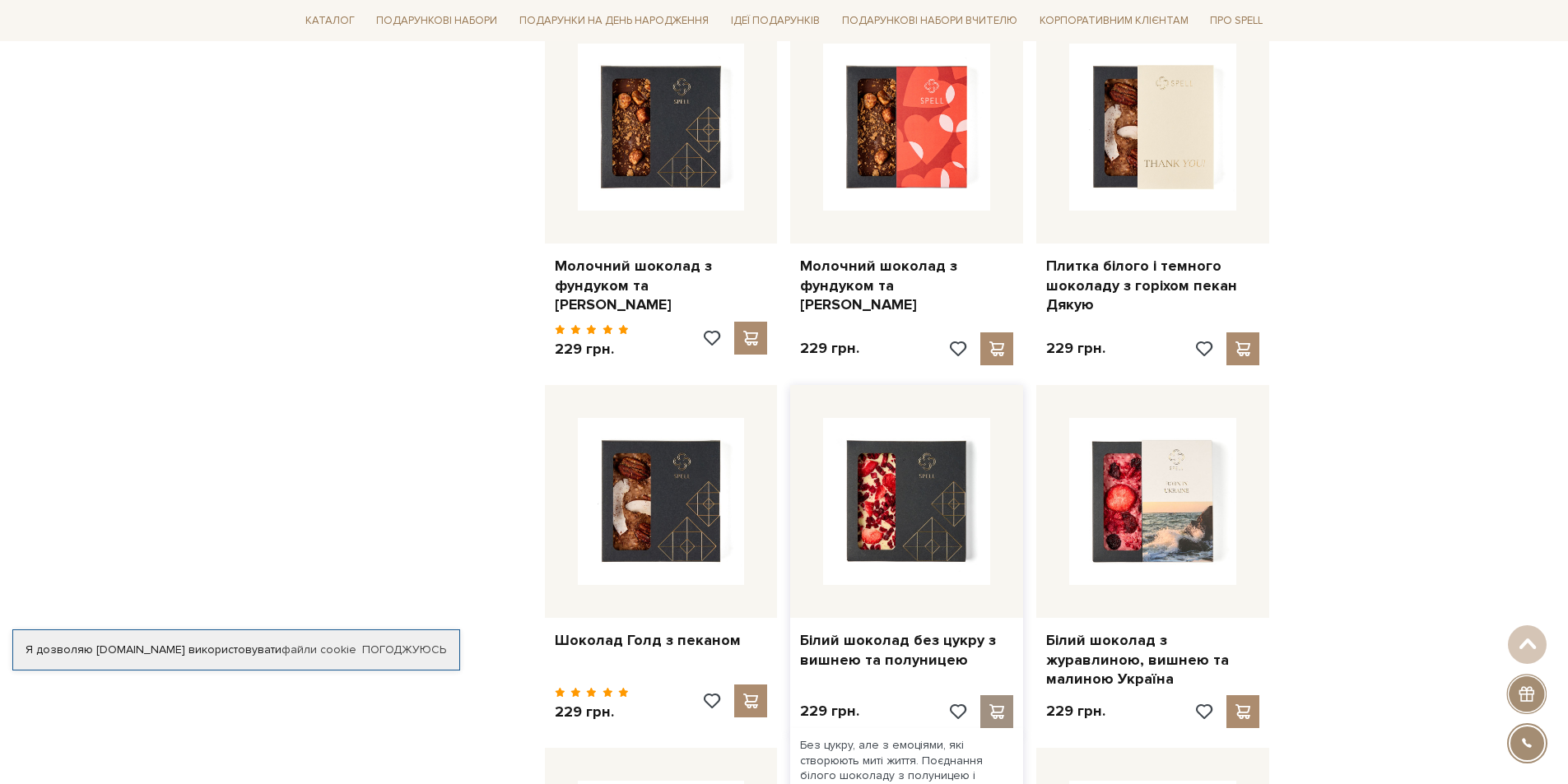
click at [996, 704] on span at bounding box center [997, 711] width 20 height 14
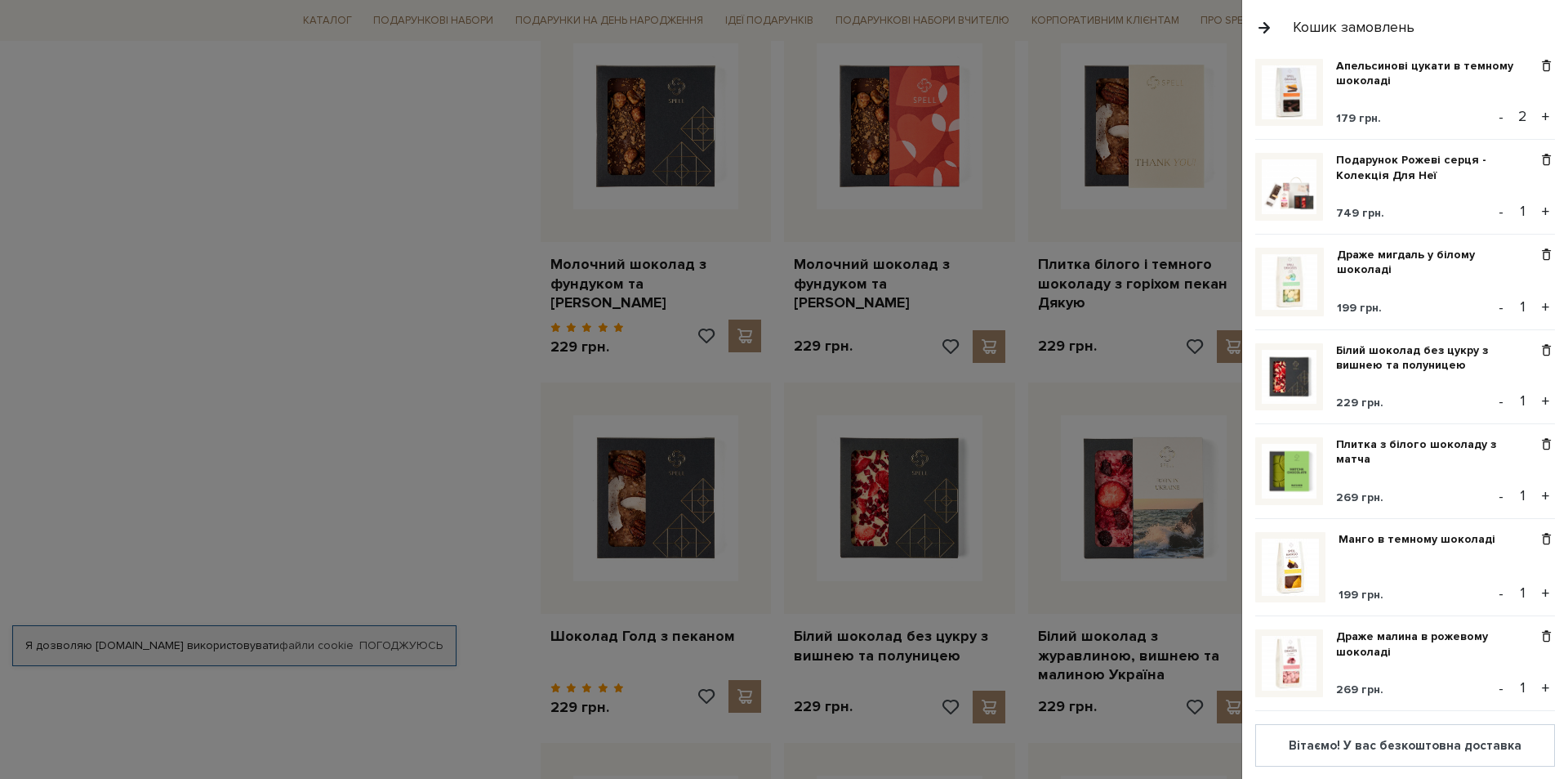
scroll to position [721, 0]
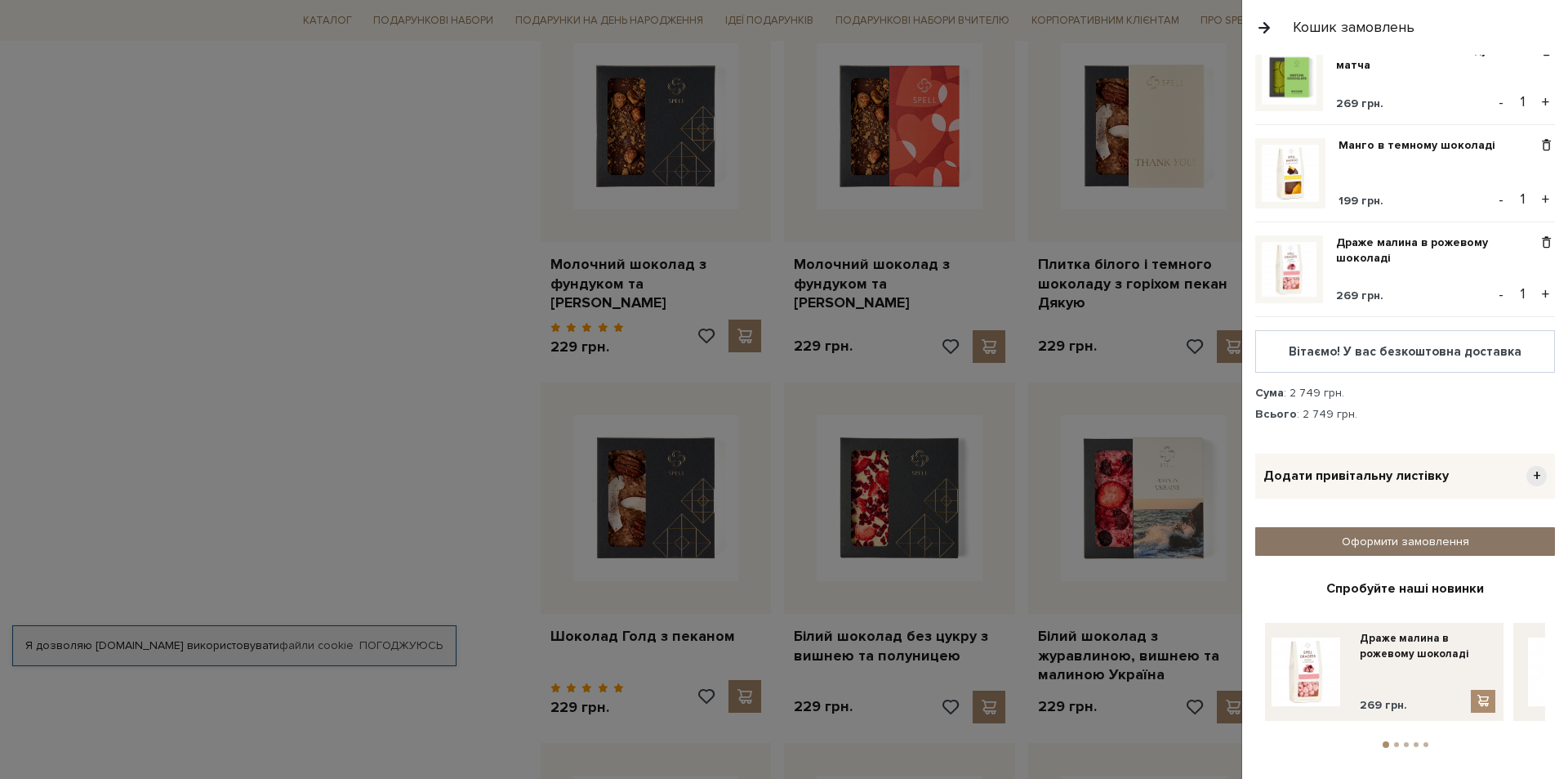
click at [1434, 530] on link "Оформити замовлення" at bounding box center [1405, 542] width 300 height 29
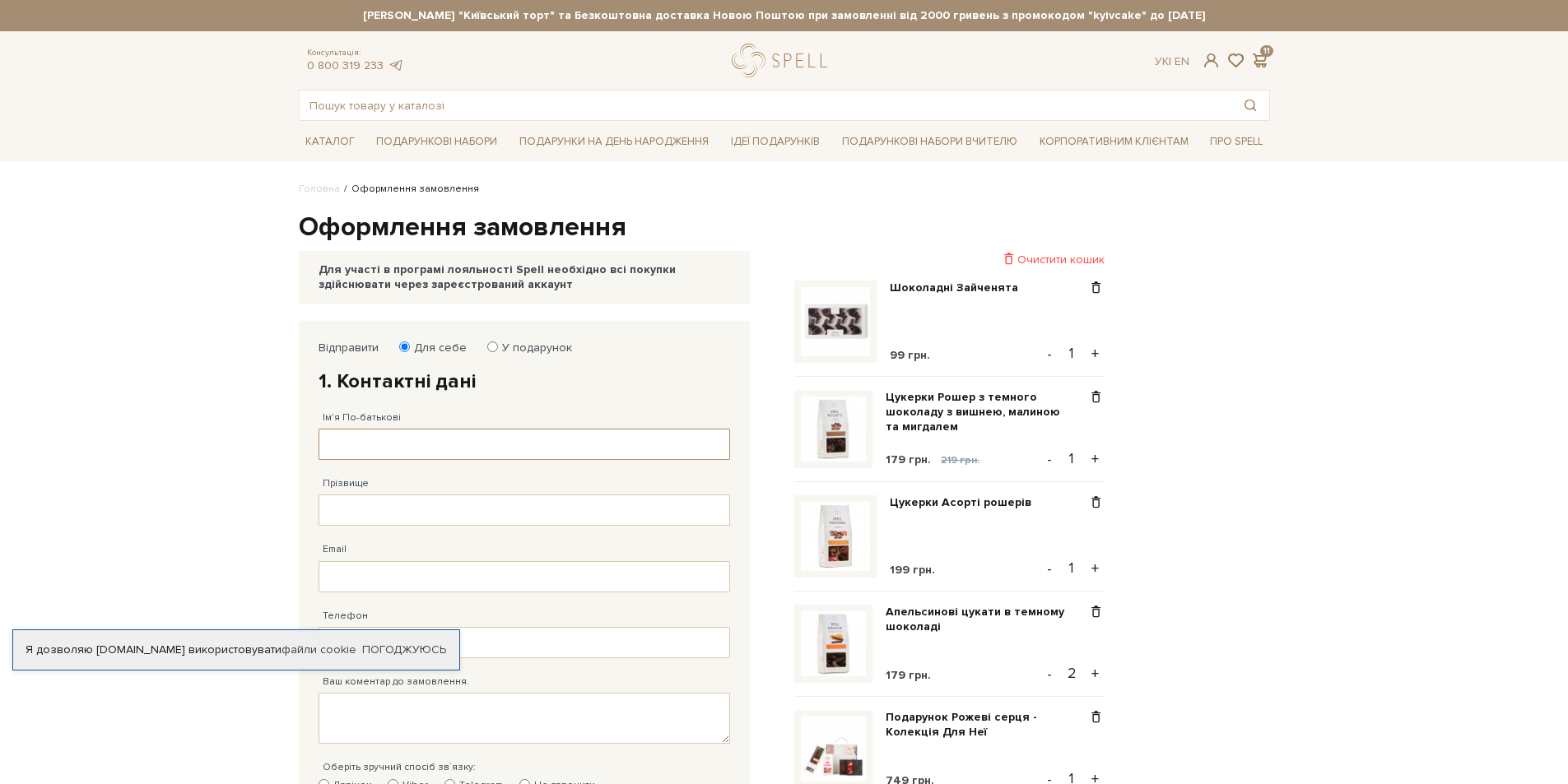
click at [461, 438] on input "Ім'я По-батькові" at bounding box center [524, 444] width 412 height 31
type input "[PERSON_NAME]"
click at [514, 512] on input "Прізвище" at bounding box center [524, 509] width 412 height 31
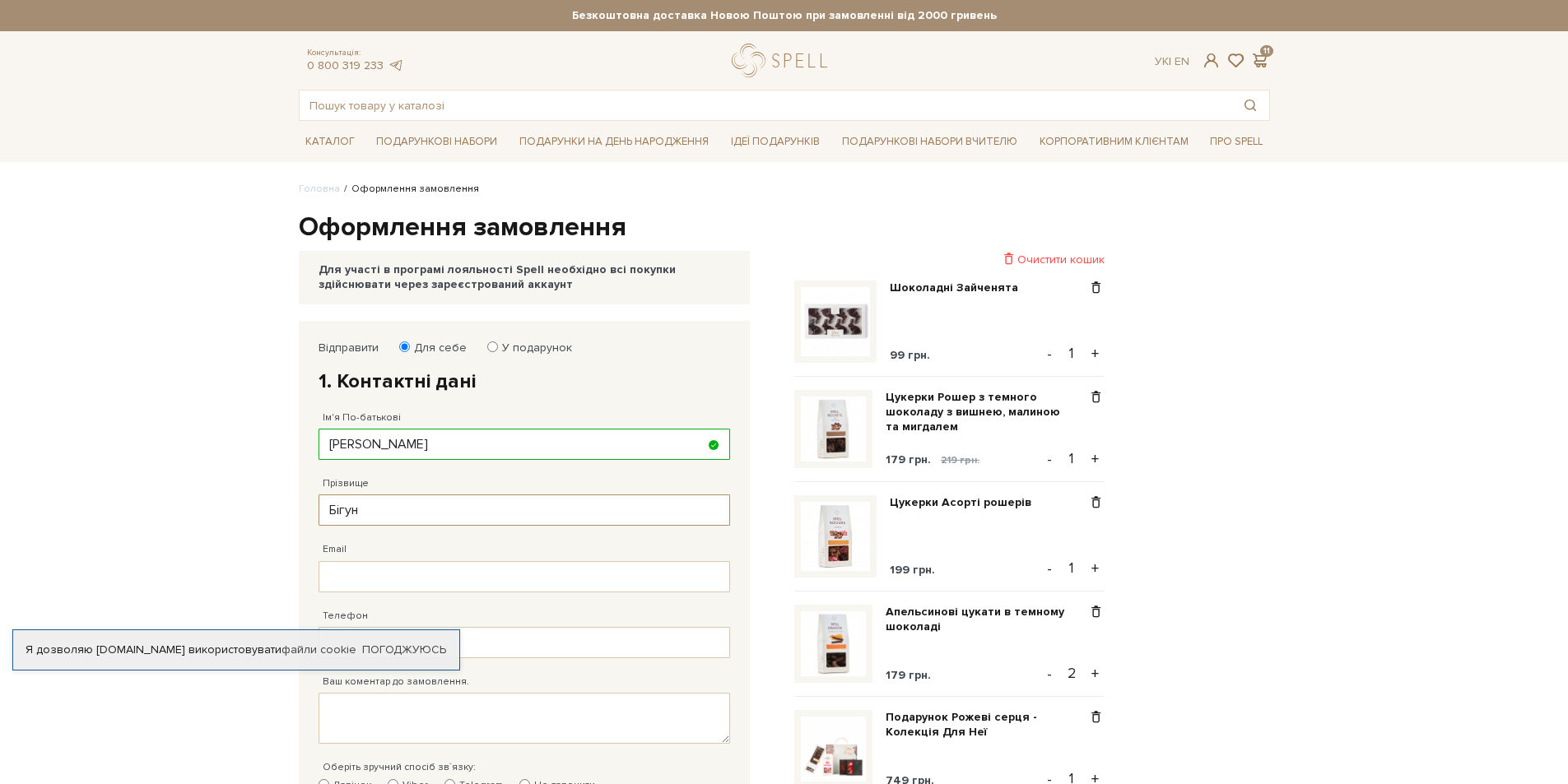
type input "Бігун"
click at [438, 576] on input "Email" at bounding box center [524, 577] width 412 height 31
type input "[EMAIL_ADDRESS][DOMAIN_NAME]"
type input "[PHONE_NUMBER]"
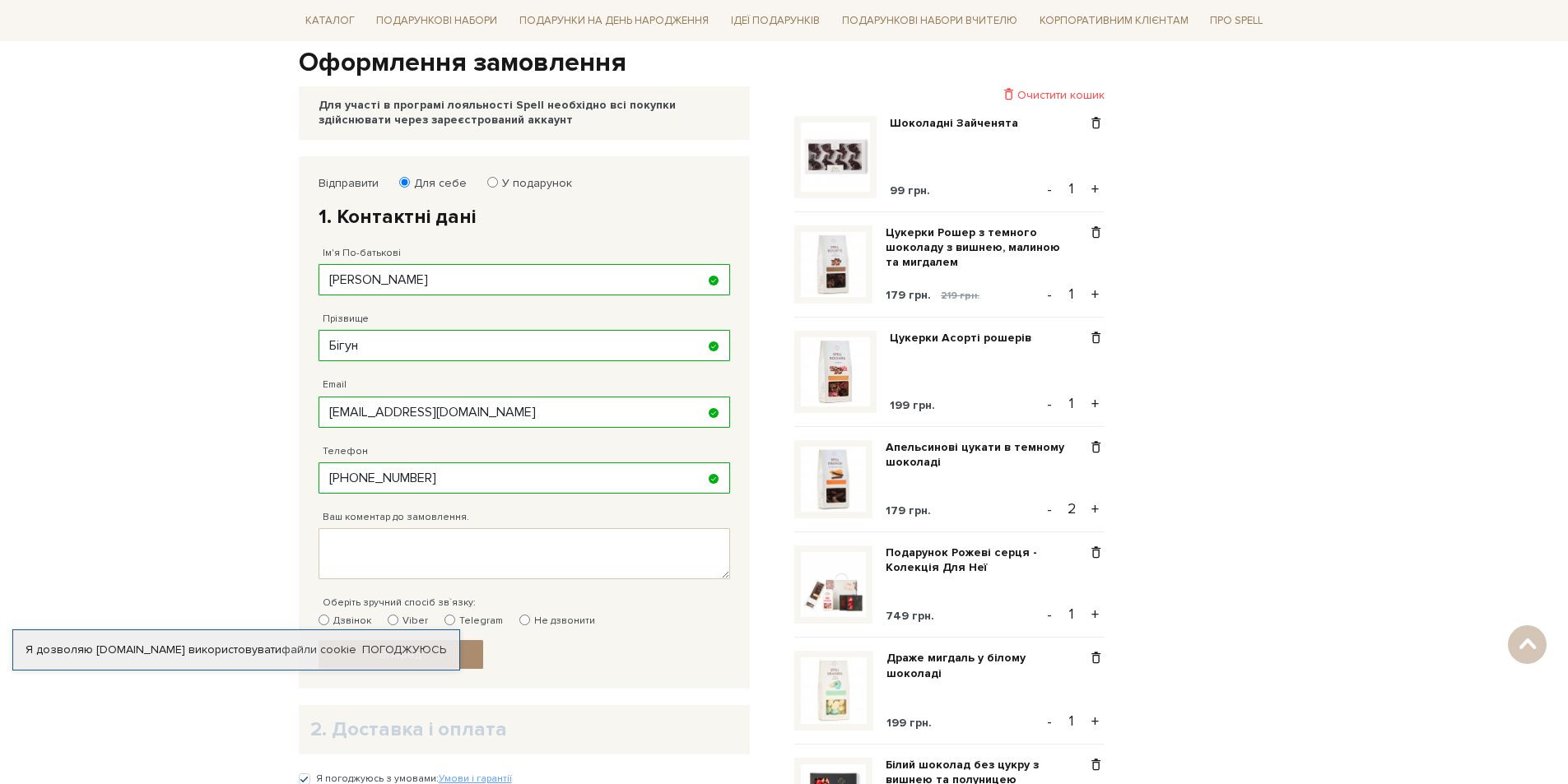
scroll to position [247, 0]
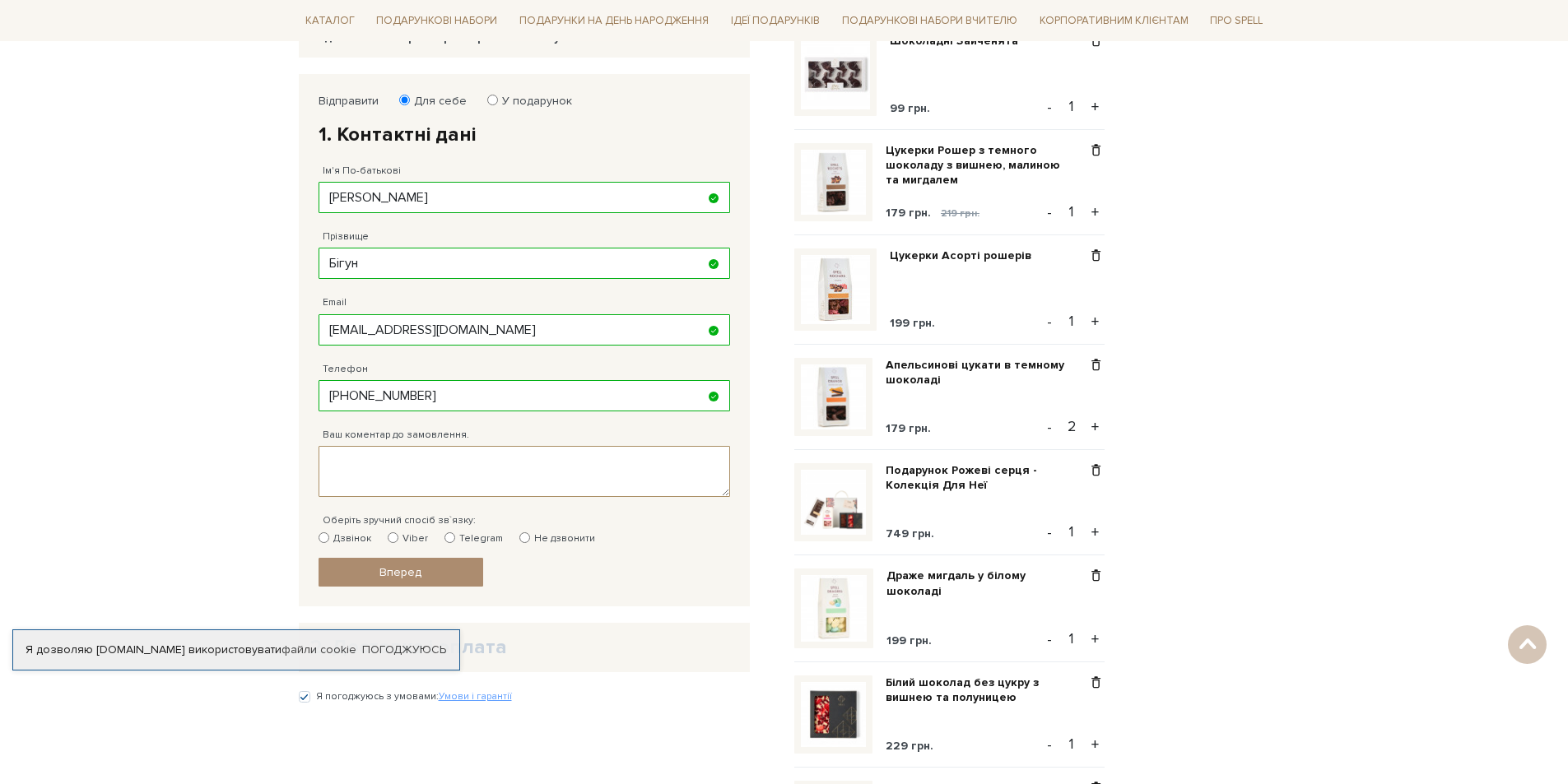
click at [487, 472] on textarea "Ваш коментар до замовлення." at bounding box center [524, 471] width 412 height 51
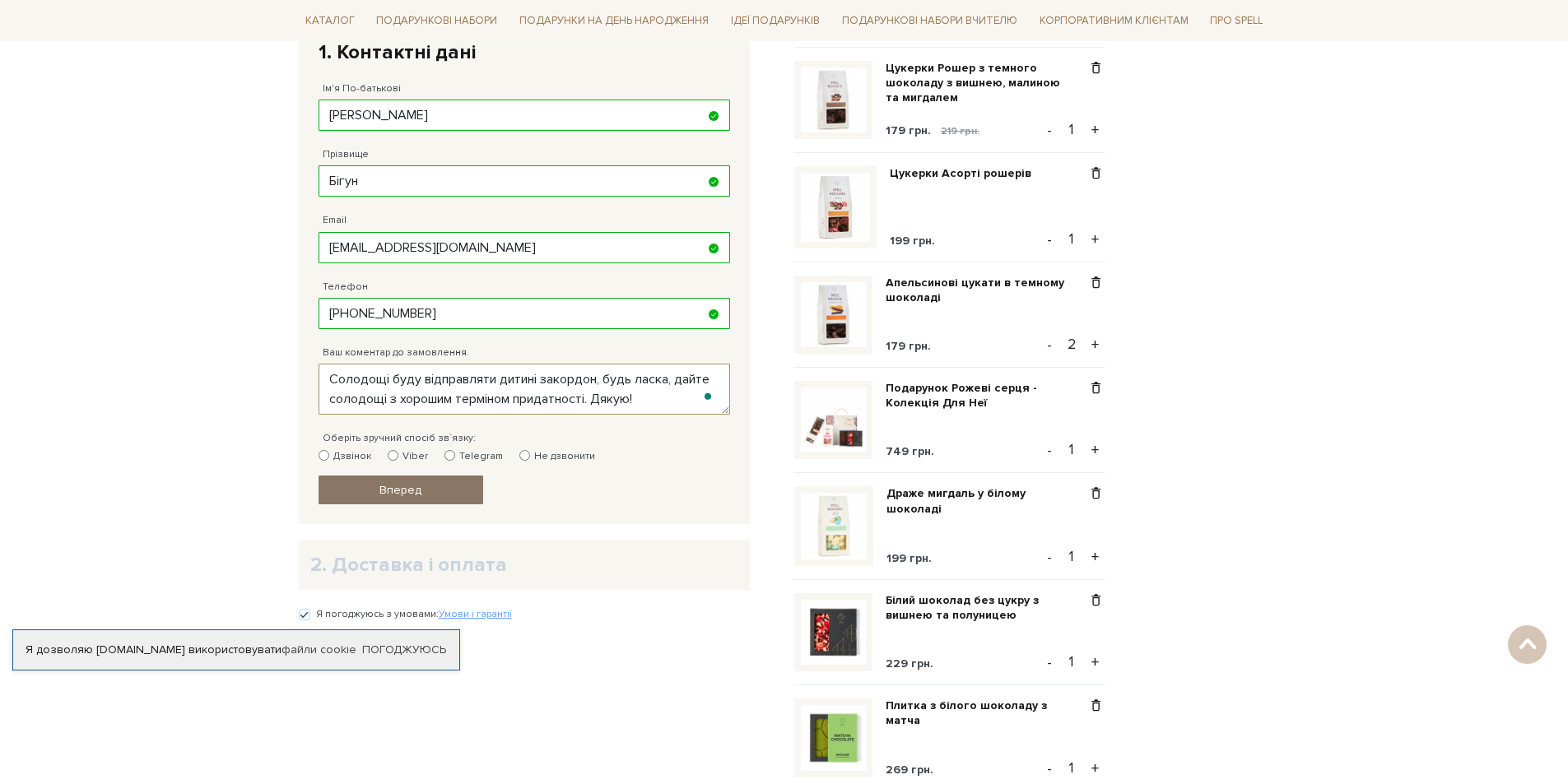
type textarea "Солодощі буду відправляти дитині закордон, будь ласка, дайте солодощі з хорошим…"
click at [452, 496] on link "Вперед" at bounding box center [400, 490] width 164 height 29
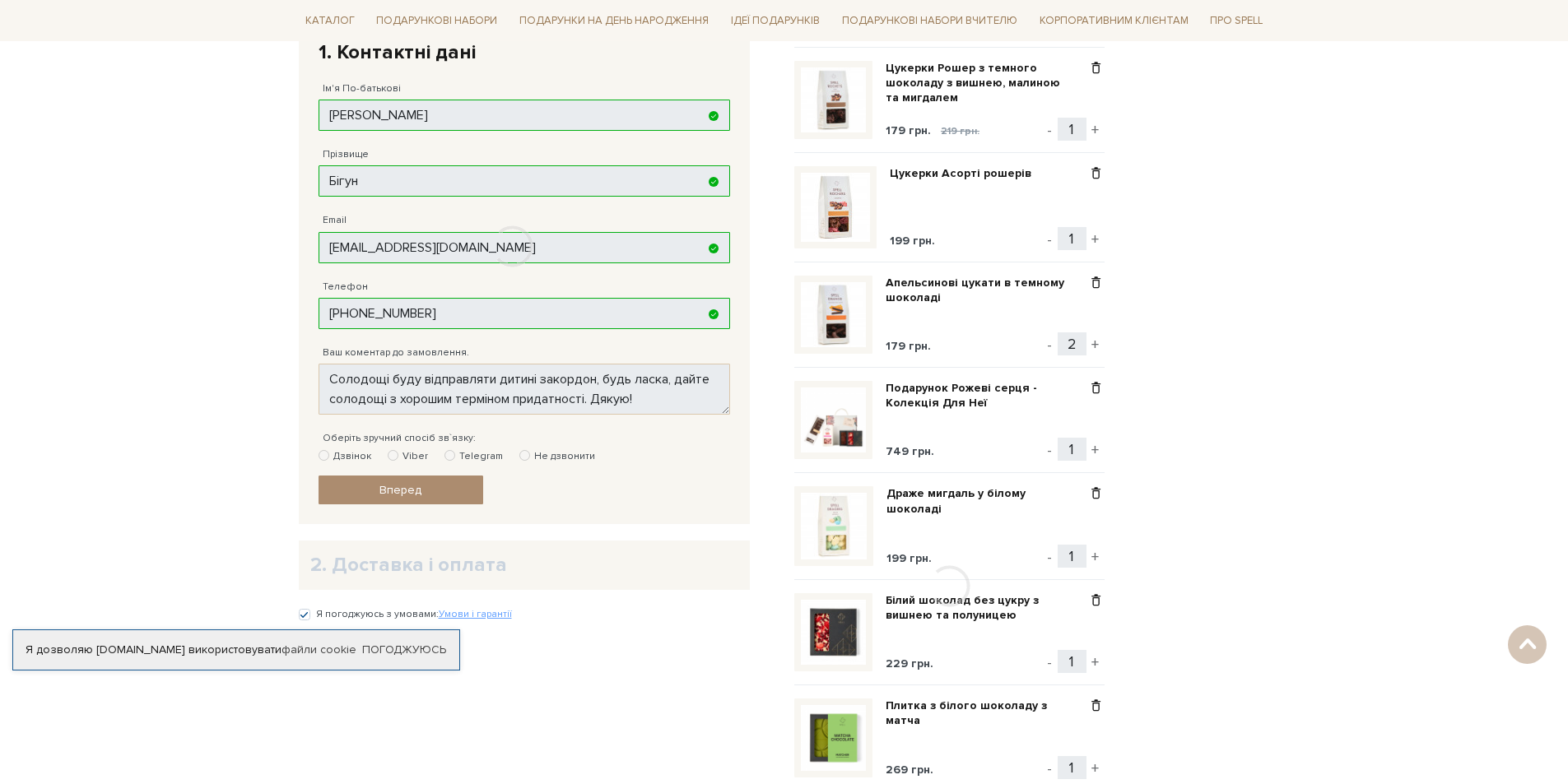
scroll to position [321, 0]
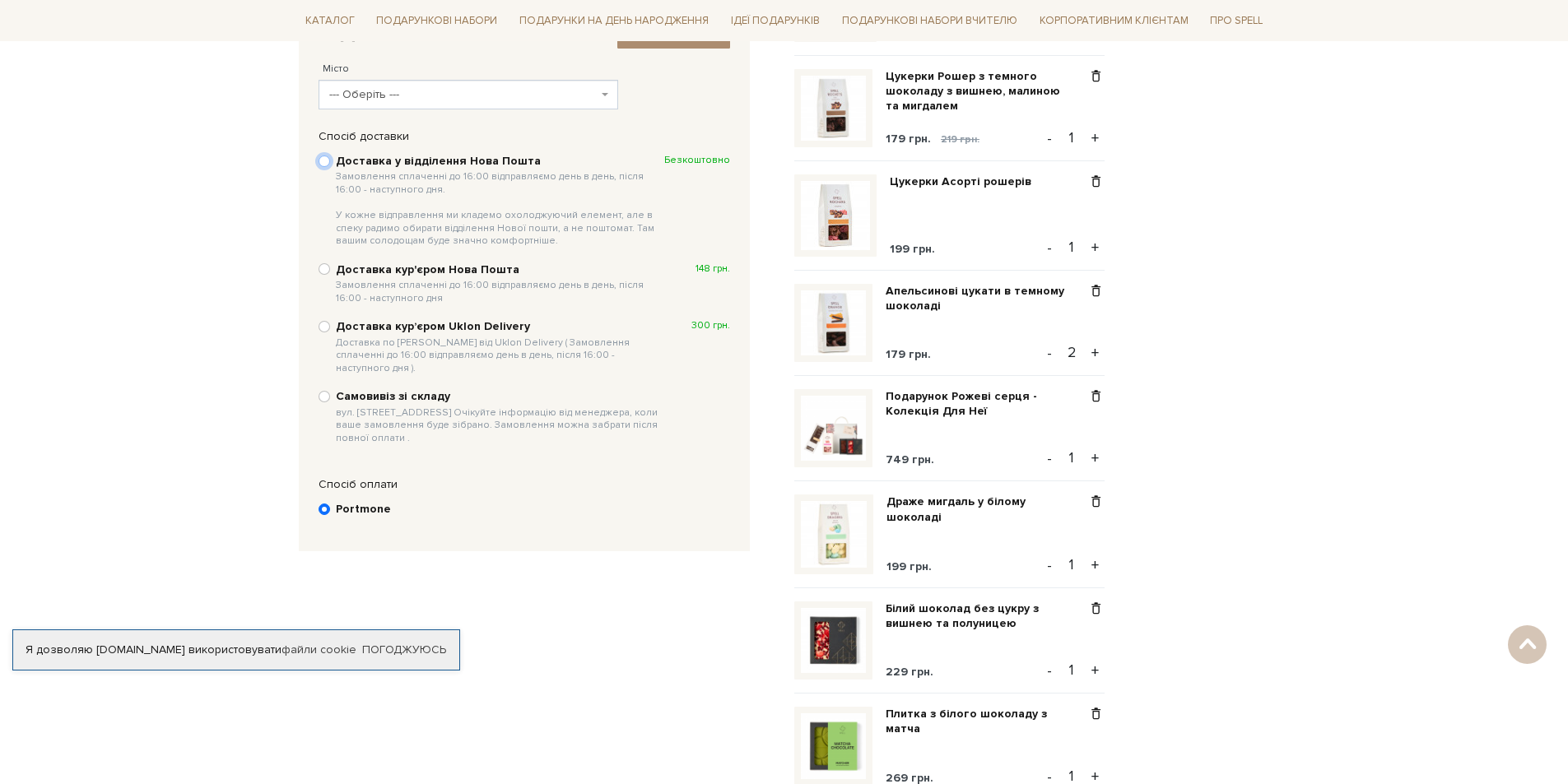
click at [328, 160] on input "Доставка у відділення Нова Пошта Замовлення сплаченні до 16:00 відправляємо ден…" at bounding box center [324, 162] width 12 height 12
radio input "true"
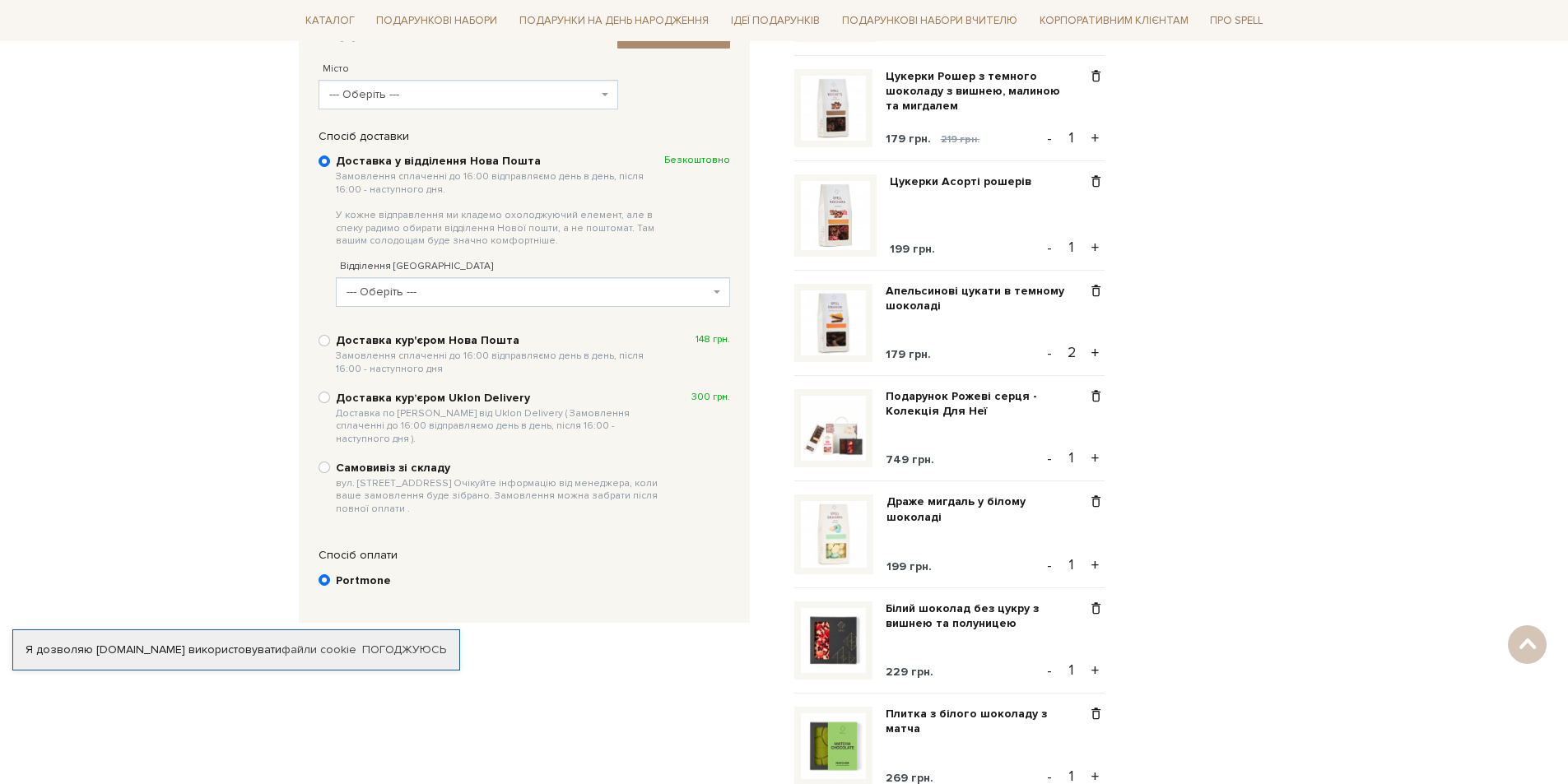
click at [407, 304] on span "--- Оберіть ---" at bounding box center [533, 292] width 394 height 30
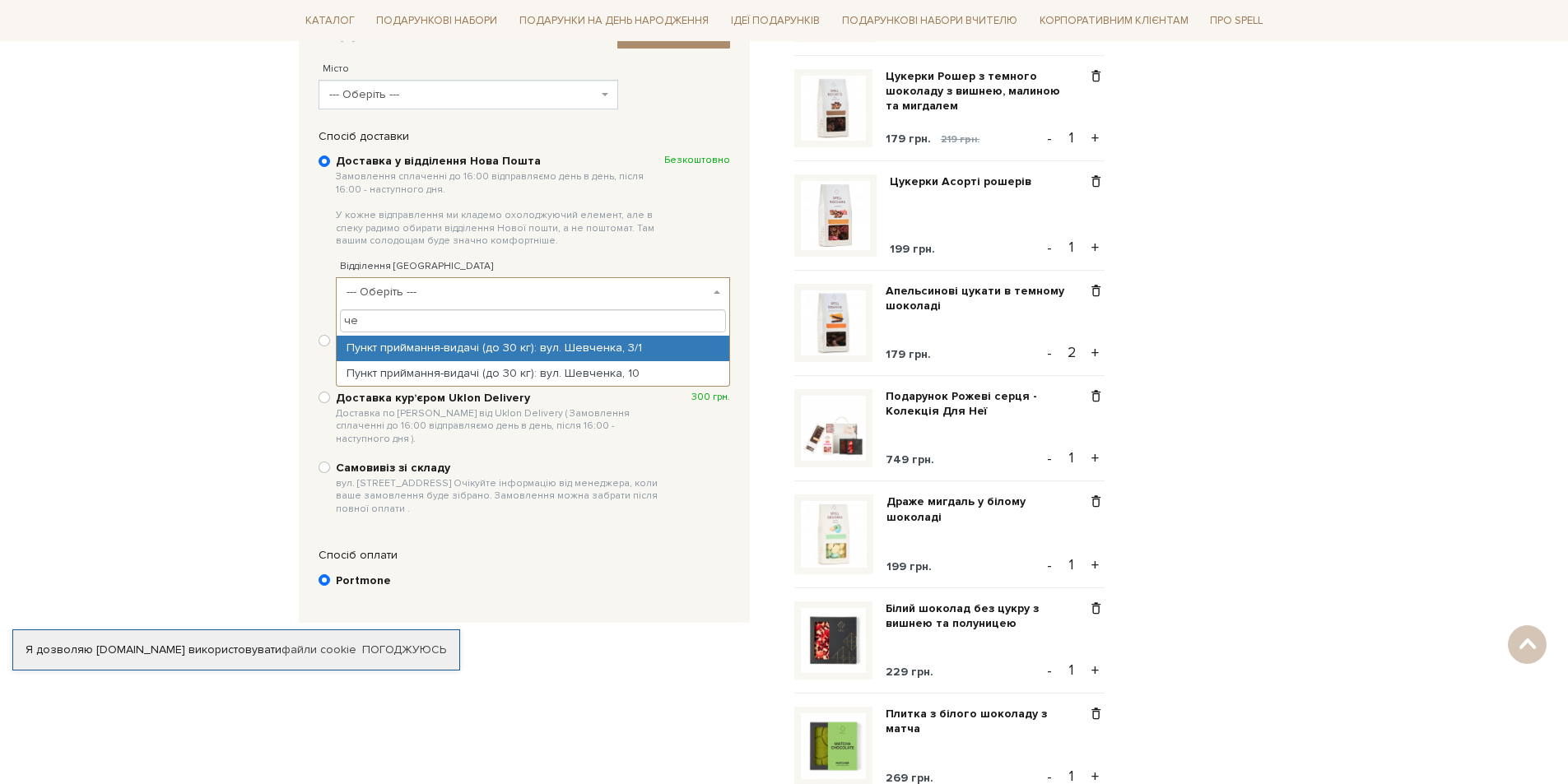
type input "ч"
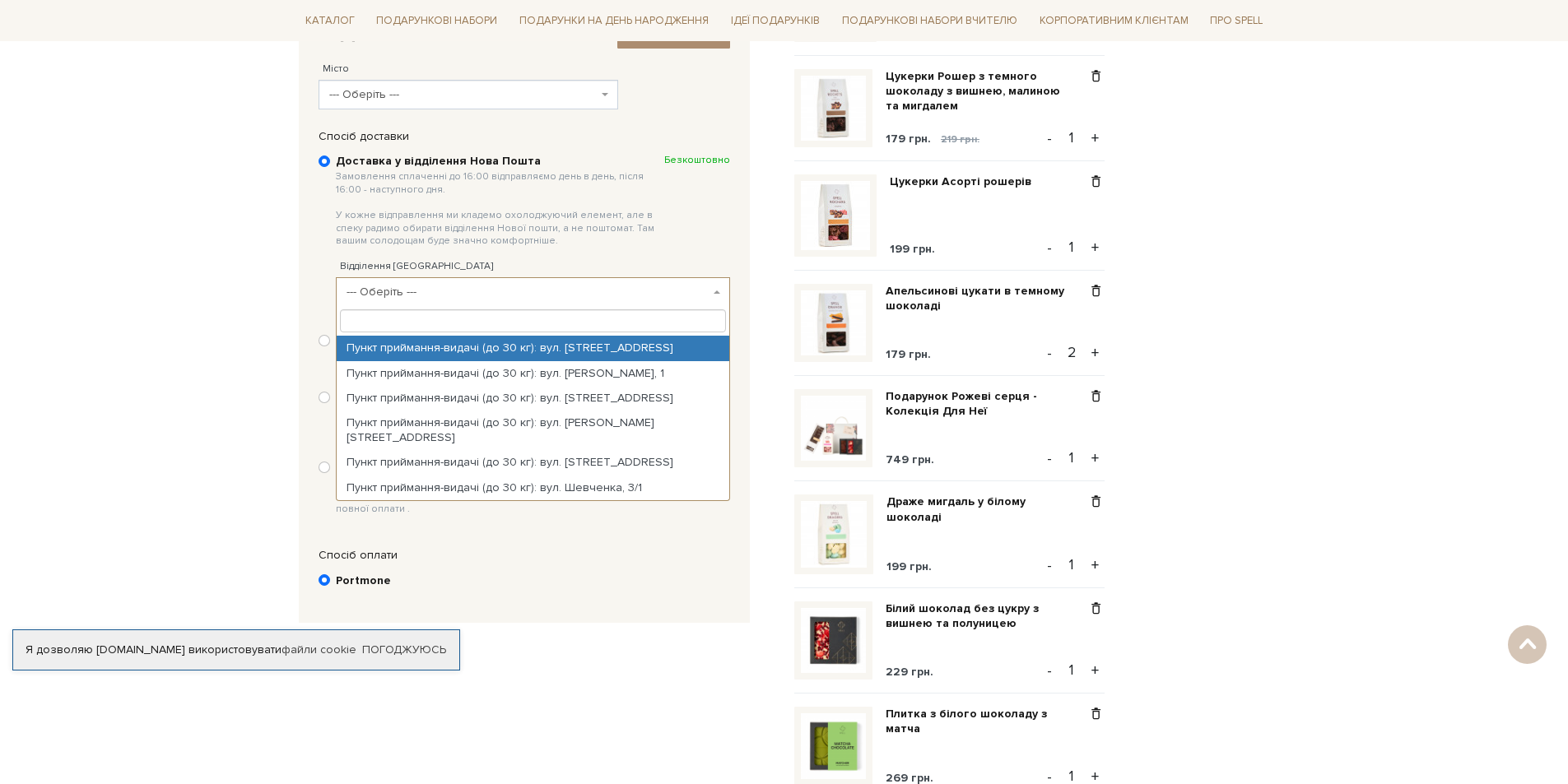
click at [382, 94] on span "--- Оберіть ---" at bounding box center [464, 94] width 269 height 16
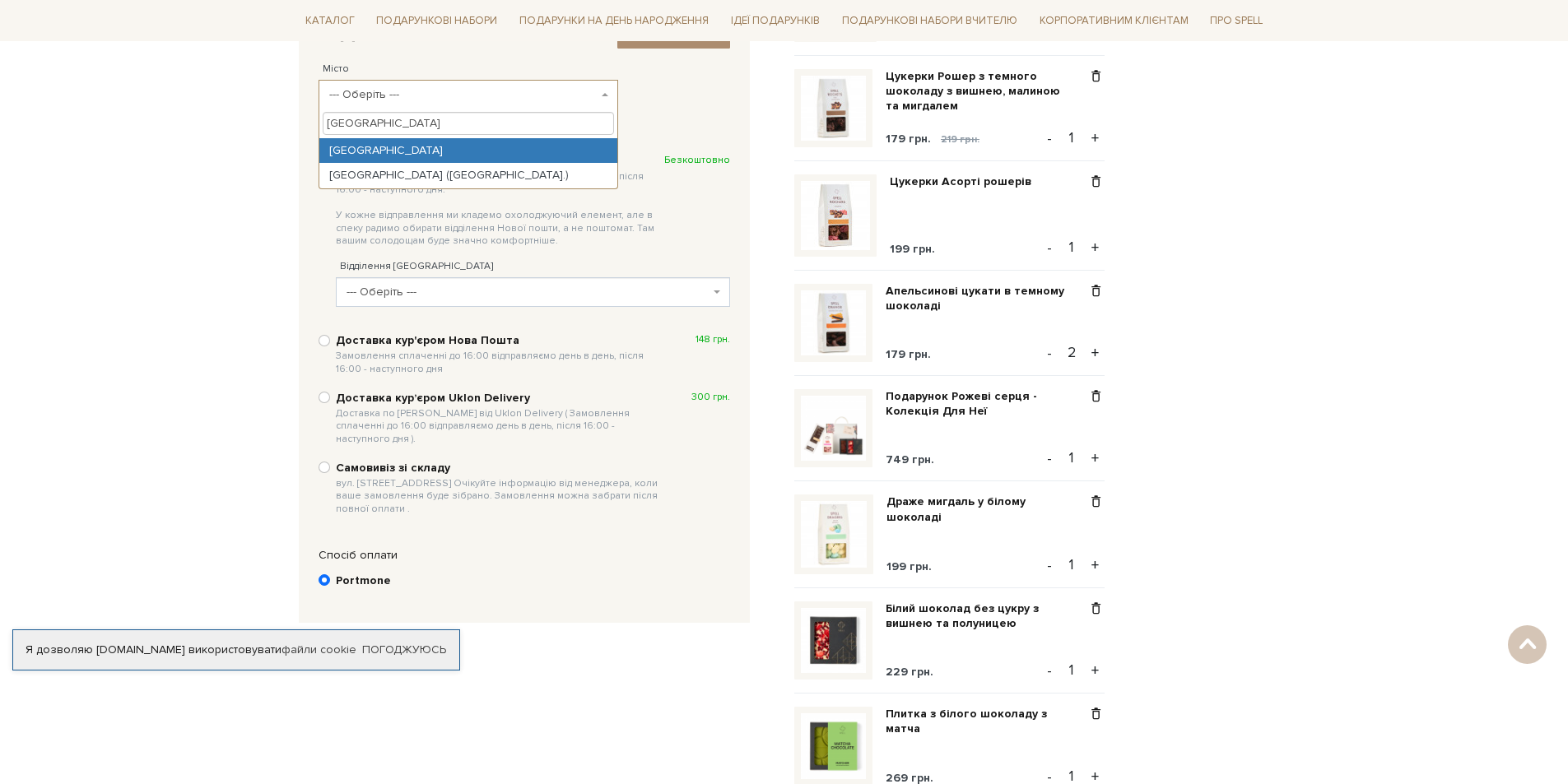
type input "чернівці"
select select "Чернівці"
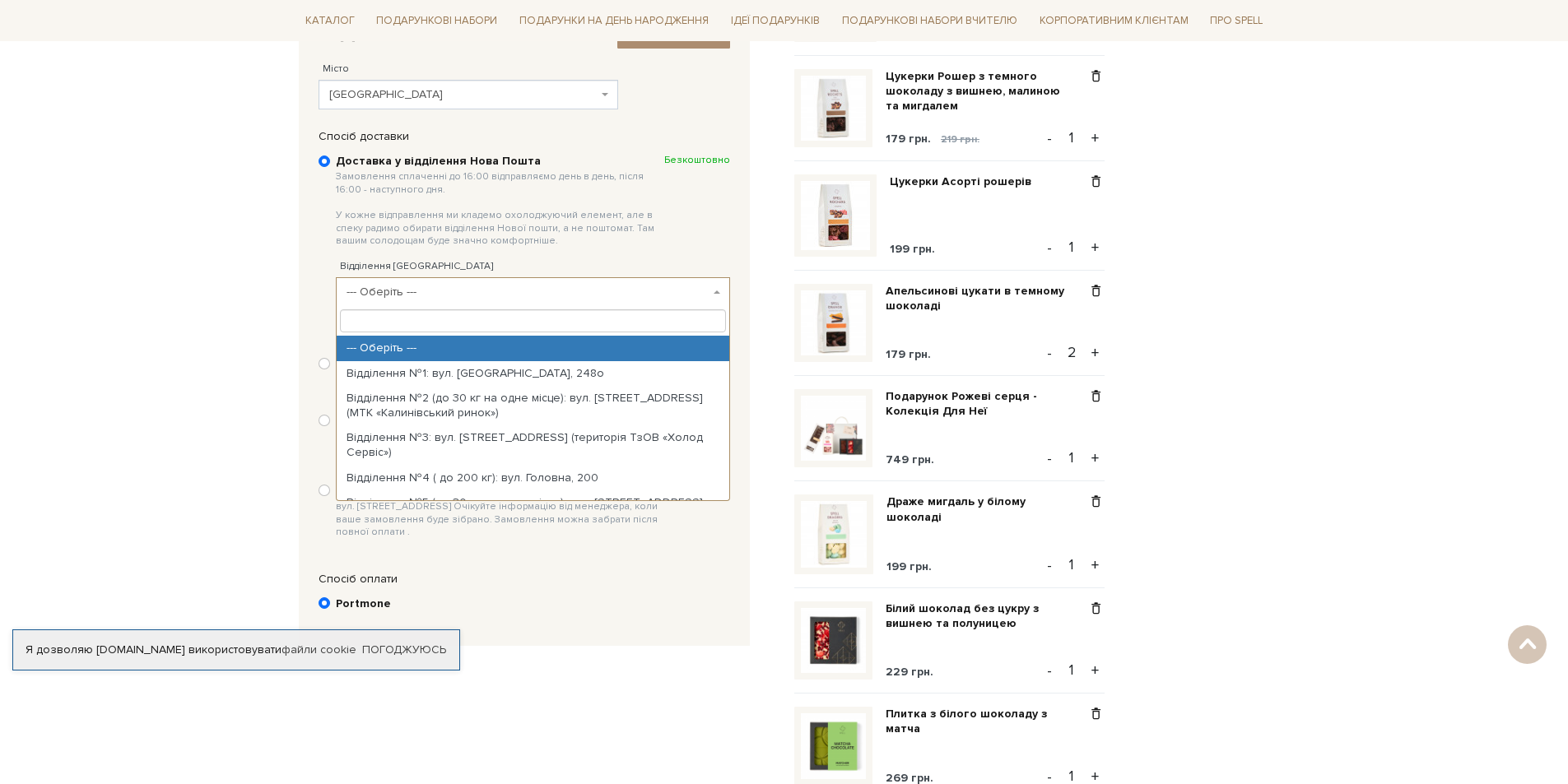
click at [410, 295] on span "--- Оберіть ---" at bounding box center [527, 292] width 363 height 16
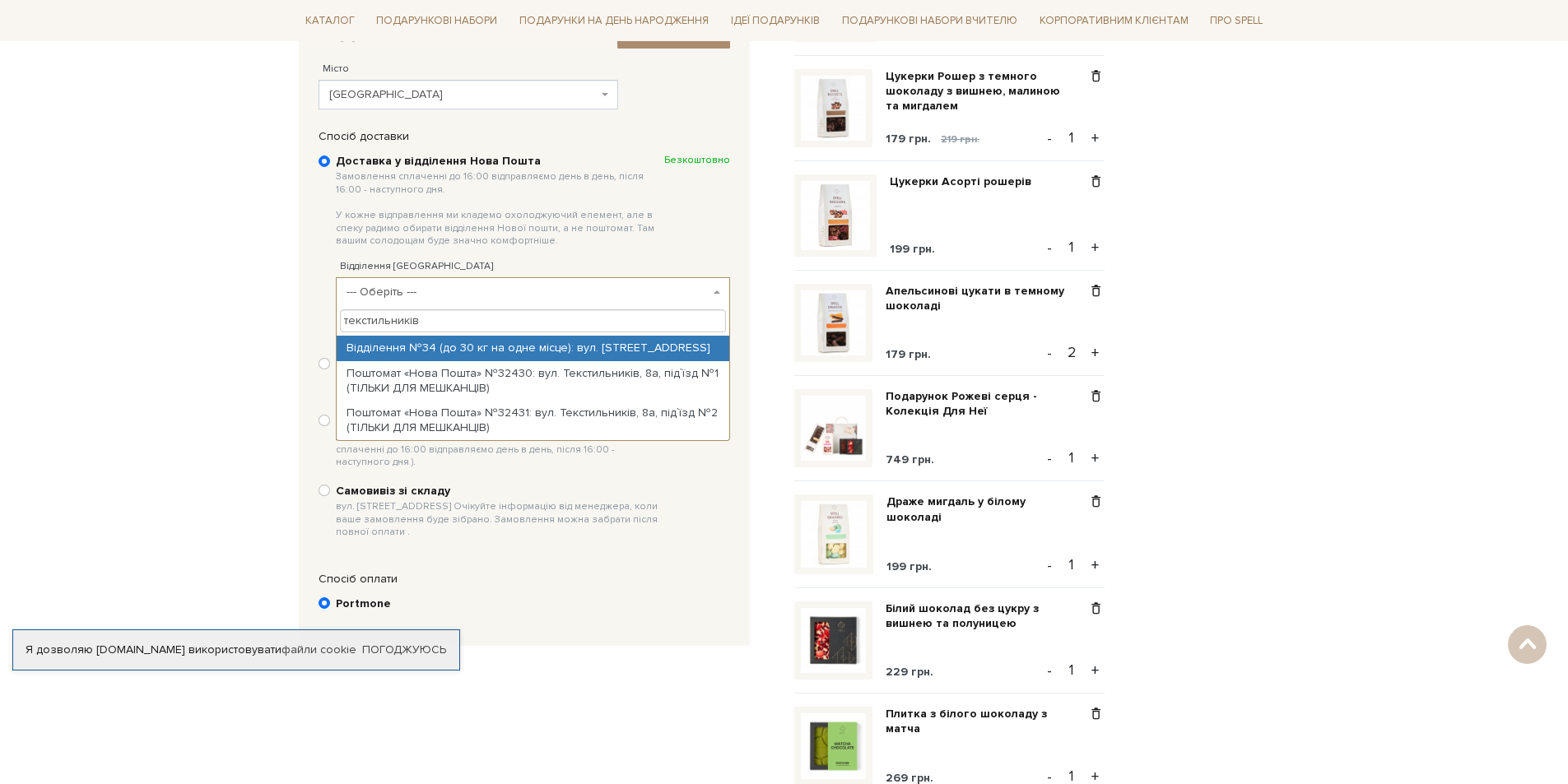
type input "текстильників"
select select "Відділення №34 (до 30 кг на одне місце): вул. Текстильників, 17А"
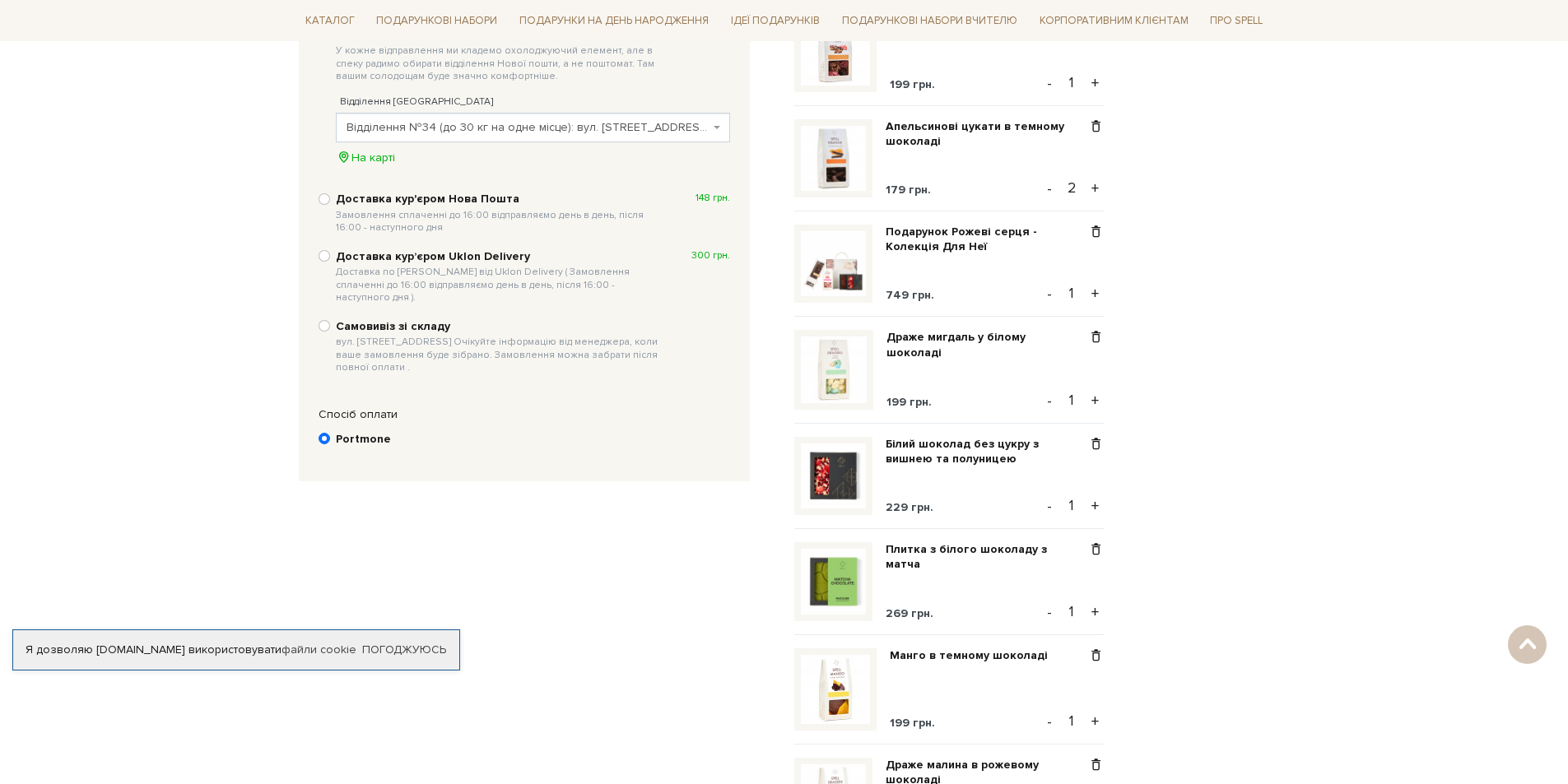
scroll to position [567, 0]
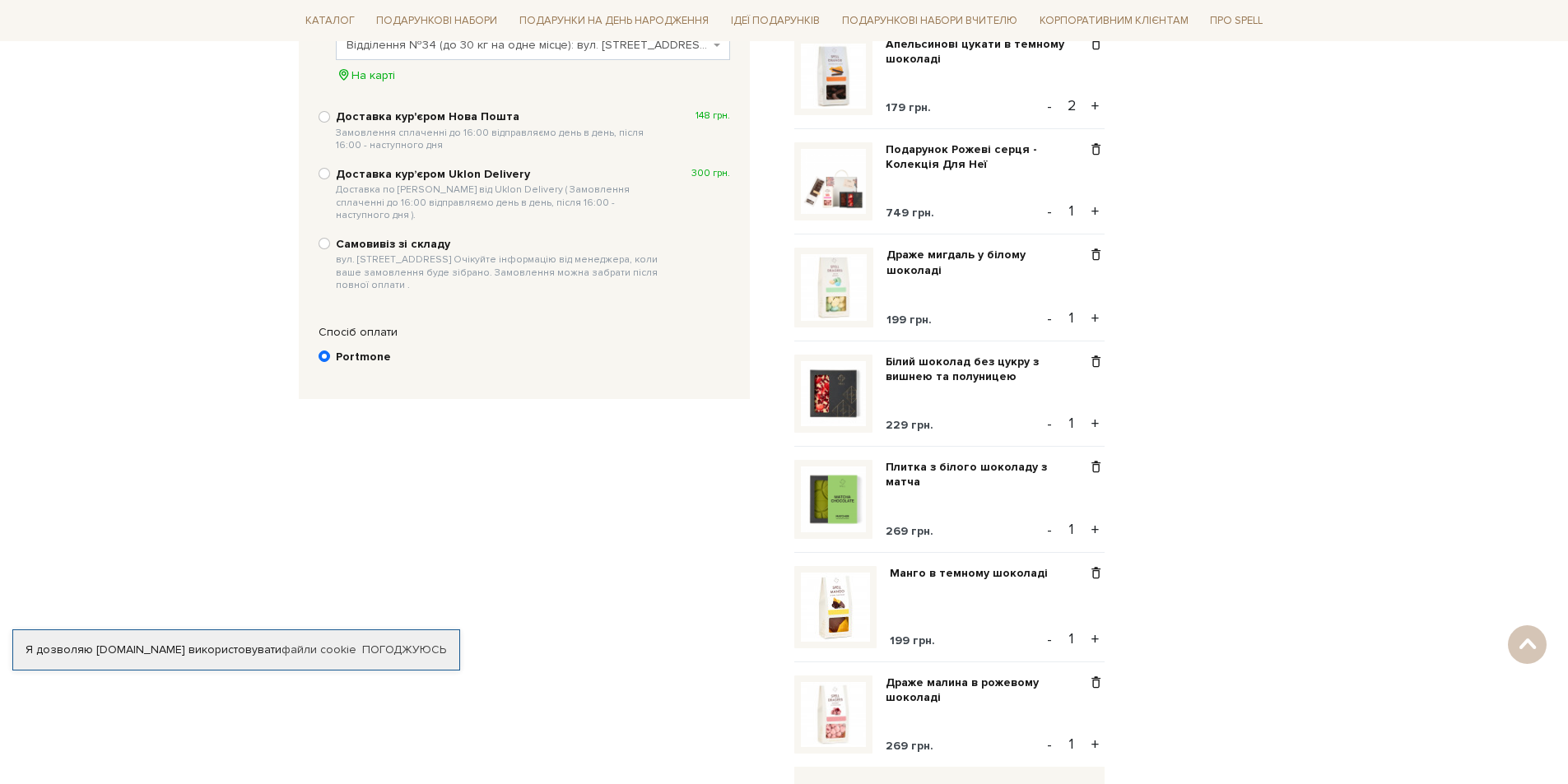
click at [379, 349] on b "Portmone" at bounding box center [363, 356] width 55 height 14
click at [330, 350] on input "Portmone" at bounding box center [324, 356] width 12 height 12
click at [372, 349] on b "Portmone" at bounding box center [363, 356] width 55 height 14
click at [330, 350] on input "Portmone" at bounding box center [324, 356] width 12 height 12
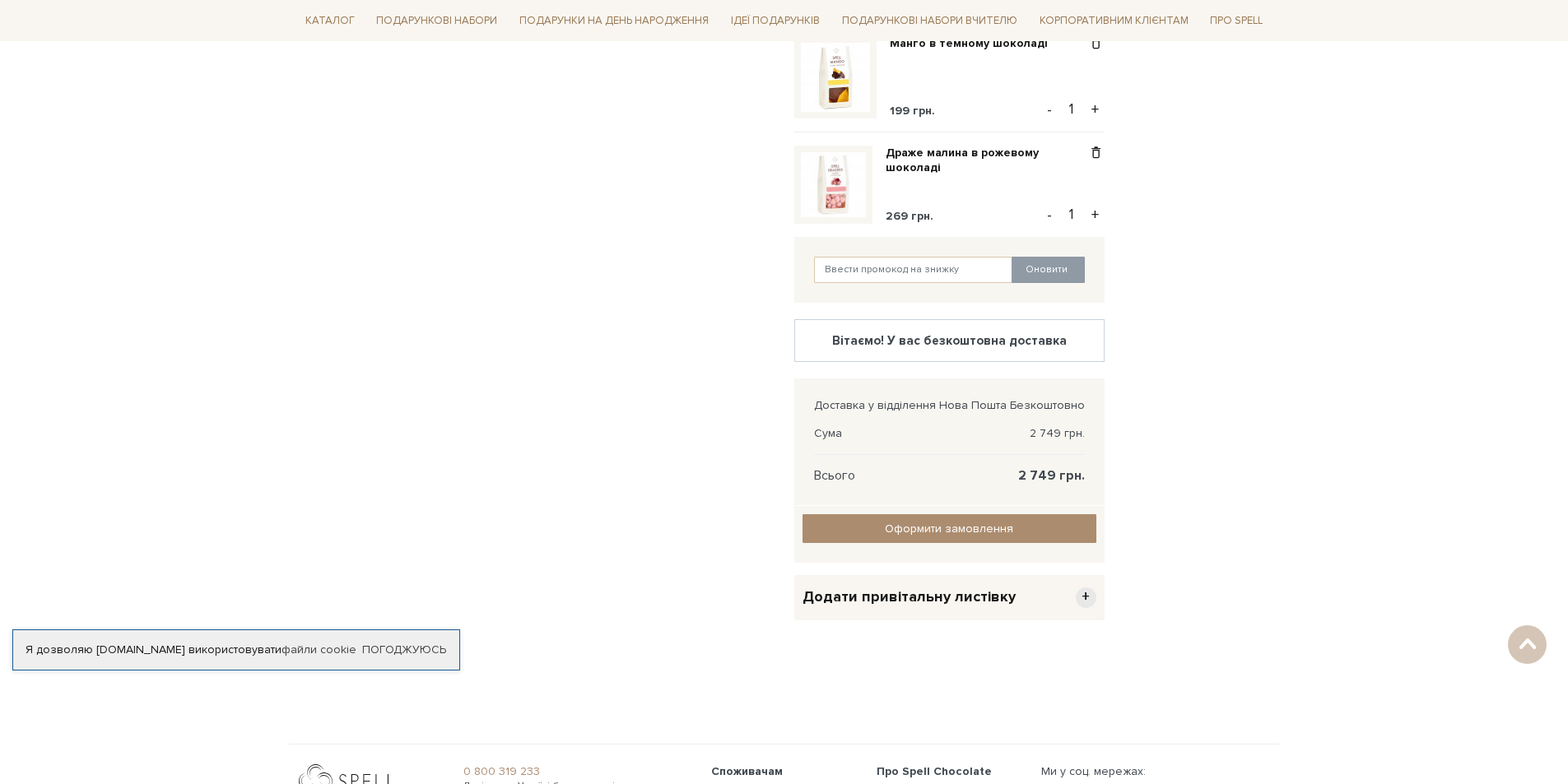
scroll to position [769, 0]
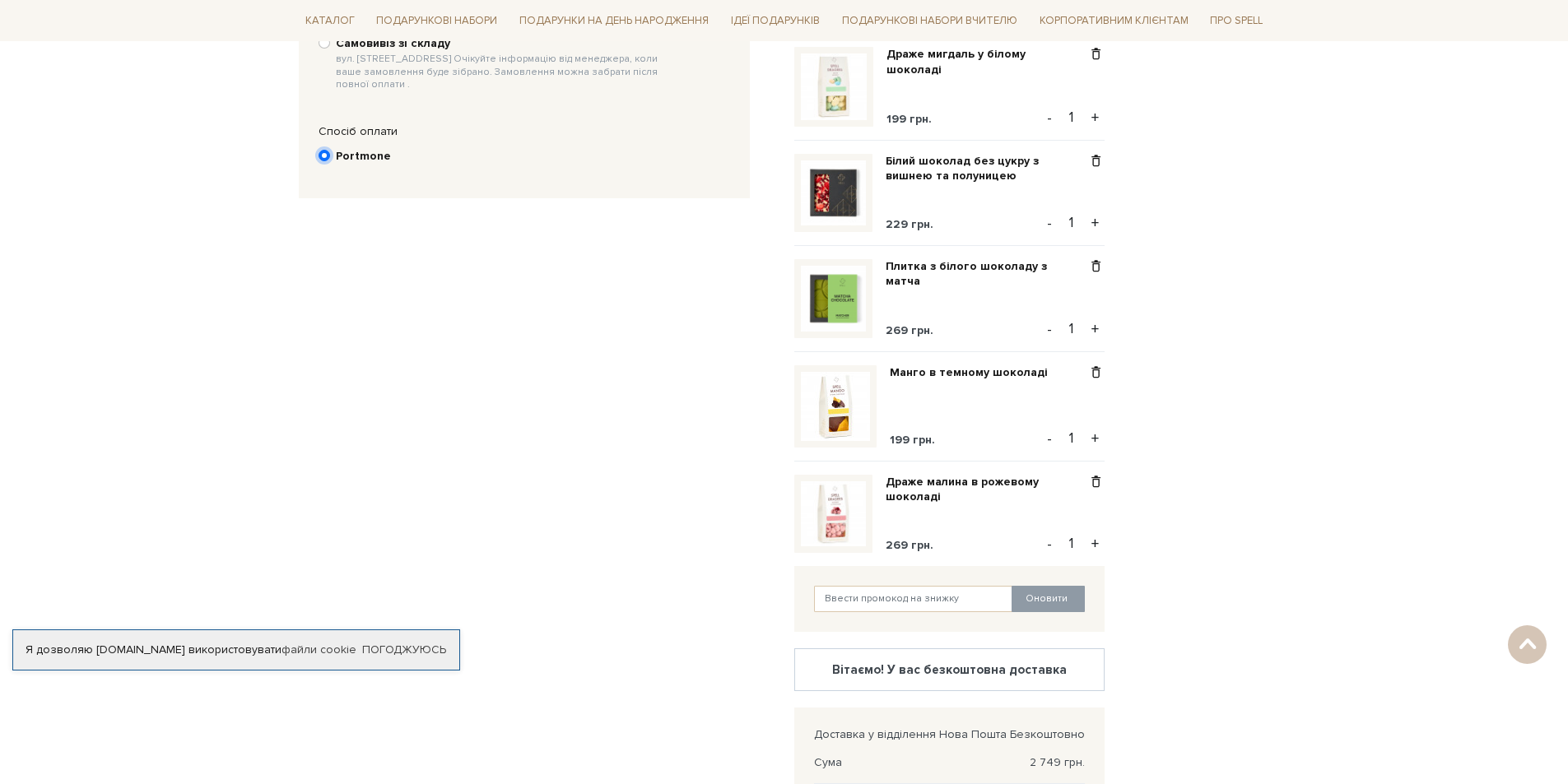
click at [328, 150] on input "Portmone" at bounding box center [324, 156] width 12 height 12
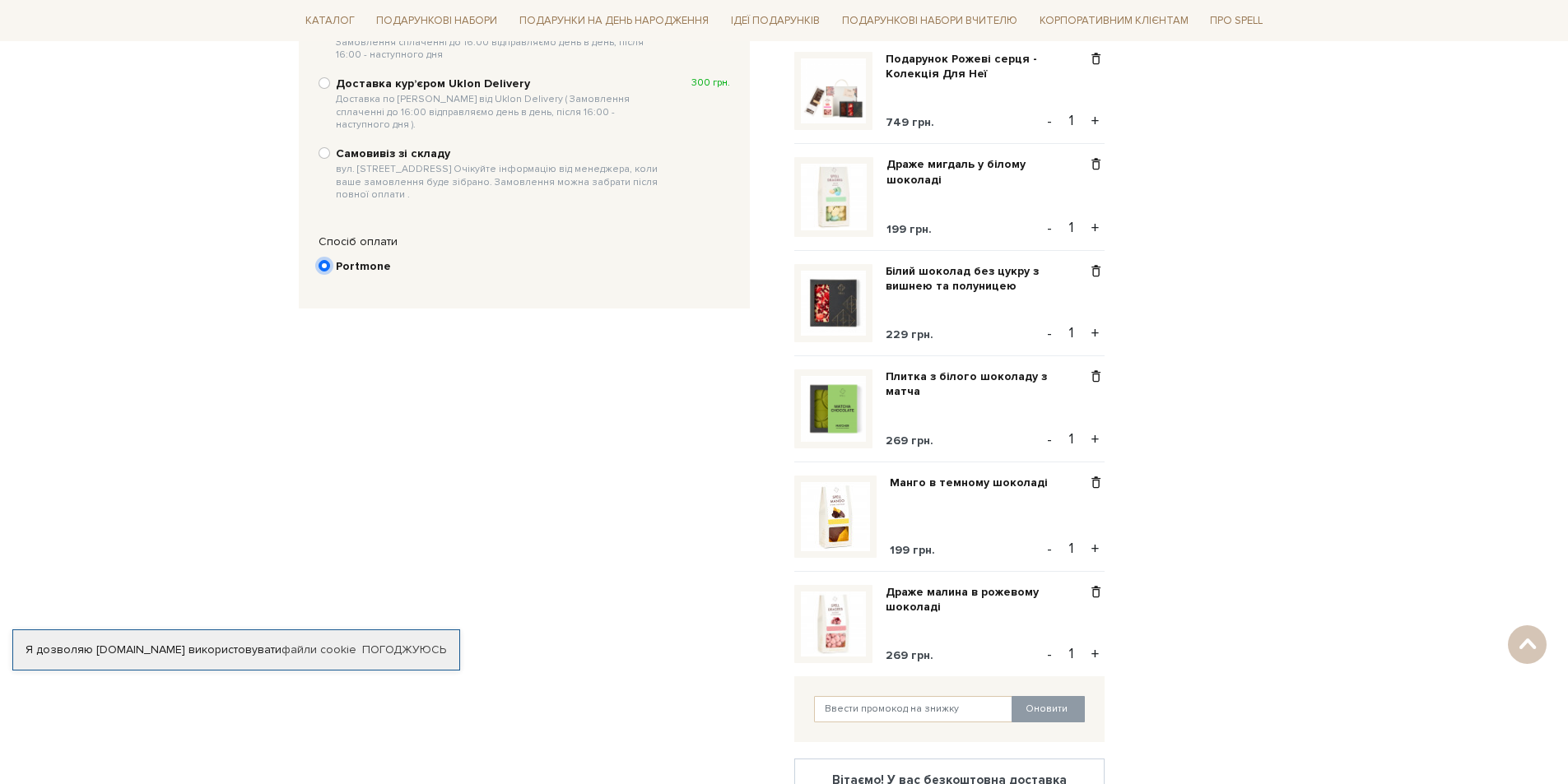
scroll to position [987, 0]
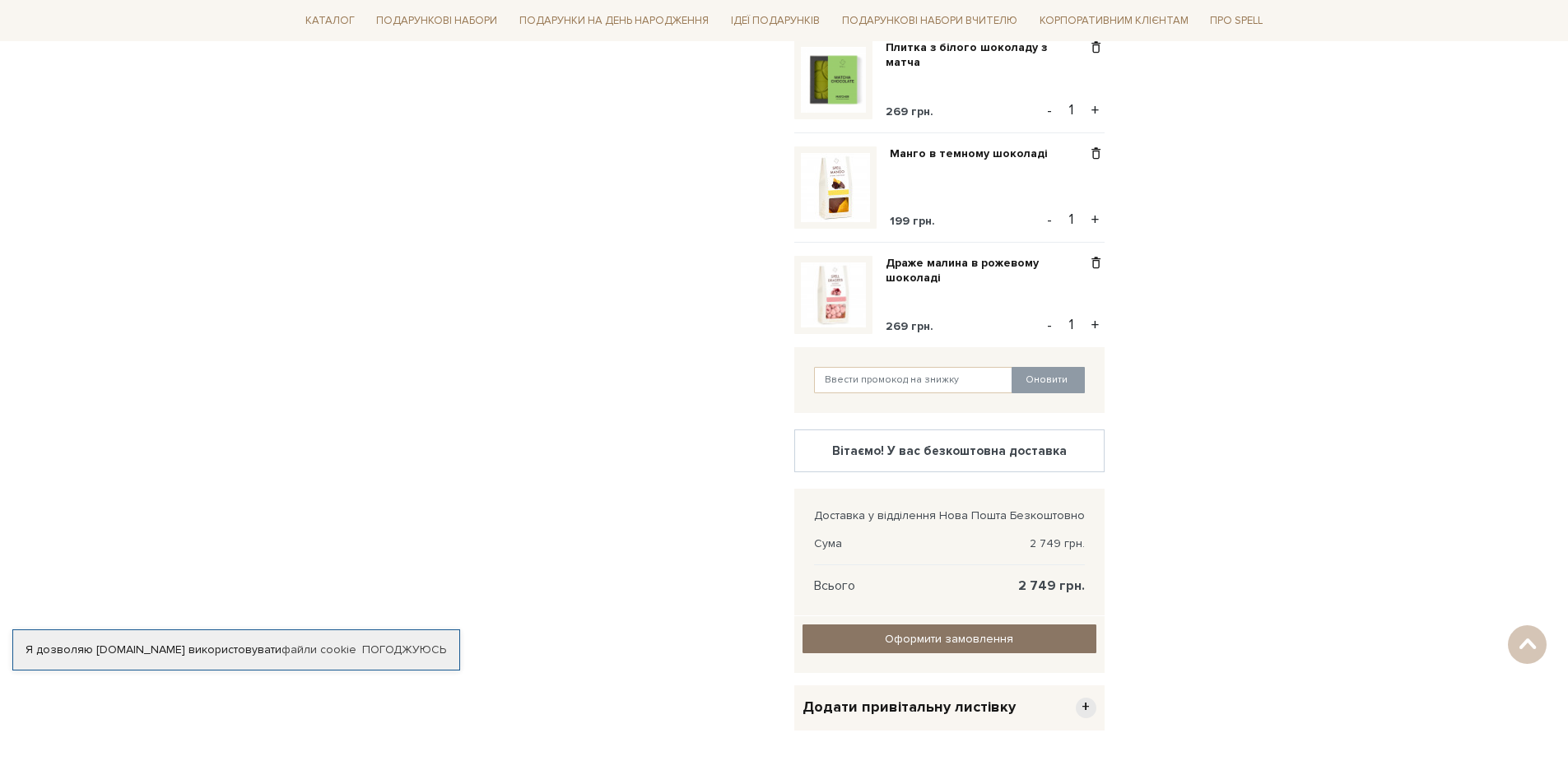
click at [1032, 645] on input "Оформити замовлення" at bounding box center [949, 639] width 294 height 29
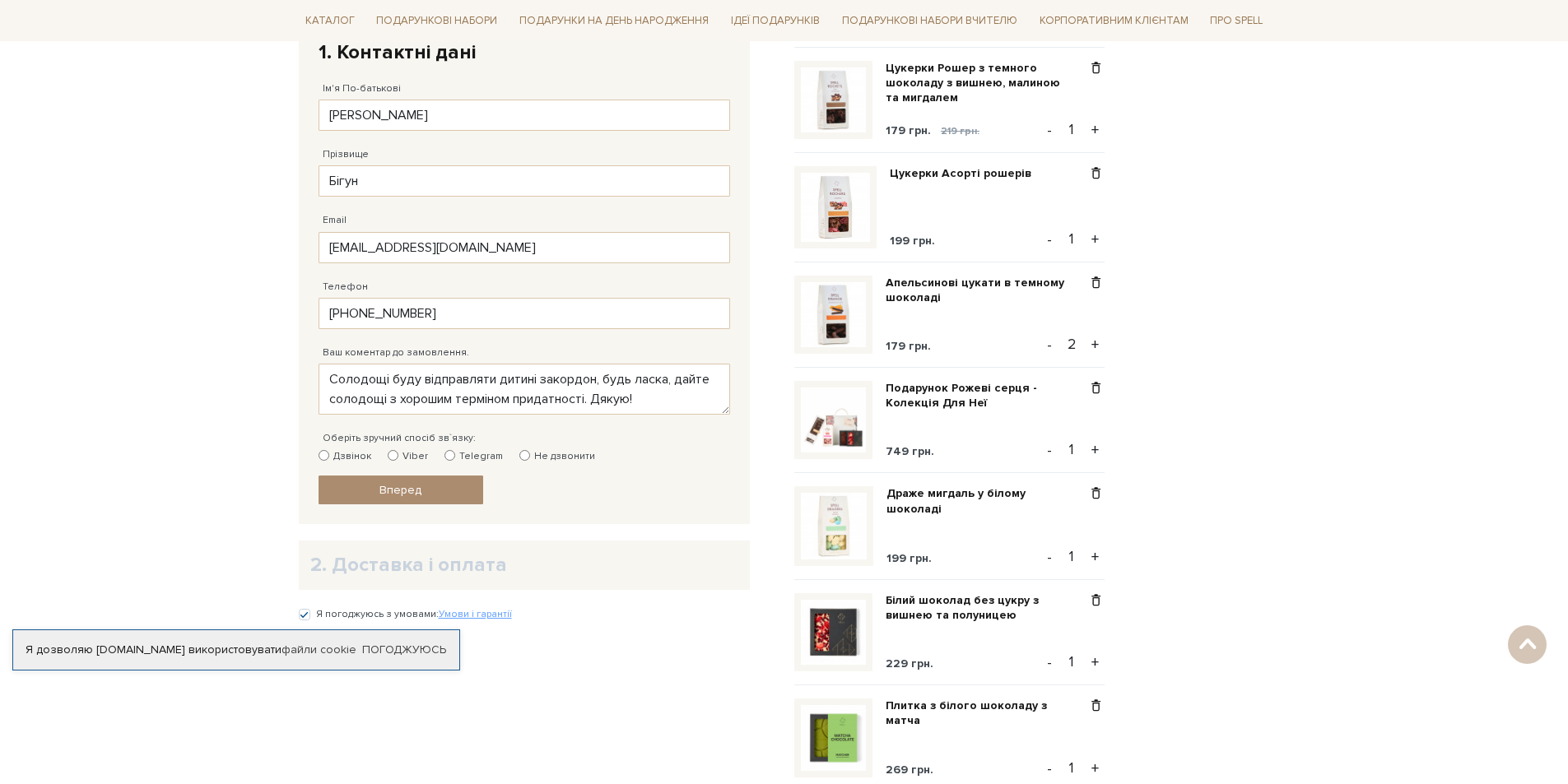
scroll to position [412, 0]
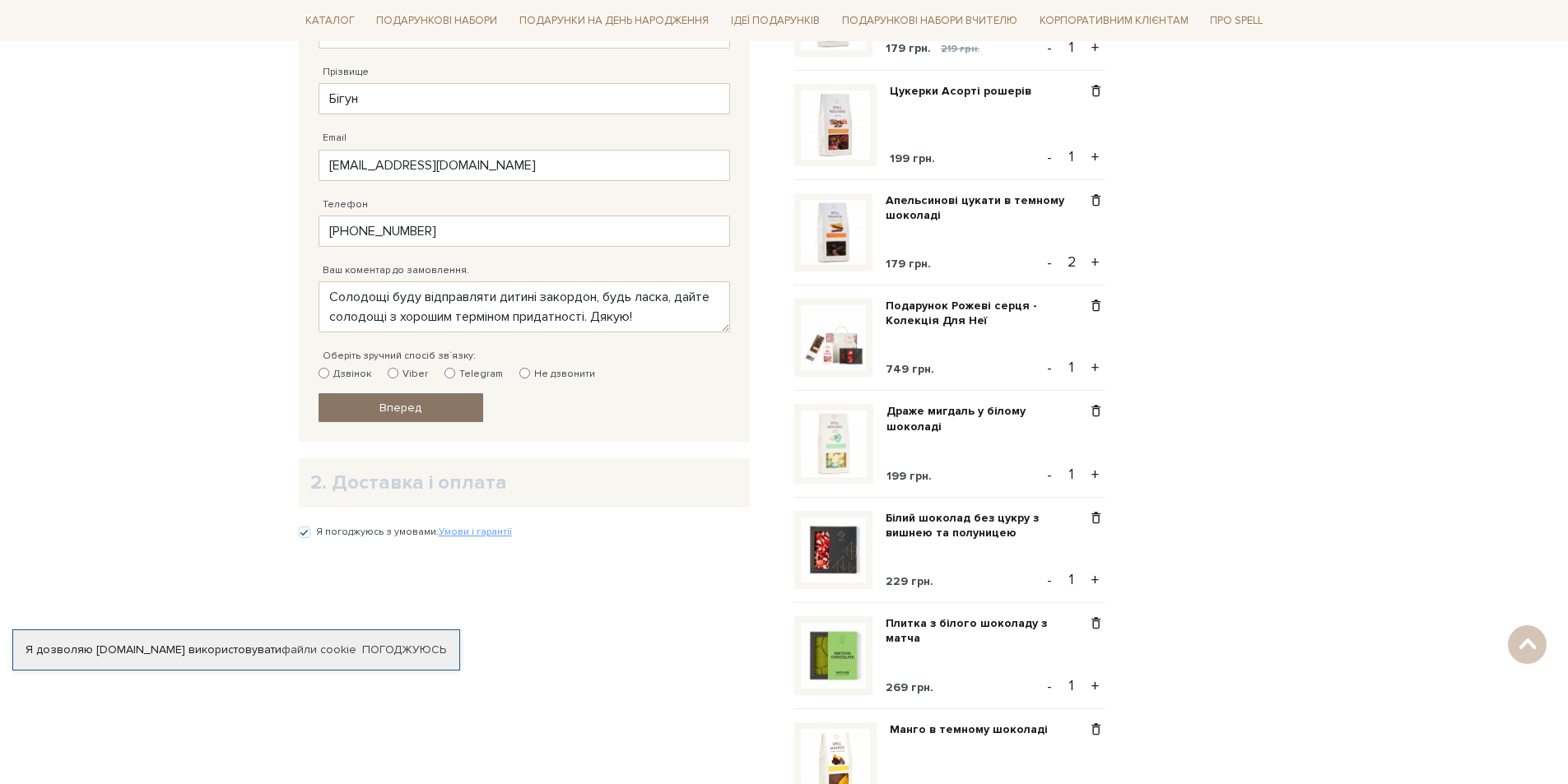
click at [469, 402] on link "Вперед" at bounding box center [400, 407] width 164 height 29
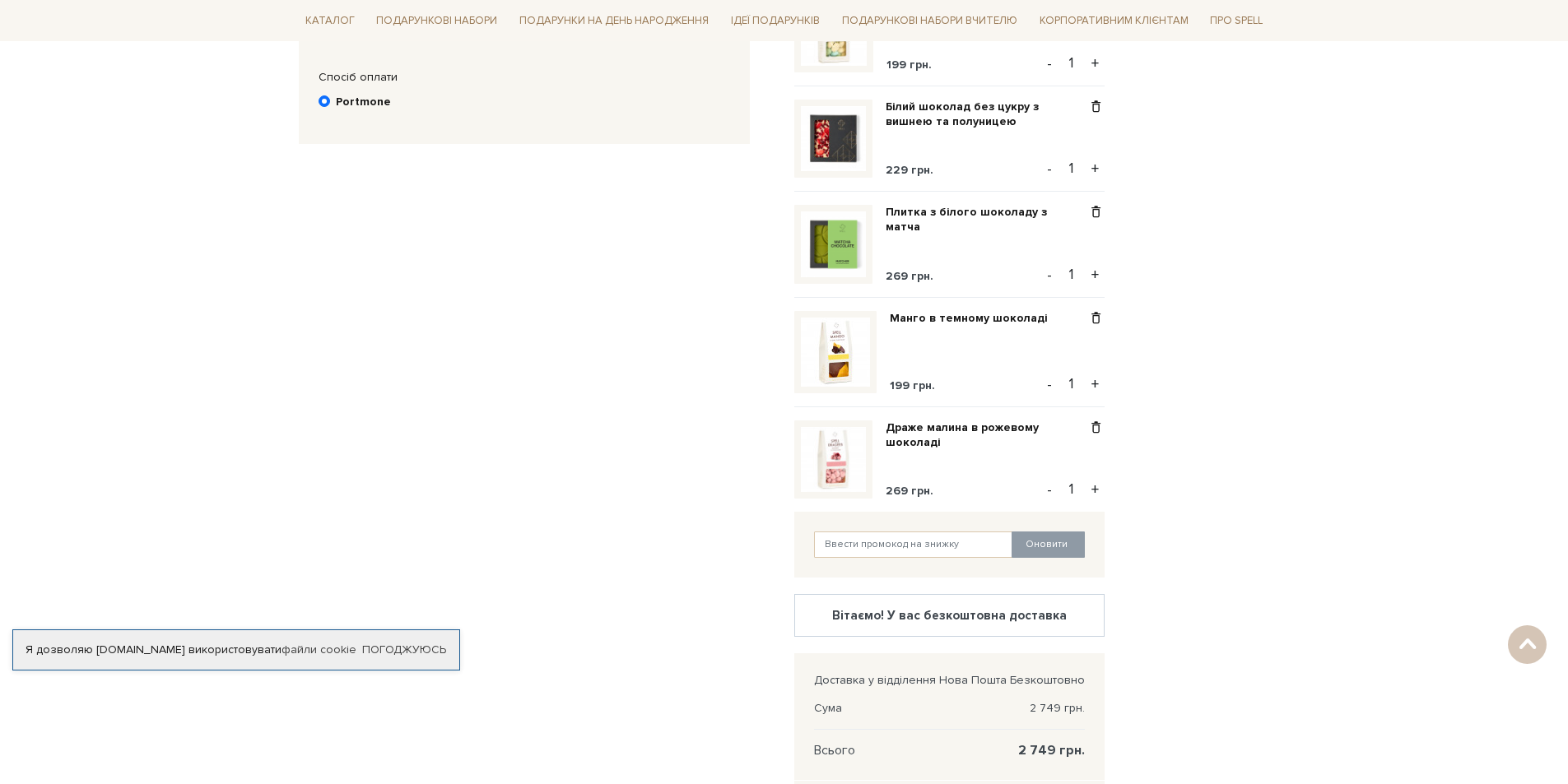
scroll to position [987, 0]
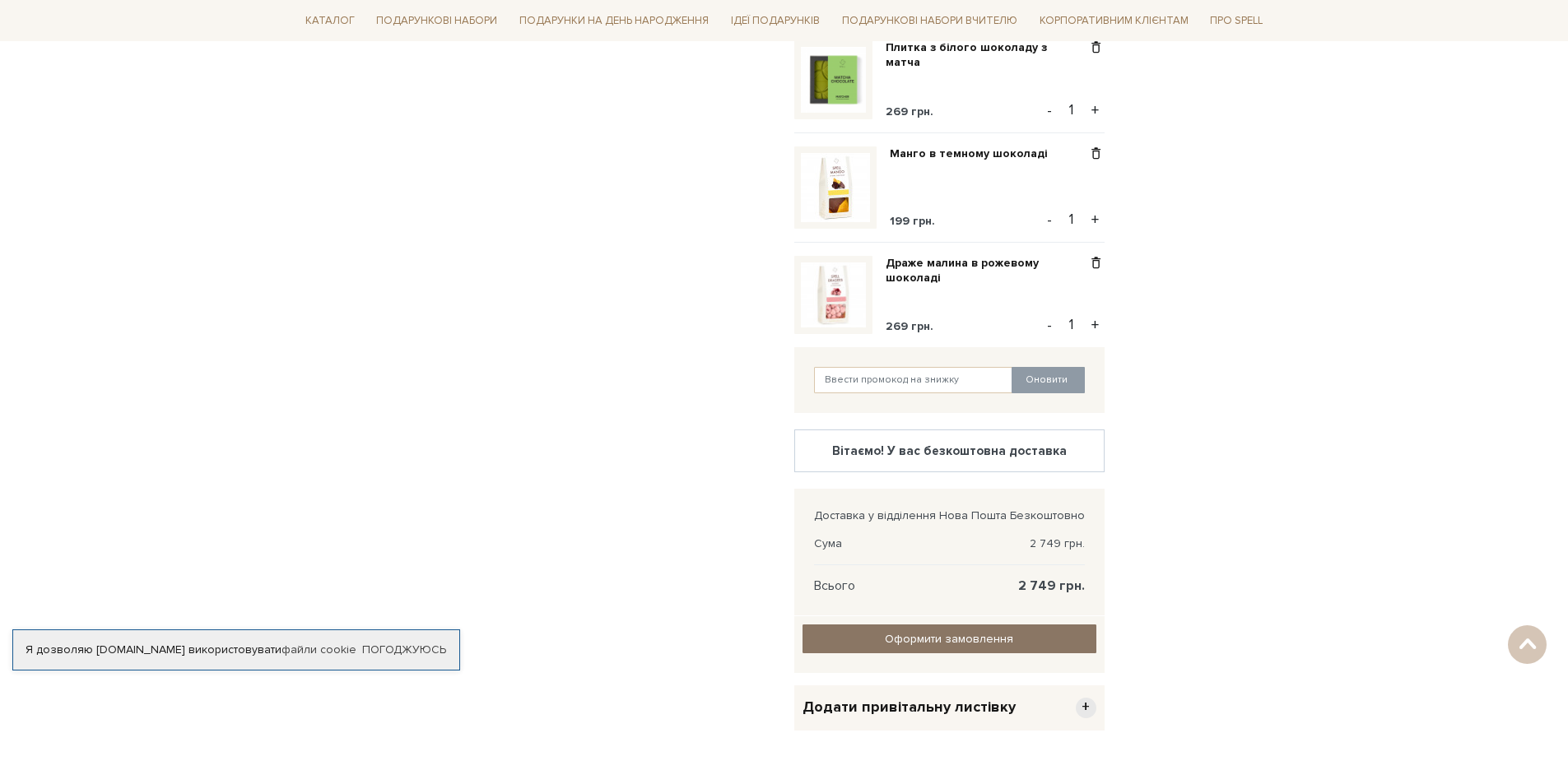
click at [951, 648] on input "Оформити замовлення" at bounding box center [949, 639] width 294 height 29
